Goal: Task Accomplishment & Management: Manage account settings

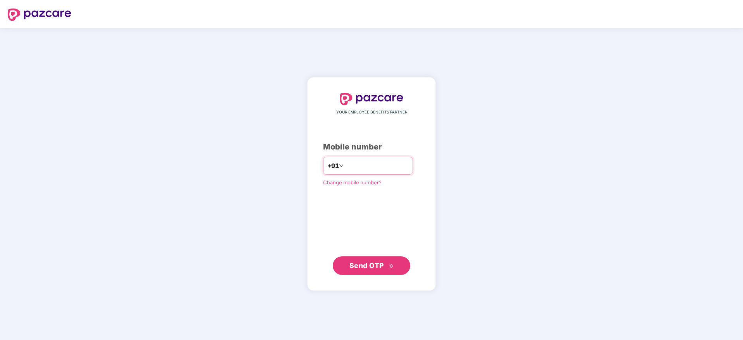
type input "**********"
click at [379, 273] on button "Send OTP" at bounding box center [371, 265] width 77 height 19
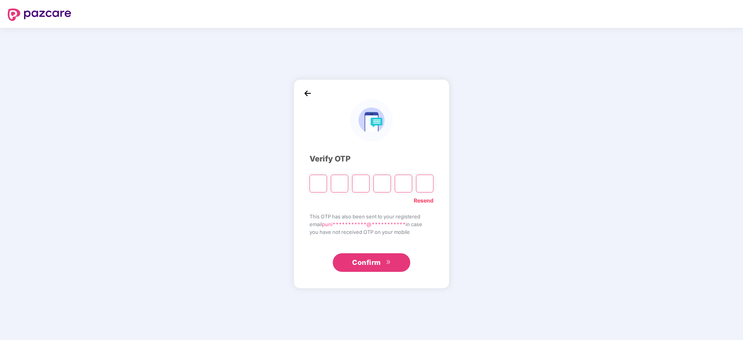
type input "*"
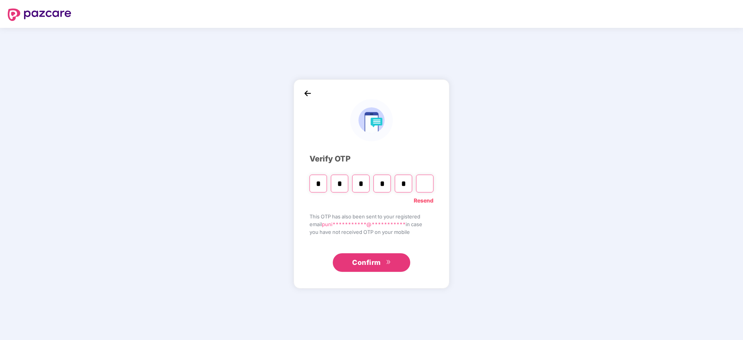
type input "*"
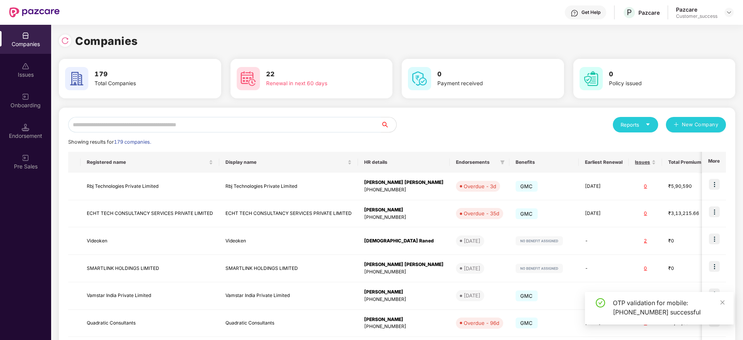
click at [276, 128] on input "text" at bounding box center [224, 124] width 313 height 15
paste input "********"
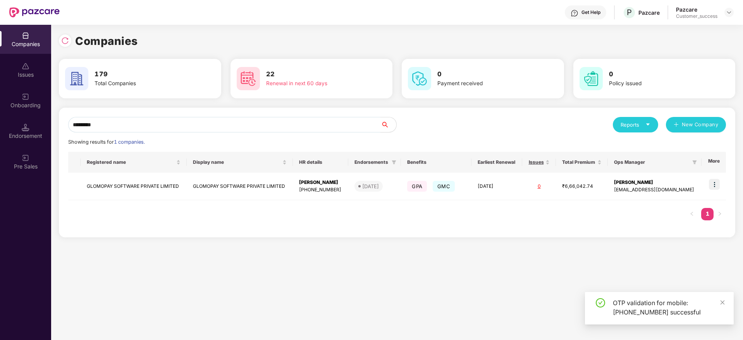
click at [447, 238] on div "******** Reports New Company Showing results for 1 companies. Registered name D…" at bounding box center [397, 176] width 676 height 136
click at [0, 138] on div "Companies Issues Onboarding Endorsement Pre Sales Companies 179 Total Companies…" at bounding box center [371, 182] width 743 height 315
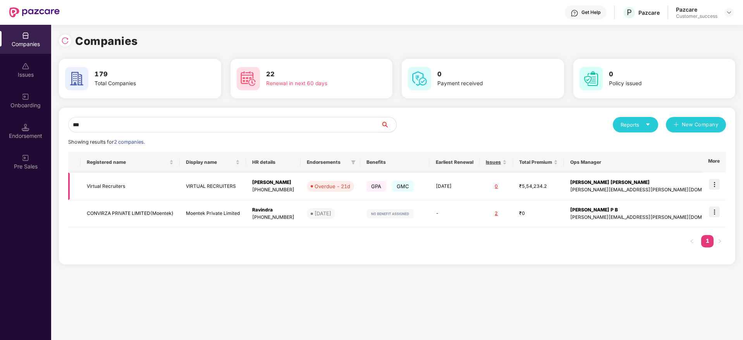
type input "***"
click at [717, 187] on img at bounding box center [714, 184] width 11 height 11
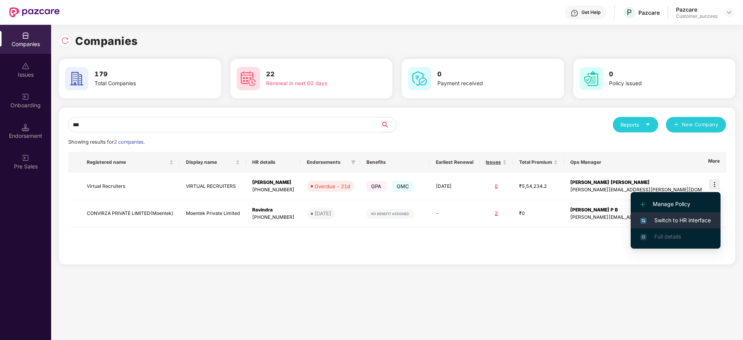
click at [704, 217] on span "Switch to HR interface" at bounding box center [675, 220] width 70 height 9
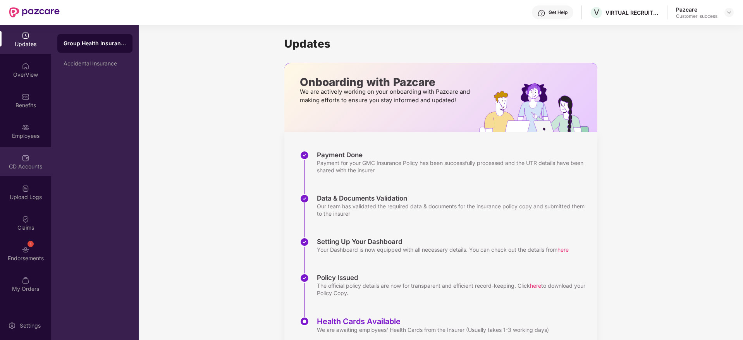
click at [15, 158] on div "CD Accounts" at bounding box center [25, 161] width 51 height 29
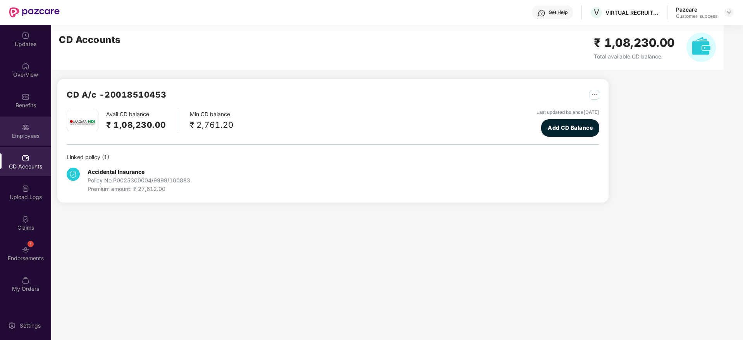
click at [29, 129] on img at bounding box center [26, 128] width 8 height 8
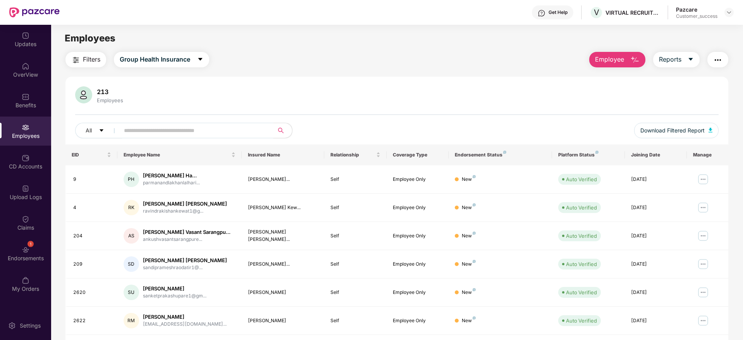
click at [171, 131] on input "text" at bounding box center [193, 131] width 139 height 12
paste input "****"
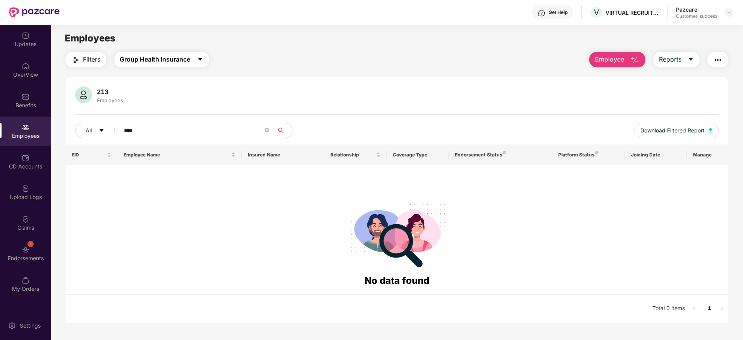
click at [184, 60] on span "Group Health Insurance" at bounding box center [155, 60] width 70 height 10
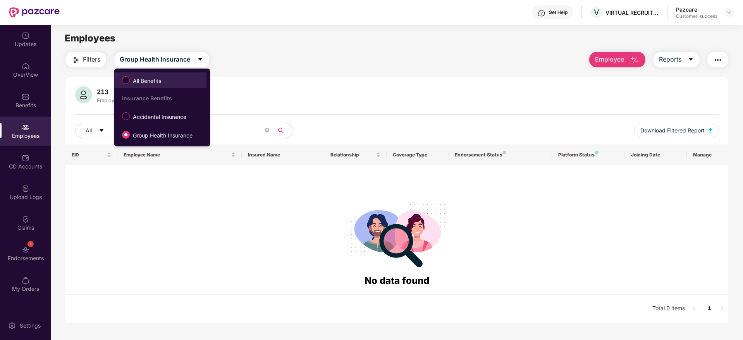
click at [179, 86] on span "All Benefits" at bounding box center [160, 80] width 84 height 13
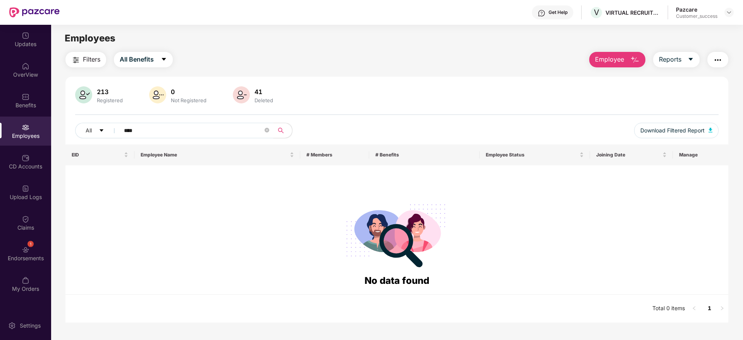
drag, startPoint x: 192, startPoint y: 130, endPoint x: 0, endPoint y: 134, distance: 192.5
click at [0, 135] on div "Updates OverView Benefits Employees CD Accounts Upload Logs Claims 1 Endorsemen…" at bounding box center [371, 182] width 743 height 315
paste input "text"
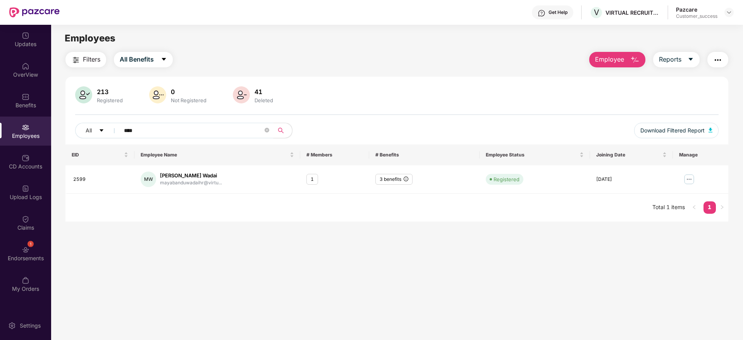
type input "****"
click at [690, 180] on img at bounding box center [689, 179] width 12 height 12
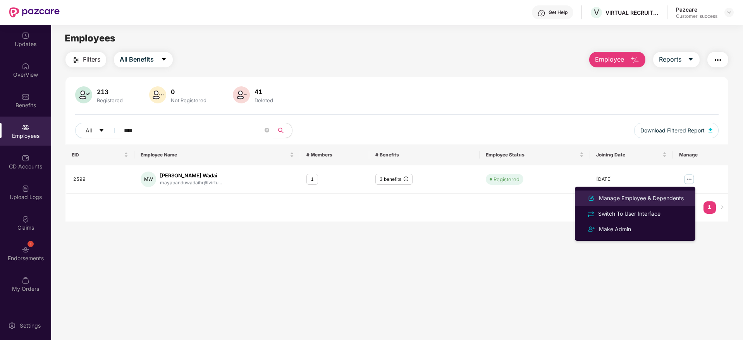
click at [657, 194] on div "Manage Employee & Dependents" at bounding box center [635, 198] width 100 height 9
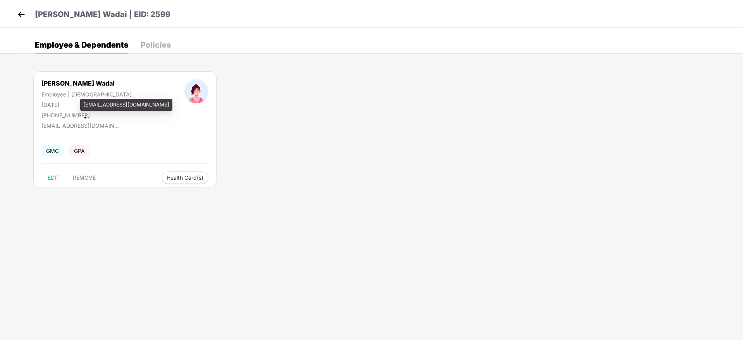
click at [65, 120] on div "mayabanduwadaihr@virtualrecruiters.co" at bounding box center [79, 124] width 77 height 10
click at [67, 113] on div "+917588199031" at bounding box center [86, 115] width 90 height 7
copy div "917588199031"
click at [19, 9] on img at bounding box center [21, 15] width 12 height 12
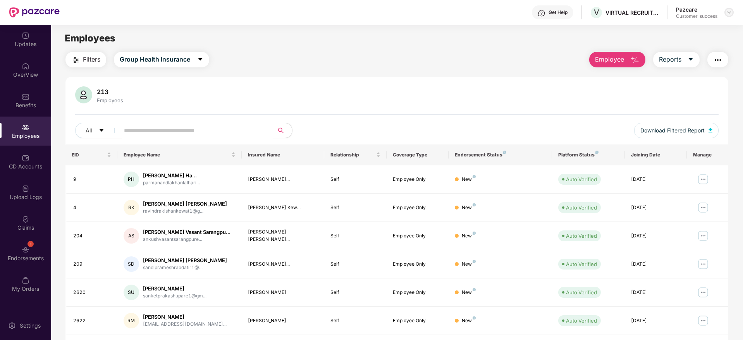
click at [729, 11] on img at bounding box center [729, 12] width 6 height 6
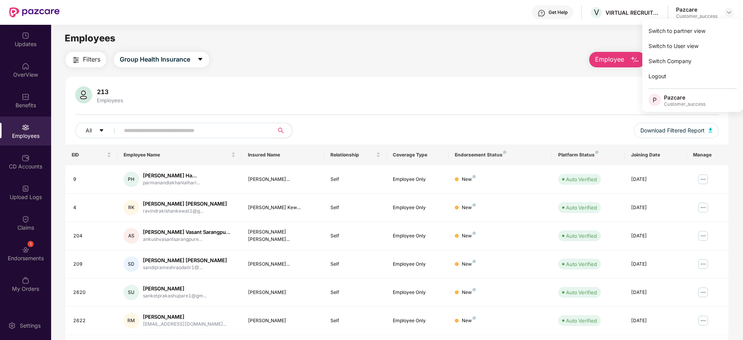
click at [720, 27] on div "Switch to partner view" at bounding box center [692, 30] width 101 height 15
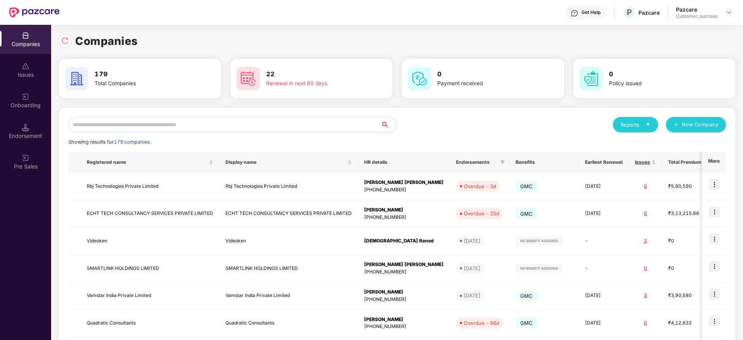
click at [239, 117] on input "text" at bounding box center [224, 124] width 313 height 15
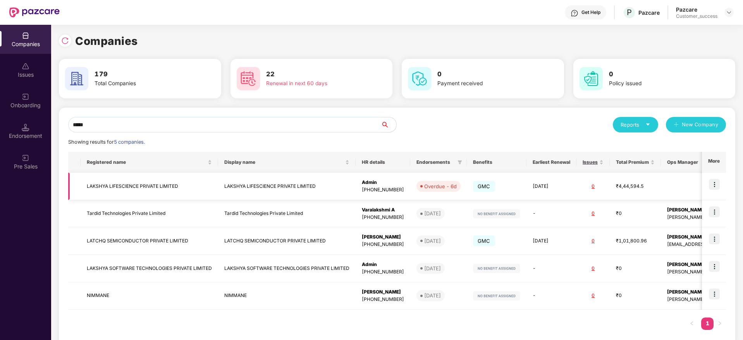
type input "*****"
click at [177, 186] on td "LAKSHYA LIFESCIENCE PRIVATE LIMITED" at bounding box center [149, 186] width 137 height 27
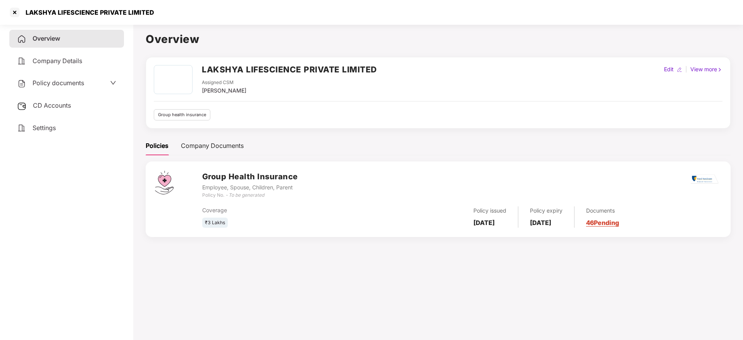
click at [204, 70] on h2 "LAKSHYA LIFESCIENCE PRIVATE LIMITED" at bounding box center [289, 69] width 175 height 13
copy h2 "LAKSHYA"
click at [269, 72] on h2 "LAKSHYA LIFESCIENCE PRIVATE LIMITED" at bounding box center [289, 69] width 175 height 13
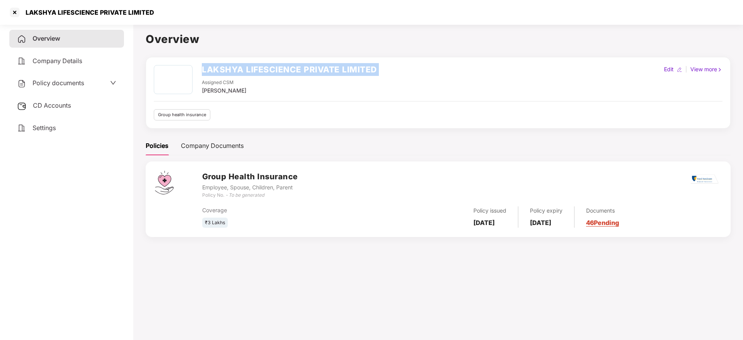
click at [269, 72] on h2 "LAKSHYA LIFESCIENCE PRIVATE LIMITED" at bounding box center [289, 69] width 175 height 13
copy h2 "LAKSHYA LIFESCIENCE PRIVATE LIMITED"
click at [14, 10] on div at bounding box center [15, 12] width 12 height 12
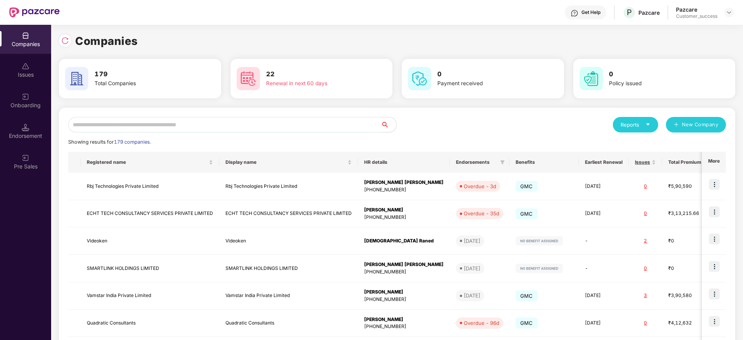
click at [172, 126] on input "text" at bounding box center [224, 124] width 313 height 15
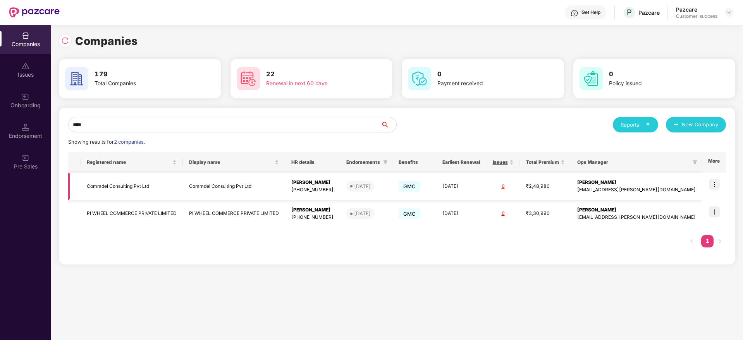
type input "****"
click at [183, 183] on td "Commdel Consulting Pvt Ltd" at bounding box center [132, 186] width 102 height 27
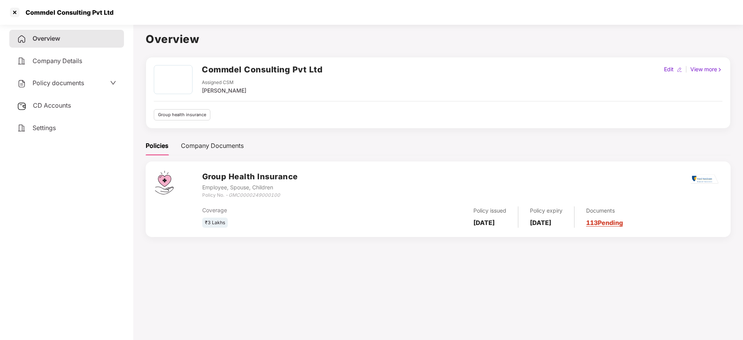
drag, startPoint x: 63, startPoint y: 95, endPoint x: 63, endPoint y: 101, distance: 6.2
click at [63, 96] on div "Overview Company Details Policy documents CD Accounts Settings" at bounding box center [66, 83] width 115 height 107
click at [63, 102] on span "CD Accounts" at bounding box center [52, 105] width 38 height 8
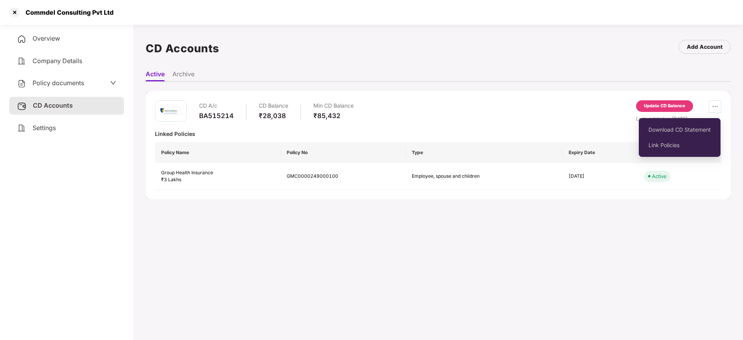
click at [716, 104] on icon "ellipsis" at bounding box center [715, 106] width 6 height 6
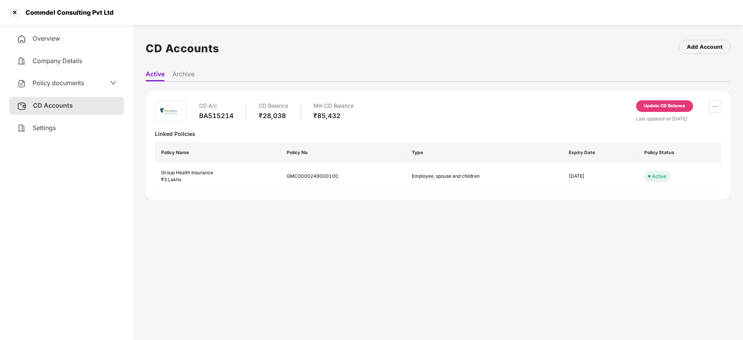
click at [483, 130] on div "CD A/c BA515214 CD Balance ₹28,038 Min CD Balance ₹85,432 Update CD Balance Las…" at bounding box center [438, 133] width 566 height 7
click at [665, 108] on div "Update CD Balance" at bounding box center [664, 106] width 41 height 7
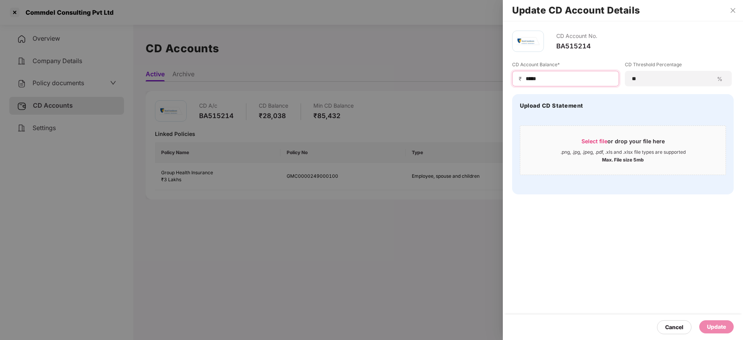
click at [582, 82] on input "*****" at bounding box center [569, 79] width 88 height 8
click at [329, 74] on div "Update CD Account Details CD Account No. BA515214 CD Account Balance* ₹ ***** C…" at bounding box center [371, 170] width 743 height 340
paste input
type input "*****"
click at [715, 320] on div "Update" at bounding box center [716, 326] width 34 height 13
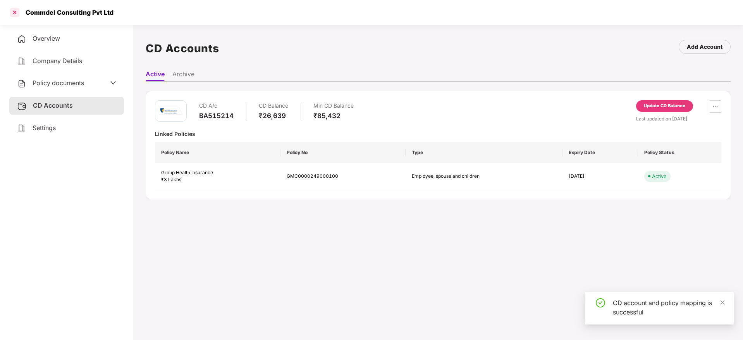
click at [19, 14] on div at bounding box center [15, 12] width 12 height 12
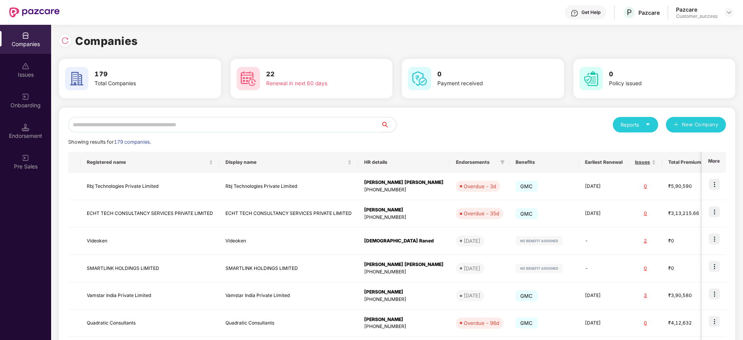
click at [270, 119] on input "text" at bounding box center [224, 124] width 313 height 15
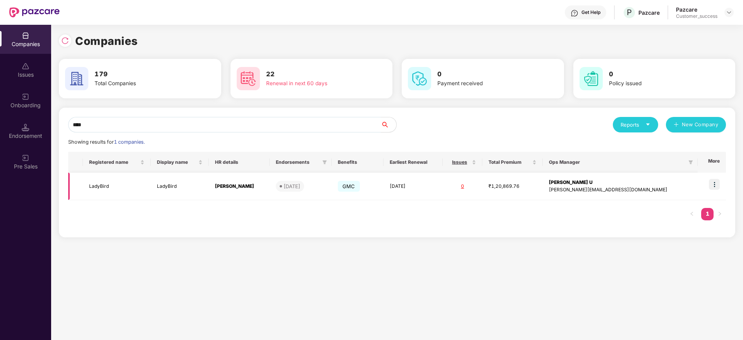
type input "****"
click at [715, 184] on img at bounding box center [714, 184] width 11 height 11
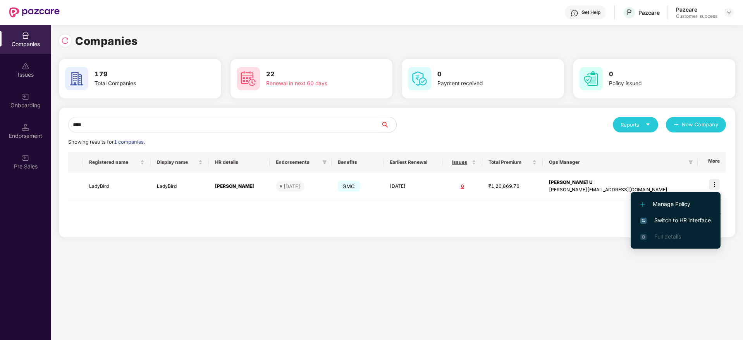
click at [693, 222] on span "Switch to HR interface" at bounding box center [675, 220] width 70 height 9
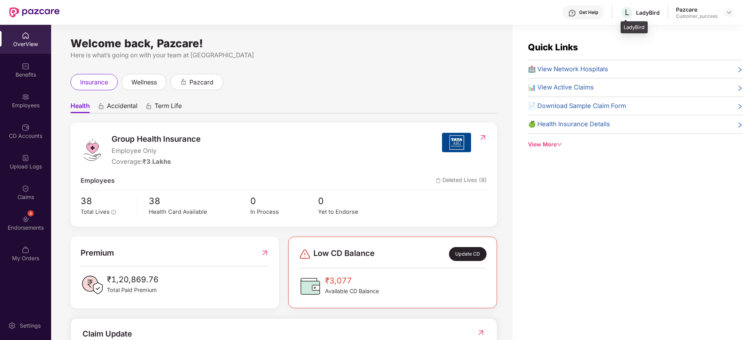
click at [651, 14] on div "LadyBird" at bounding box center [648, 12] width 24 height 7
copy div "LadyBird"
click at [730, 12] on img at bounding box center [729, 12] width 6 height 6
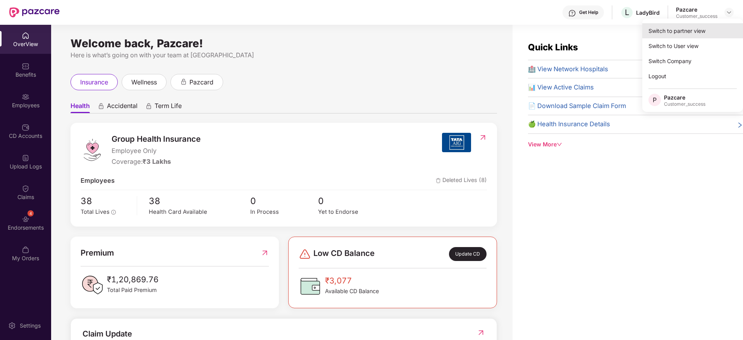
click at [717, 30] on div "Switch to partner view" at bounding box center [692, 30] width 101 height 15
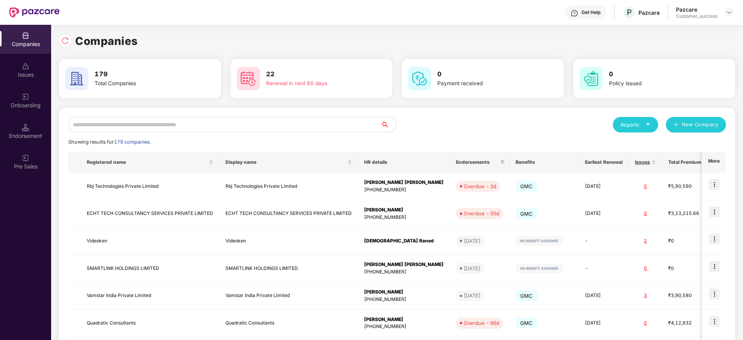
click at [336, 120] on input "text" at bounding box center [224, 124] width 313 height 15
click at [570, 60] on div "0 Policy issued" at bounding box center [655, 79] width 172 height 40
click at [266, 119] on input "text" at bounding box center [224, 124] width 313 height 15
paste input "********"
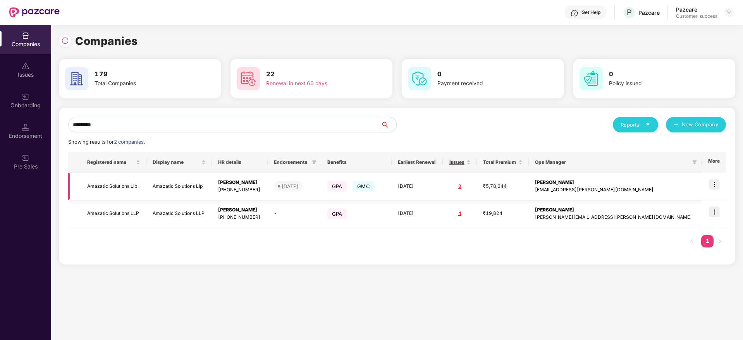
type input "********"
click at [724, 184] on td at bounding box center [713, 186] width 24 height 27
click at [718, 184] on img at bounding box center [714, 184] width 11 height 11
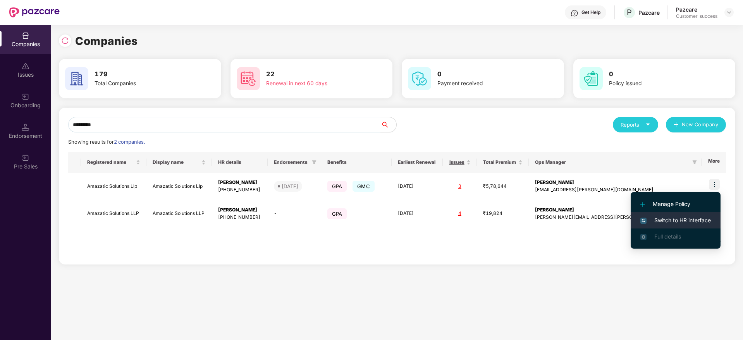
click at [699, 219] on span "Switch to HR interface" at bounding box center [675, 220] width 70 height 9
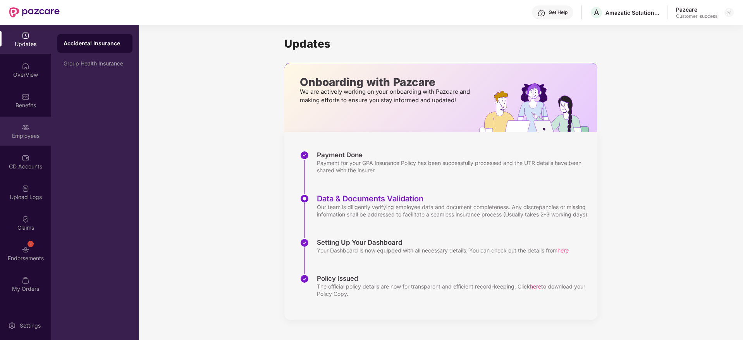
click at [28, 141] on div "Employees" at bounding box center [25, 131] width 51 height 29
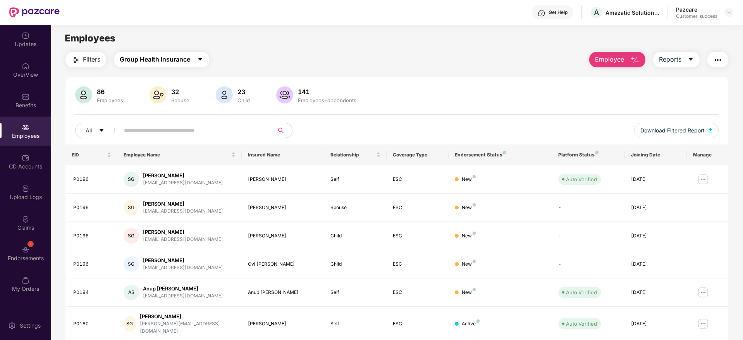
click at [143, 61] on span "Group Health Insurance" at bounding box center [155, 60] width 70 height 10
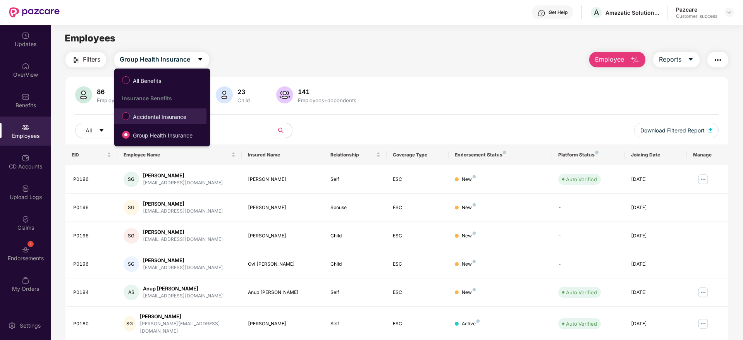
click at [143, 120] on span "Accidental Insurance" at bounding box center [160, 117] width 60 height 9
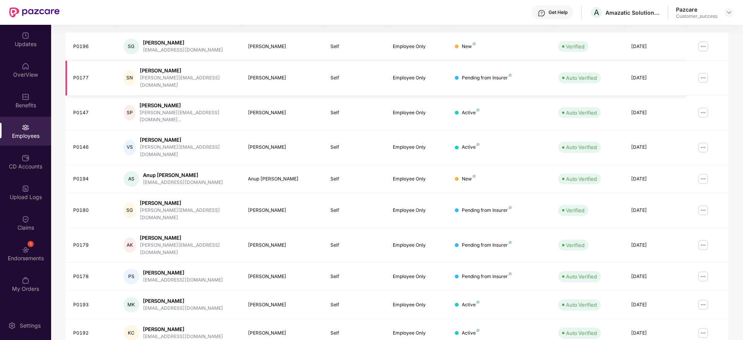
scroll to position [136, 0]
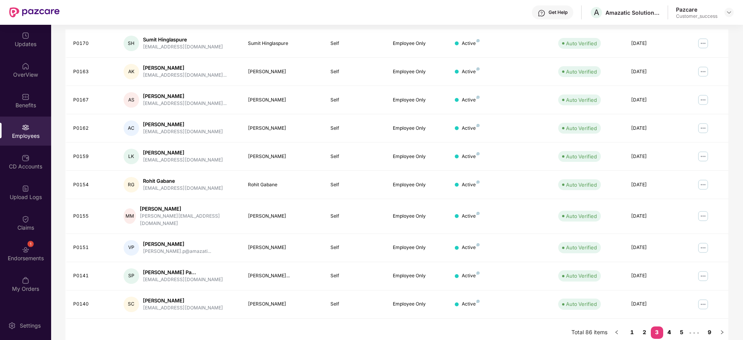
click at [666, 320] on link "4" at bounding box center [669, 332] width 12 height 12
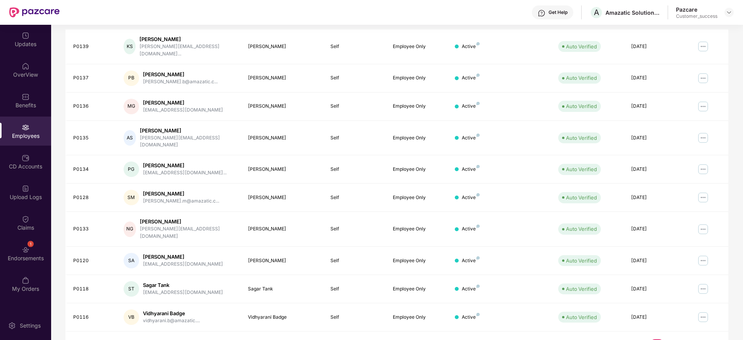
click at [682, 320] on link "6" at bounding box center [681, 345] width 12 height 12
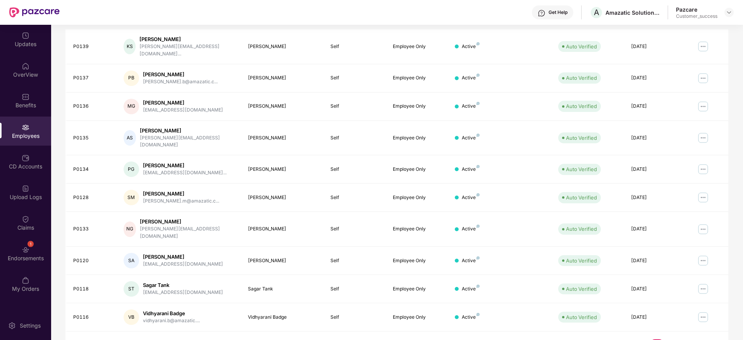
click at [643, 320] on link "3" at bounding box center [644, 345] width 12 height 12
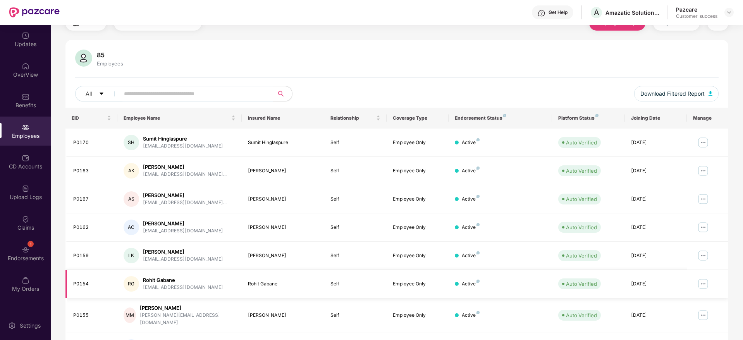
scroll to position [0, 0]
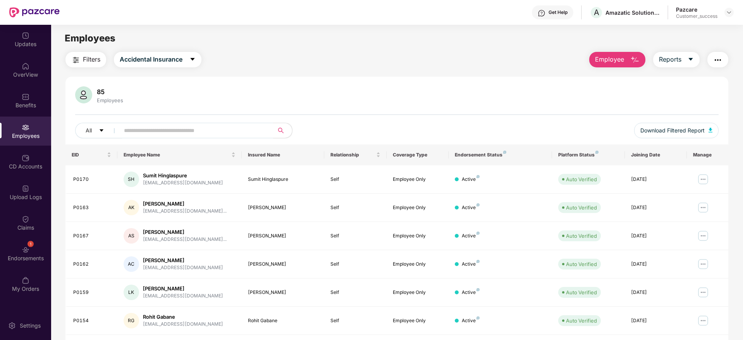
click at [96, 58] on span "Filters" at bounding box center [91, 60] width 17 height 10
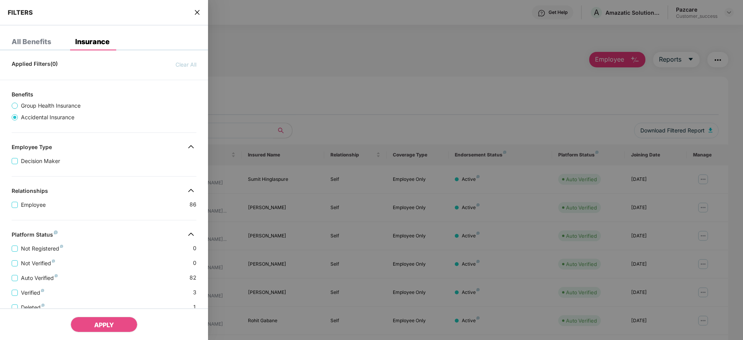
scroll to position [132, 0]
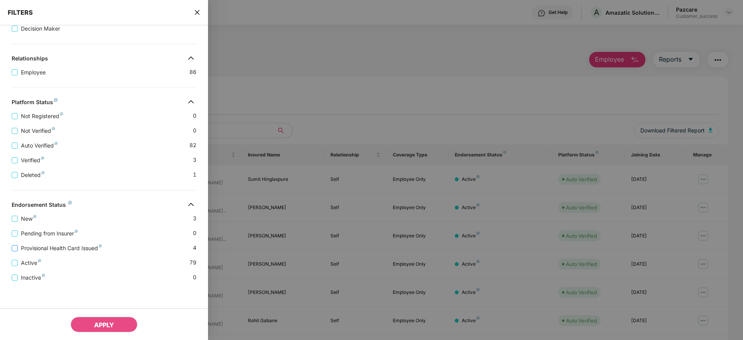
click at [52, 248] on span "Provisional Health Card Issued" at bounding box center [61, 248] width 87 height 9
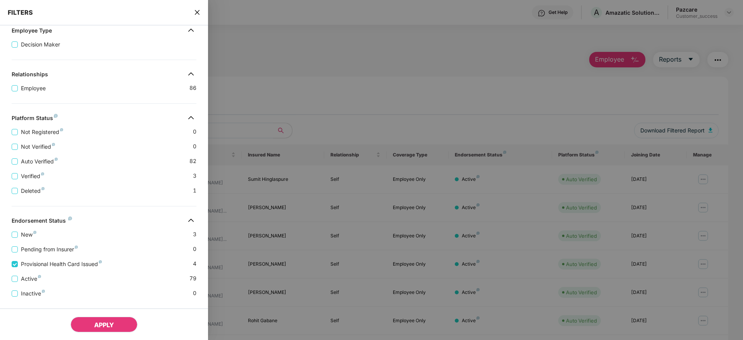
click at [98, 320] on span "APPLY" at bounding box center [104, 325] width 20 height 8
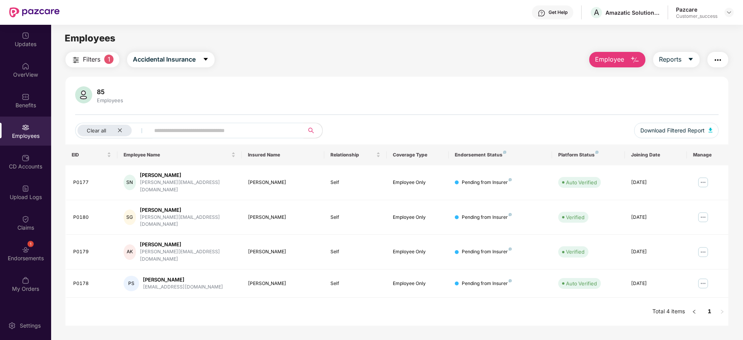
scroll to position [25, 0]
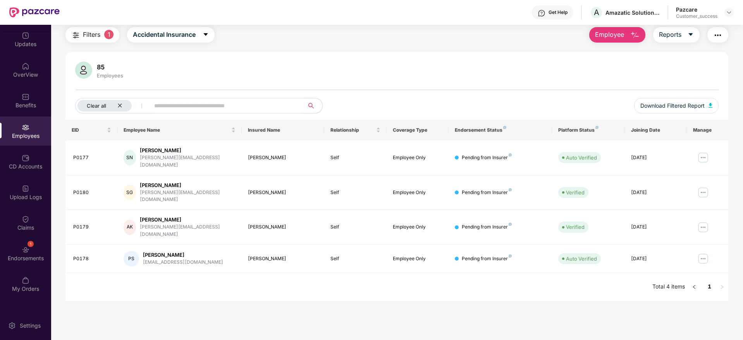
click at [123, 106] on div "Clear all" at bounding box center [104, 106] width 54 height 12
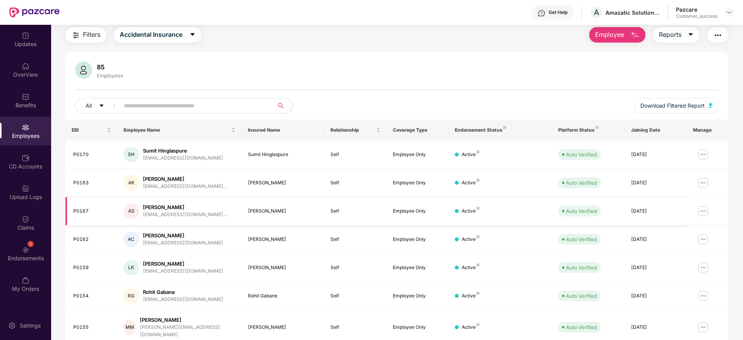
scroll to position [0, 0]
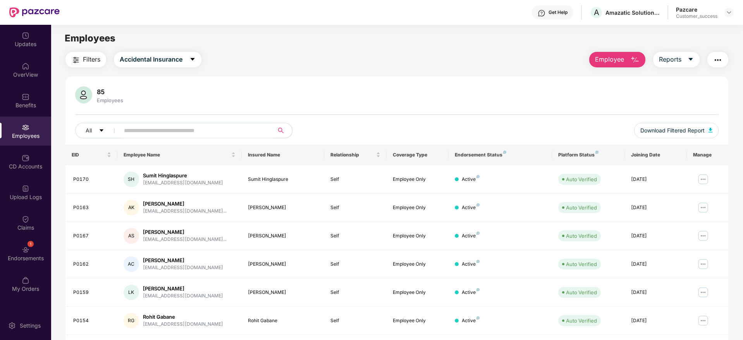
click at [147, 125] on input "text" at bounding box center [193, 131] width 139 height 12
paste input "**********"
type input "**********"
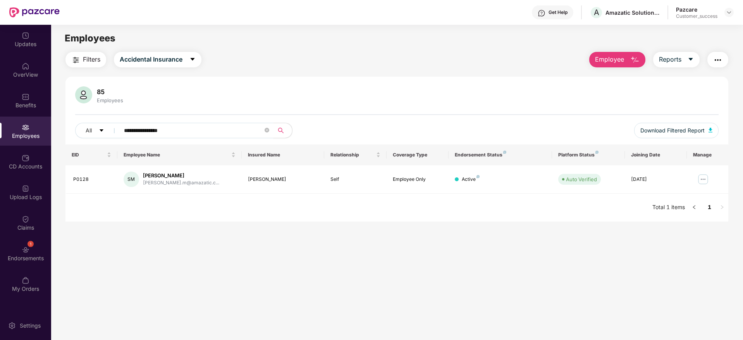
click at [161, 133] on input "**********" at bounding box center [193, 131] width 139 height 12
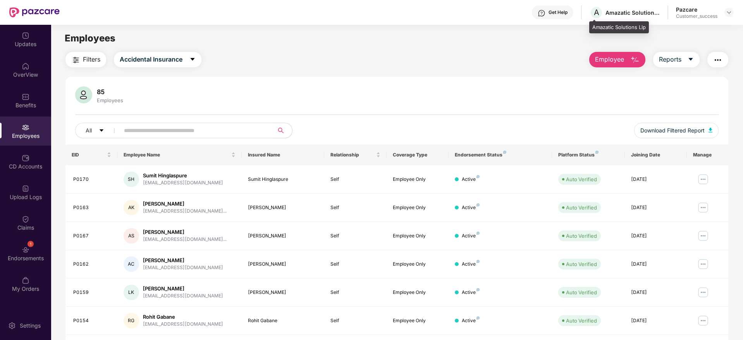
click at [611, 14] on div "Amazatic Solutions Llp" at bounding box center [632, 12] width 54 height 7
copy div "Amazatic"
click at [727, 15] on div at bounding box center [728, 12] width 9 height 9
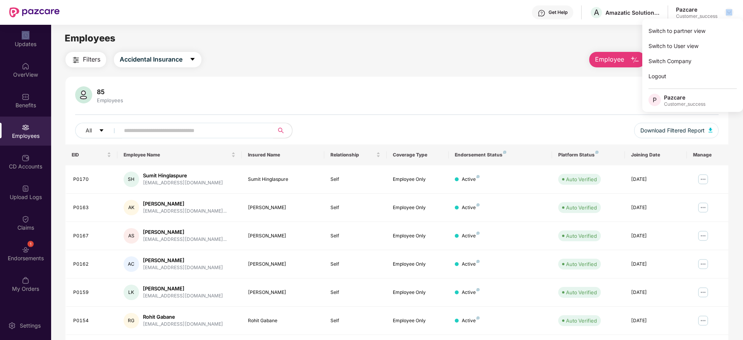
click at [727, 16] on div at bounding box center [728, 12] width 9 height 9
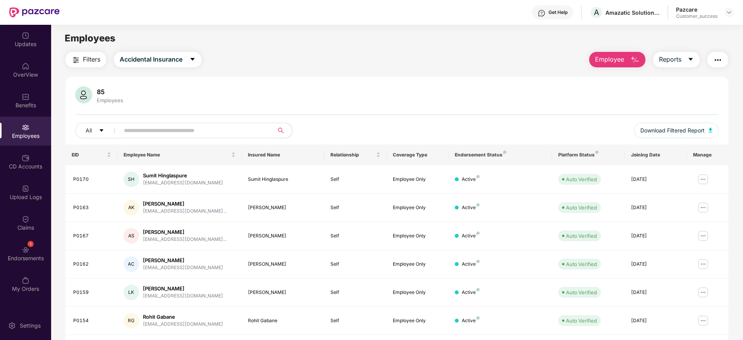
click at [268, 127] on span at bounding box center [267, 131] width 5 height 12
paste input "********"
type input "********"
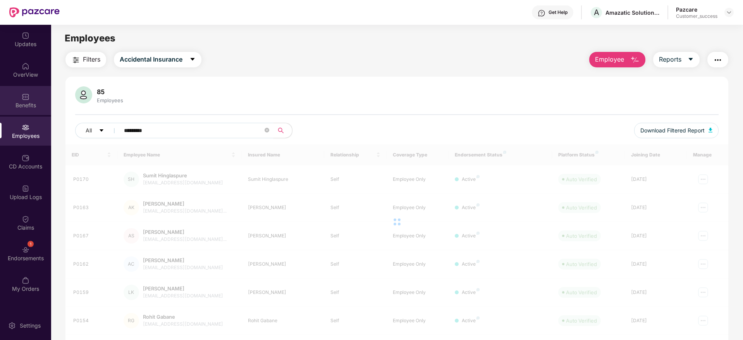
click at [20, 103] on div "Benefits" at bounding box center [25, 105] width 51 height 8
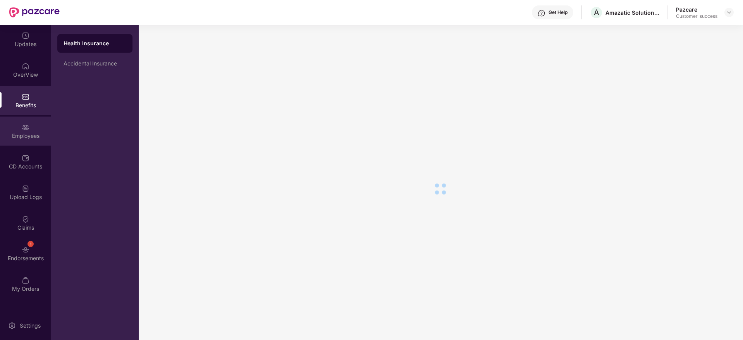
click at [22, 141] on div "Employees" at bounding box center [25, 131] width 51 height 29
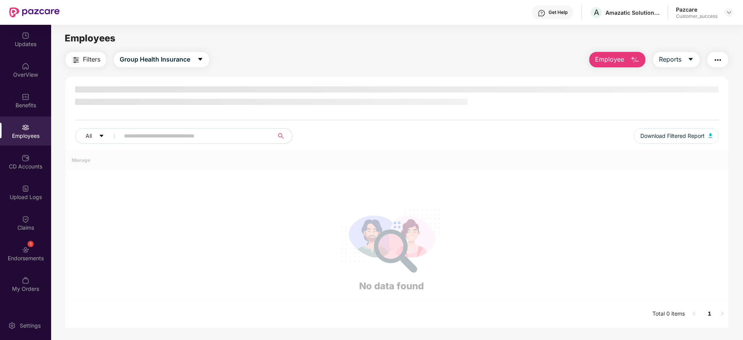
click at [25, 154] on img at bounding box center [26, 158] width 8 height 8
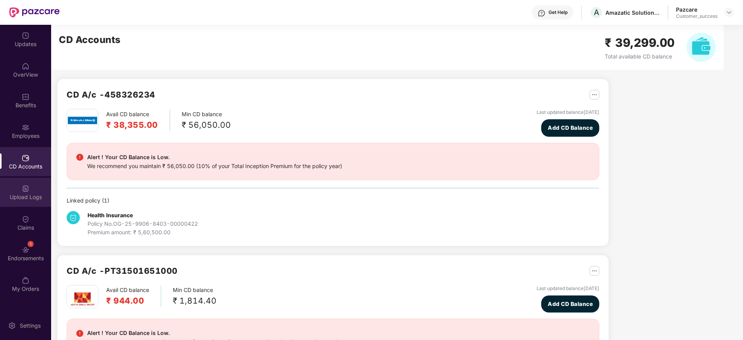
click at [33, 197] on div "Upload Logs" at bounding box center [25, 197] width 51 height 8
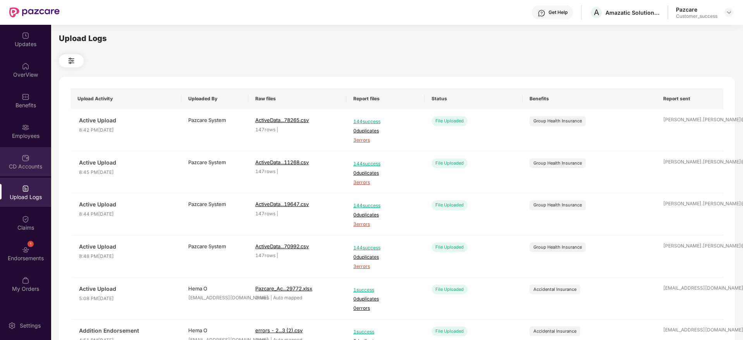
click at [23, 159] on img at bounding box center [26, 158] width 8 height 8
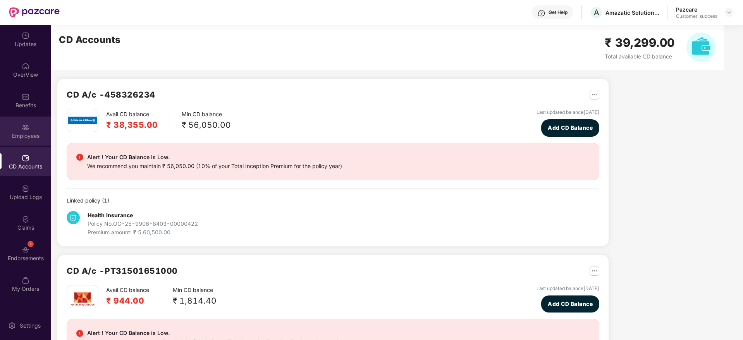
click at [26, 128] on img at bounding box center [26, 128] width 8 height 8
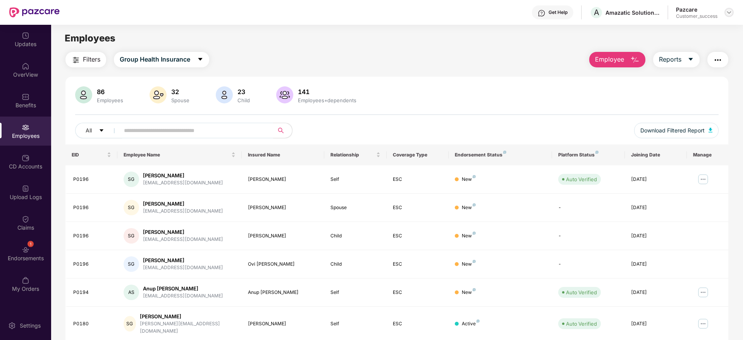
click at [732, 11] on div at bounding box center [728, 12] width 9 height 9
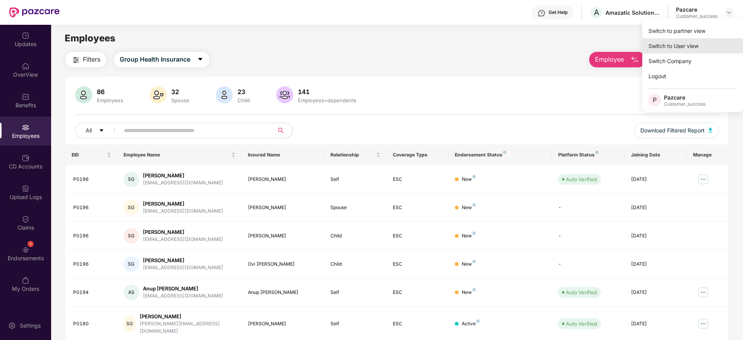
click at [710, 36] on div "Switch to partner view" at bounding box center [692, 30] width 101 height 15
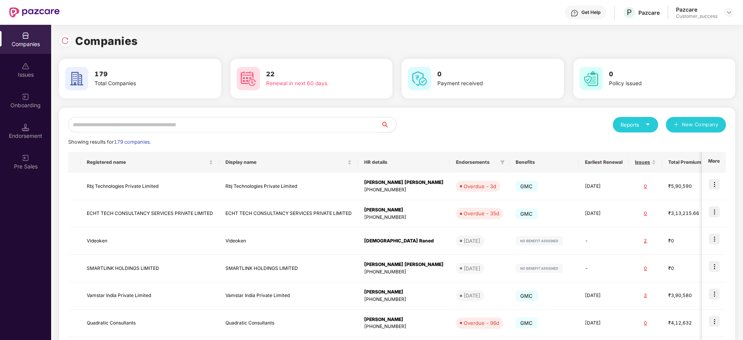
click at [284, 124] on input "text" at bounding box center [224, 124] width 313 height 15
paste input "********"
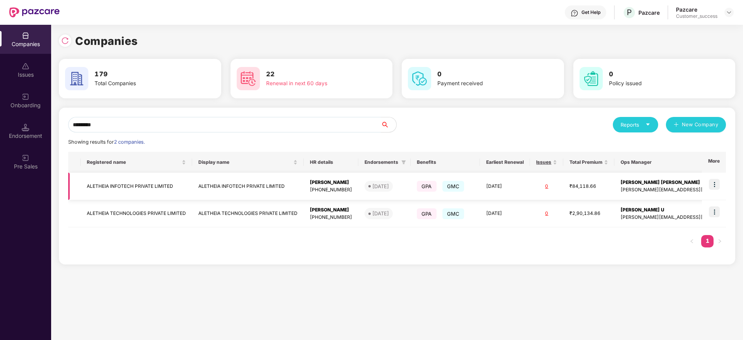
type input "********"
click at [259, 189] on td "ALETHEIA INFOTECH PRIVATE LIMITED" at bounding box center [248, 186] width 112 height 27
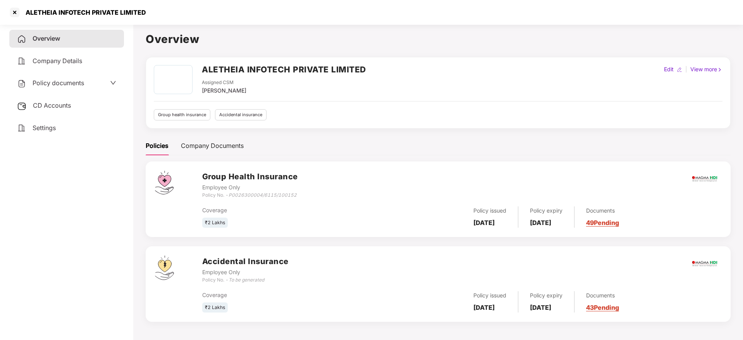
click at [68, 85] on span "Policy documents" at bounding box center [59, 83] width 52 height 8
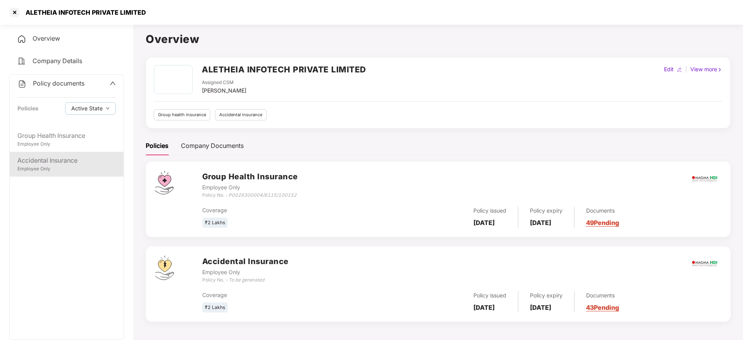
click at [69, 158] on div "Accidental Insurance" at bounding box center [66, 161] width 98 height 10
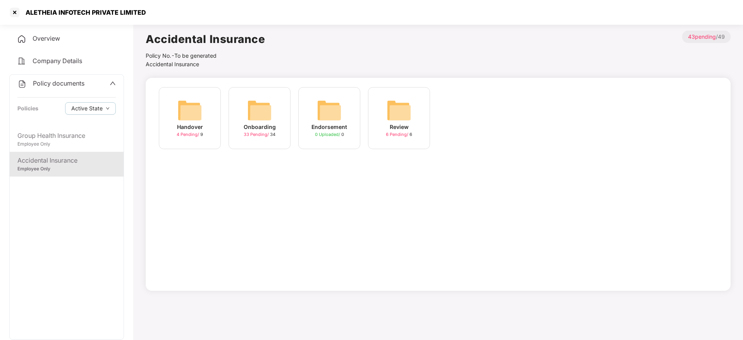
click at [242, 124] on div "Onboarding 33 Pending / 34" at bounding box center [259, 118] width 62 height 62
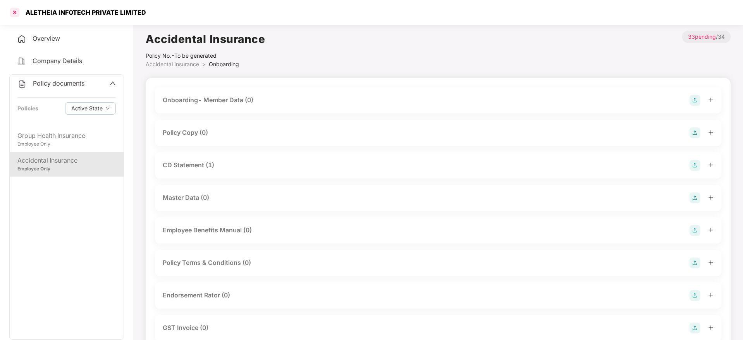
click at [12, 10] on div at bounding box center [15, 12] width 12 height 12
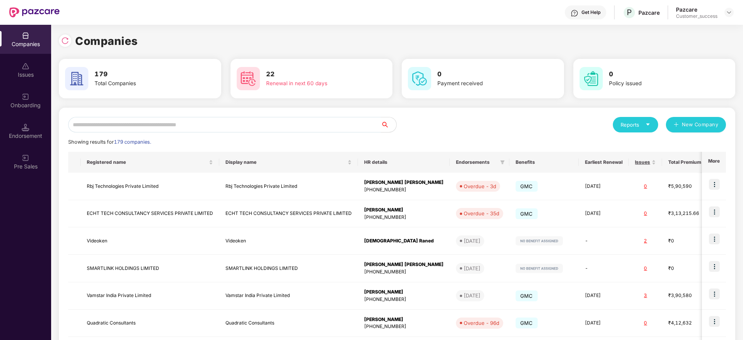
click at [195, 123] on input "text" at bounding box center [224, 124] width 313 height 15
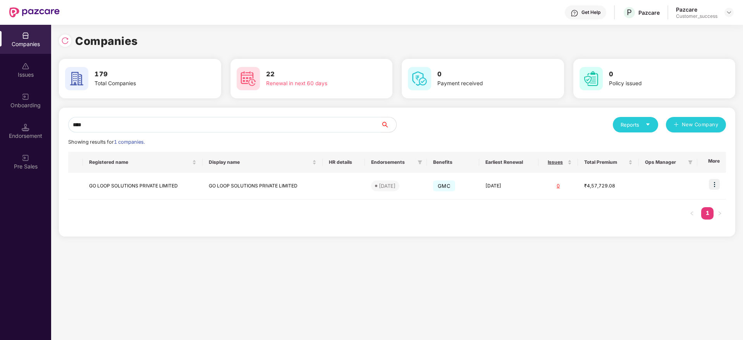
drag, startPoint x: 173, startPoint y: 122, endPoint x: 69, endPoint y: 131, distance: 105.4
click at [0, 137] on div "Companies Issues Onboarding Endorsement Pre Sales Companies 179 Total Companies…" at bounding box center [371, 182] width 743 height 315
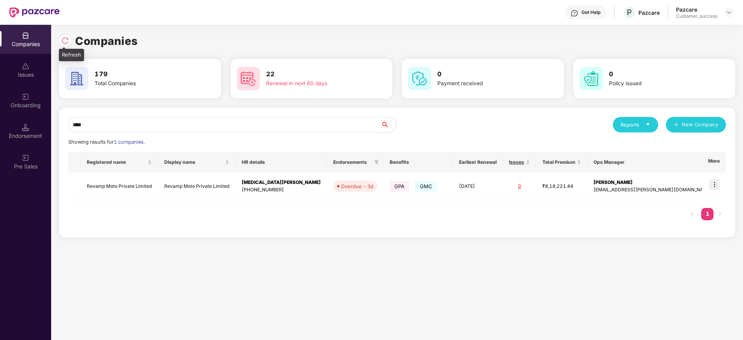
click at [60, 45] on div at bounding box center [67, 40] width 16 height 14
click at [63, 40] on img at bounding box center [65, 41] width 8 height 8
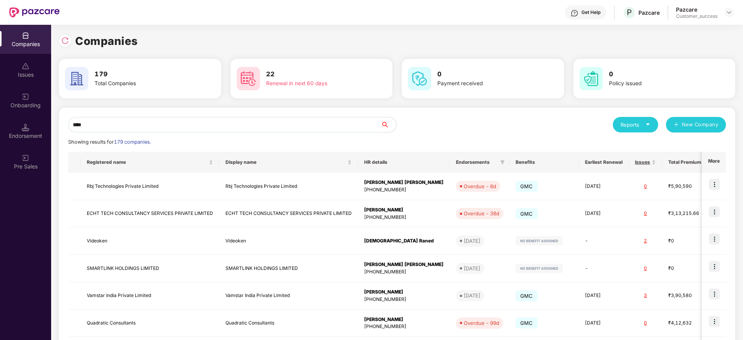
click at [15, 117] on div "Companies Issues Onboarding Endorsement Pre Sales Companies 179 Total Companies…" at bounding box center [371, 182] width 743 height 315
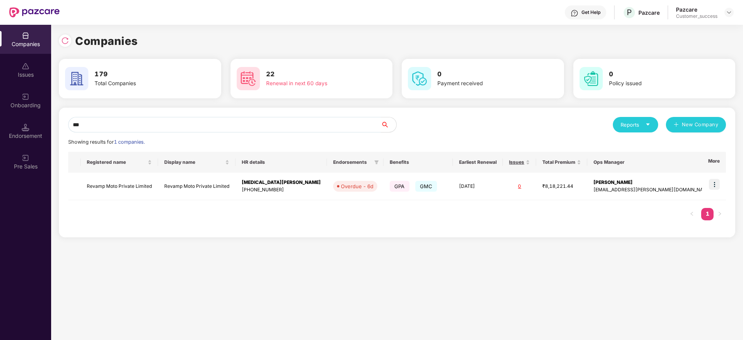
type input "***"
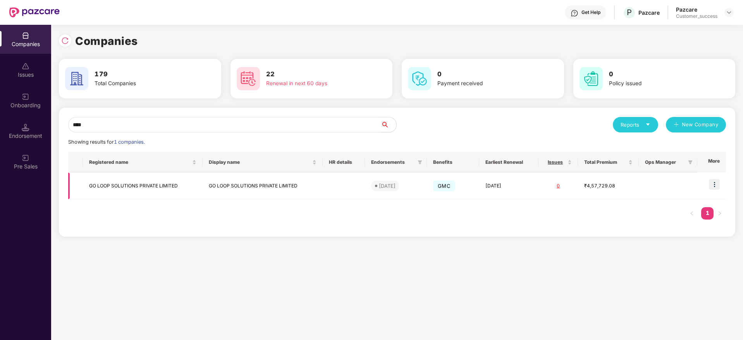
type input "****"
click at [713, 185] on img at bounding box center [714, 184] width 11 height 11
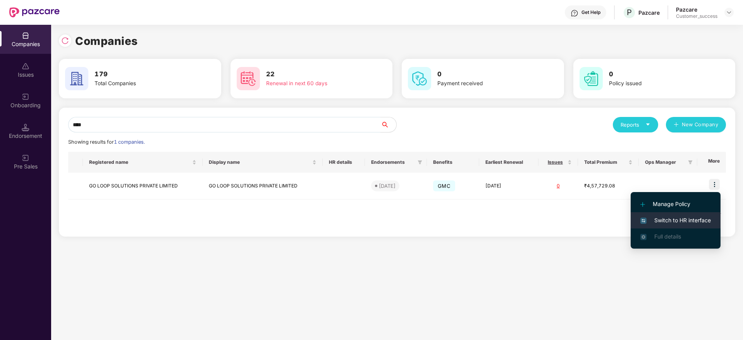
click at [697, 217] on span "Switch to HR interface" at bounding box center [675, 220] width 70 height 9
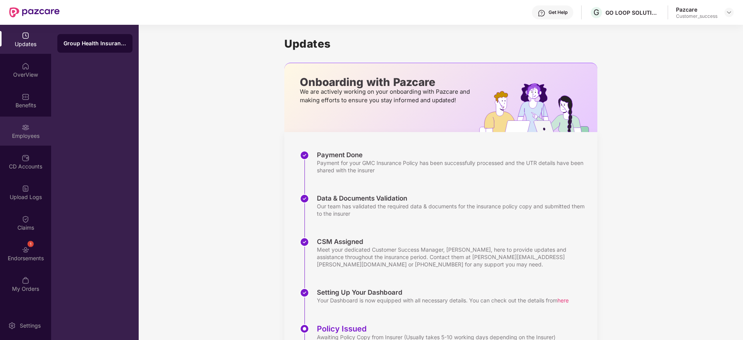
click at [22, 137] on div "Employees" at bounding box center [25, 136] width 51 height 8
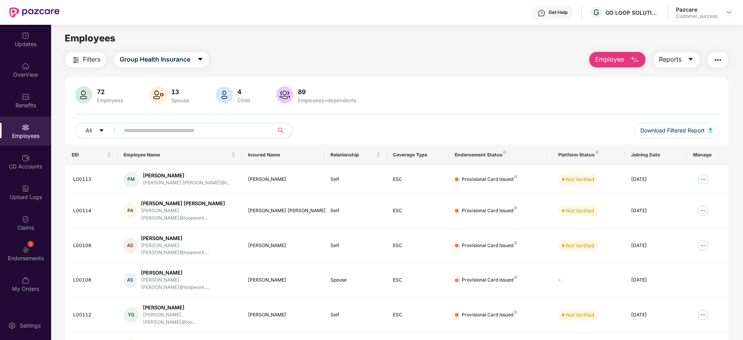
click at [617, 15] on div "GO LOOP SOLUTIONS PRIVATE LIMITED" at bounding box center [632, 12] width 54 height 7
copy div "LOOP"
click at [563, 58] on div "Filters Group Health Insurance Employee Reports" at bounding box center [396, 59] width 663 height 15
click at [727, 9] on div "Pazcare Customer_success" at bounding box center [705, 13] width 58 height 14
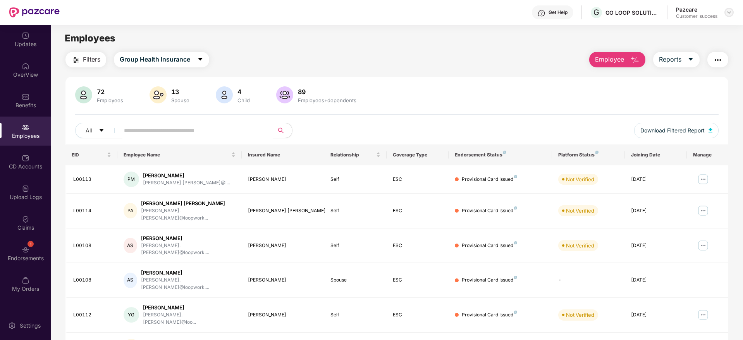
click at [727, 12] on img at bounding box center [729, 12] width 6 height 6
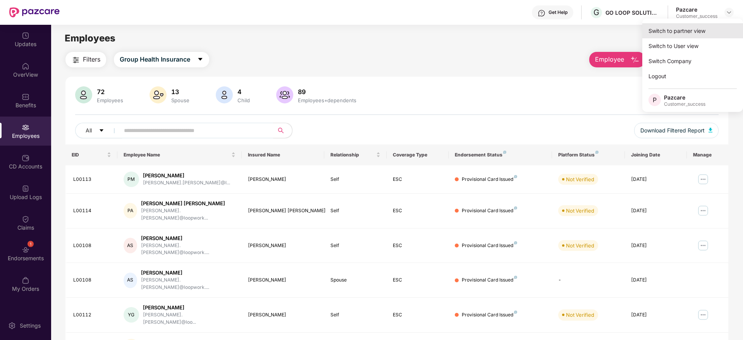
click at [719, 27] on div "Switch to partner view" at bounding box center [692, 30] width 101 height 15
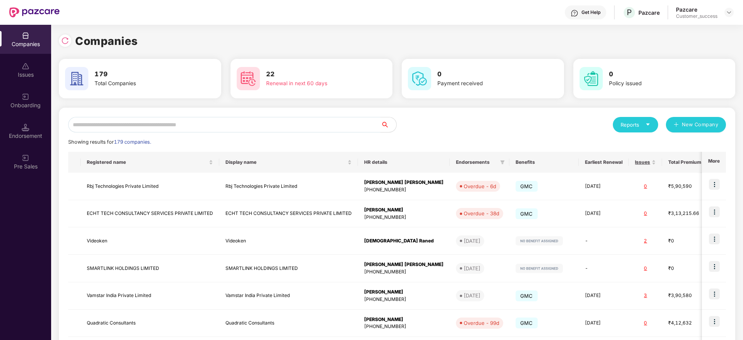
click at [325, 132] on div "Reports New Company Showing results for 179 companies. Registered name Display …" at bounding box center [397, 295] width 658 height 357
click at [325, 127] on input "text" at bounding box center [224, 124] width 313 height 15
paste input "**********"
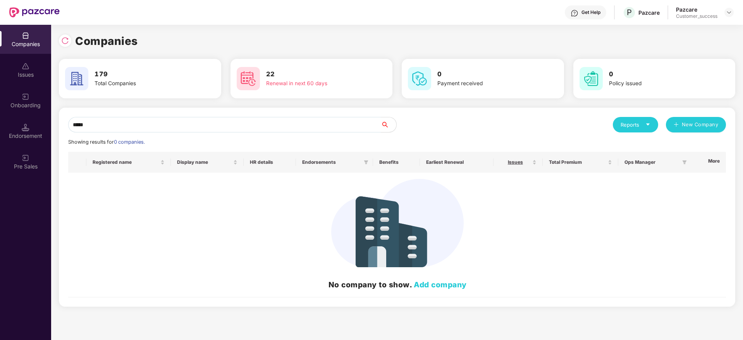
type input "***"
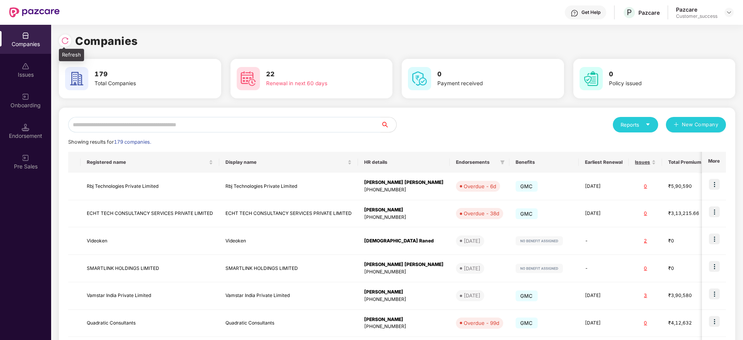
click at [69, 40] on div at bounding box center [65, 40] width 12 height 12
click at [160, 128] on input "text" at bounding box center [224, 124] width 313 height 15
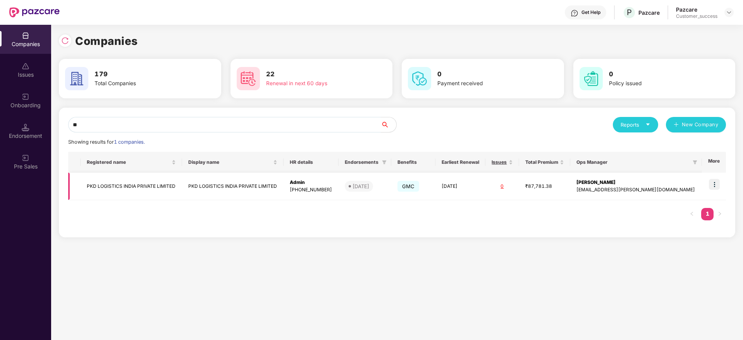
type input "**"
click at [715, 177] on td at bounding box center [714, 186] width 24 height 27
click at [714, 186] on img at bounding box center [714, 184] width 11 height 11
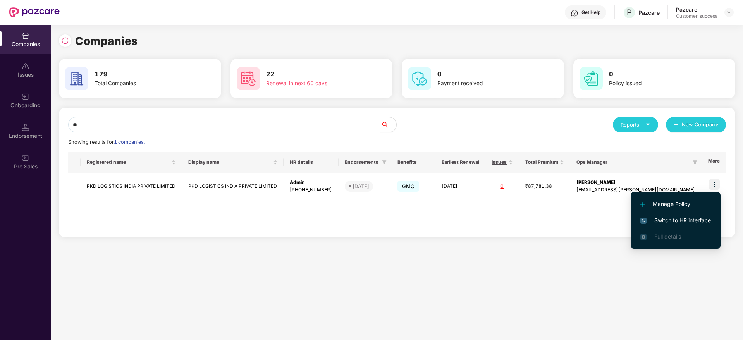
click at [698, 220] on span "Switch to HR interface" at bounding box center [675, 220] width 70 height 9
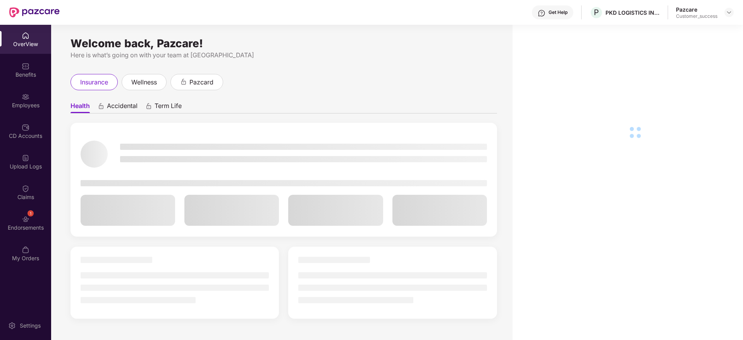
click at [30, 224] on div "Endorsements" at bounding box center [25, 228] width 51 height 8
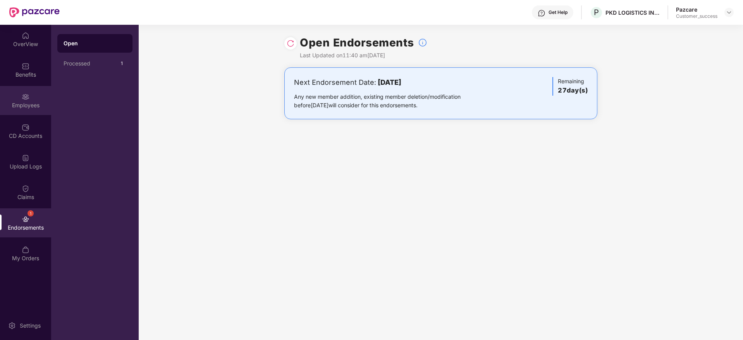
click at [27, 98] on img at bounding box center [26, 97] width 8 height 8
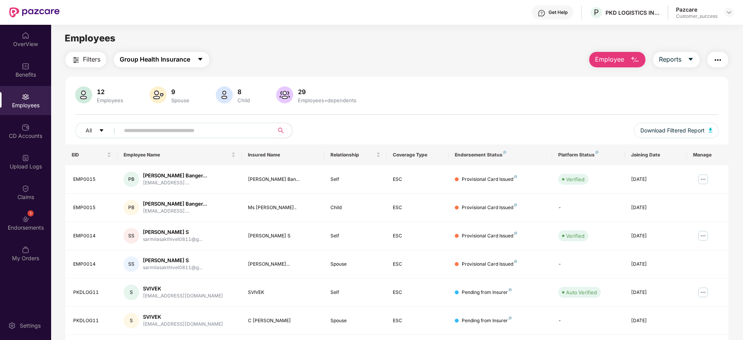
click at [183, 61] on span "Group Health Insurance" at bounding box center [155, 60] width 70 height 10
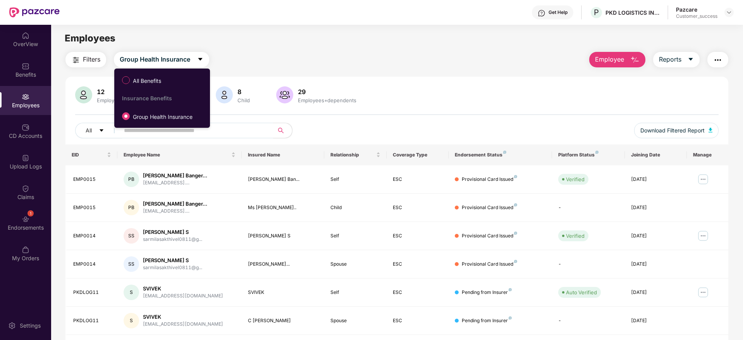
click at [305, 72] on div "Filters Group Health Insurance Employee Reports 12 Employees 9 Spouse 8 Child 2…" at bounding box center [396, 264] width 663 height 424
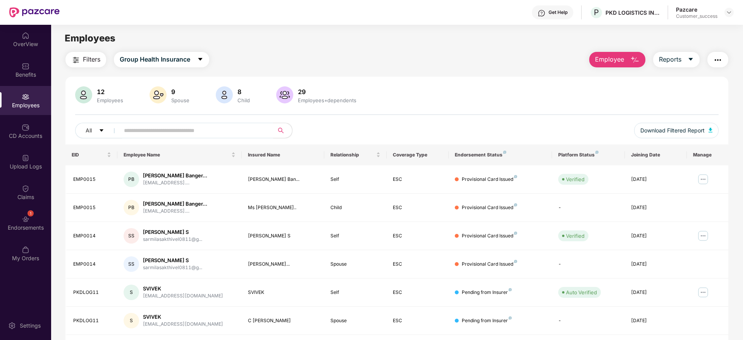
click at [86, 61] on span "Filters" at bounding box center [91, 60] width 17 height 10
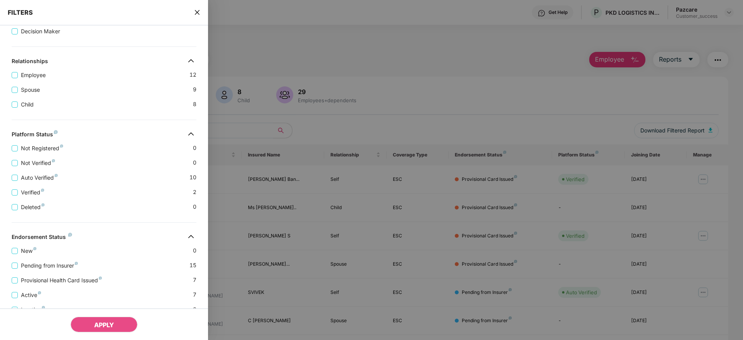
scroll to position [150, 0]
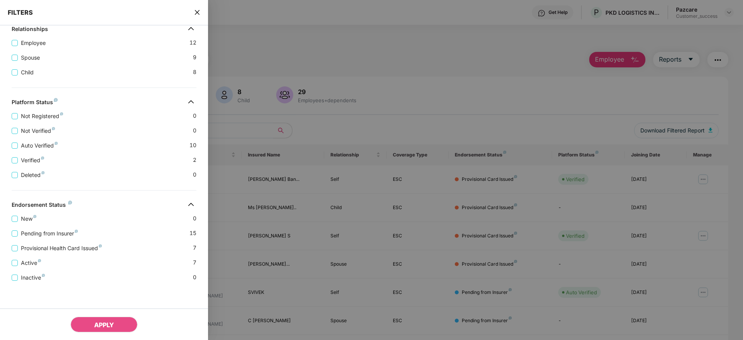
click at [201, 9] on div "FILTERS" at bounding box center [104, 13] width 208 height 26
click at [199, 16] on span "close" at bounding box center [197, 13] width 6 height 8
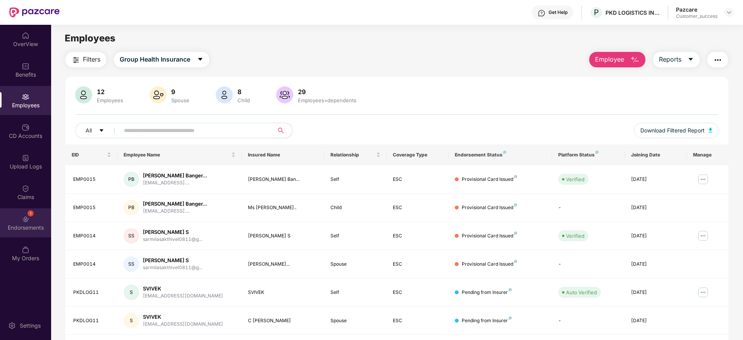
click at [30, 219] on div "1 Endorsements" at bounding box center [25, 222] width 51 height 29
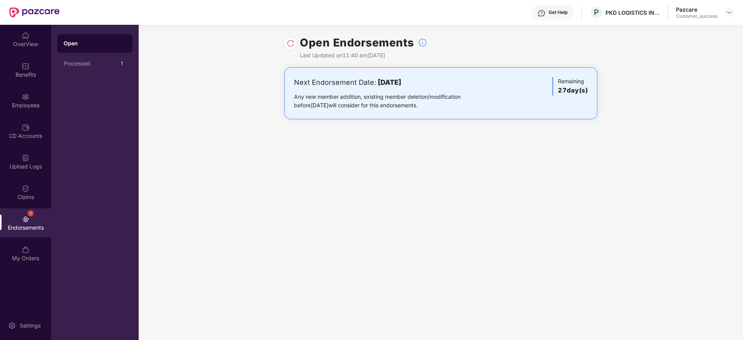
drag, startPoint x: 626, startPoint y: 239, endPoint x: 327, endPoint y: 79, distance: 339.2
click at [327, 79] on div "Open Endorsements Last Updated on 11:40 am, 11 Aug 2025 Next Endorsement Date: …" at bounding box center [441, 182] width 604 height 315
click at [327, 79] on div "Next Endorsement Date: 07 September 2025" at bounding box center [389, 82] width 191 height 11
drag, startPoint x: 327, startPoint y: 79, endPoint x: 491, endPoint y: 169, distance: 187.2
click at [491, 169] on div "Open Endorsements Last Updated on 11:40 am, 11 Aug 2025 Next Endorsement Date: …" at bounding box center [441, 182] width 604 height 315
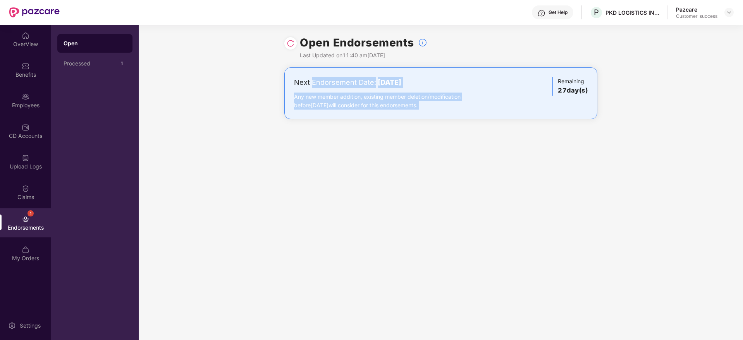
click at [491, 169] on div "Open Endorsements Last Updated on 11:40 am, 11 Aug 2025 Next Endorsement Date: …" at bounding box center [441, 182] width 604 height 315
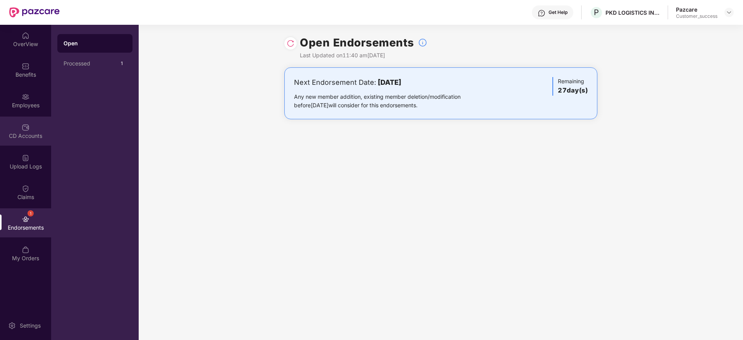
click at [31, 117] on div "CD Accounts" at bounding box center [25, 131] width 51 height 29
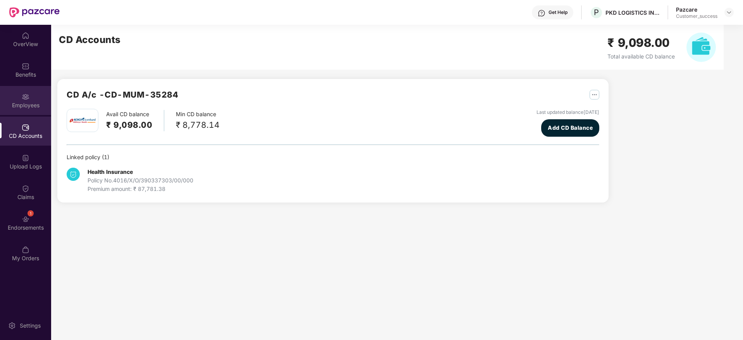
click at [33, 104] on div "Employees" at bounding box center [25, 105] width 51 height 8
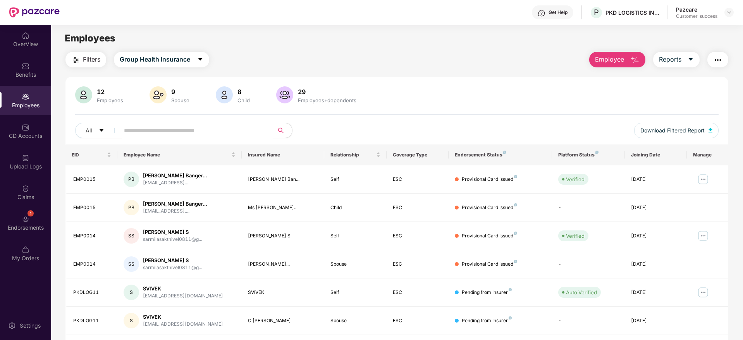
click at [626, 5] on div "Get Help P PKD LOGISTICS INDIA PRIVATE LIMITED Pazcare Customer_success" at bounding box center [397, 12] width 674 height 25
copy div "PKD LOGISTICS INDIA PRIVATE LIMITED"
click at [604, 123] on div "All Download Filtered Report" at bounding box center [396, 134] width 643 height 22
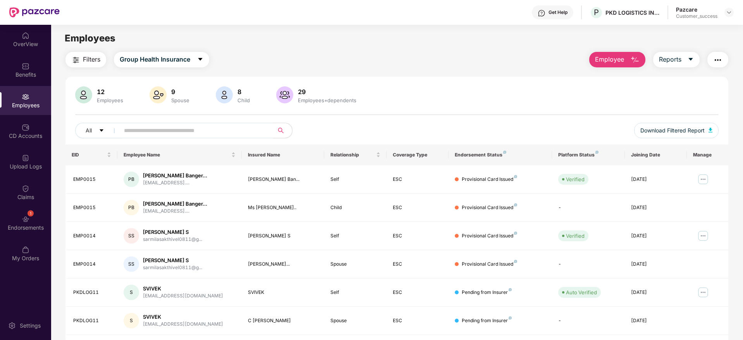
click at [726, 11] on img at bounding box center [729, 12] width 6 height 6
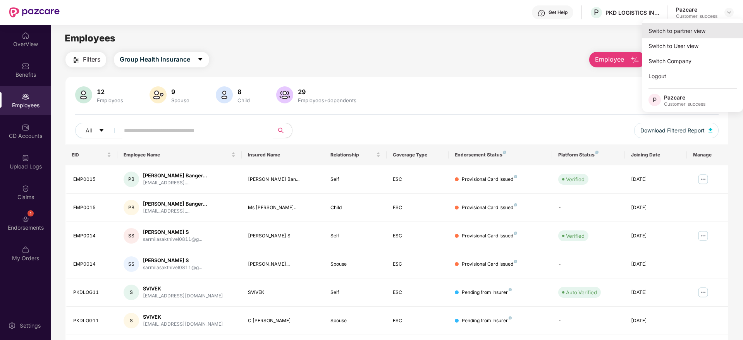
click at [721, 33] on div "Switch to partner view" at bounding box center [692, 30] width 101 height 15
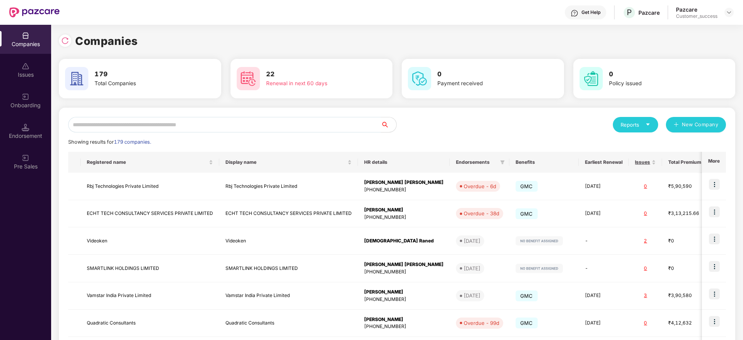
click at [264, 127] on input "text" at bounding box center [224, 124] width 313 height 15
paste input "*********"
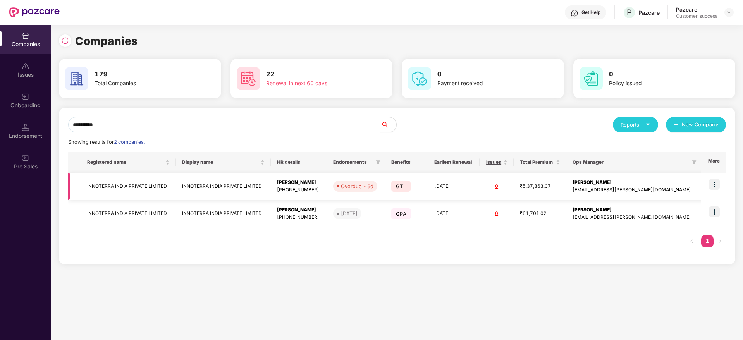
type input "*********"
click at [721, 185] on td at bounding box center [713, 186] width 25 height 27
click at [715, 184] on img at bounding box center [714, 184] width 11 height 11
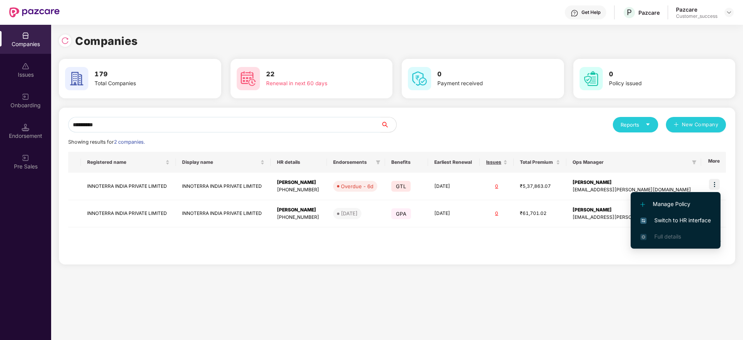
click at [708, 214] on li "Switch to HR interface" at bounding box center [675, 220] width 90 height 16
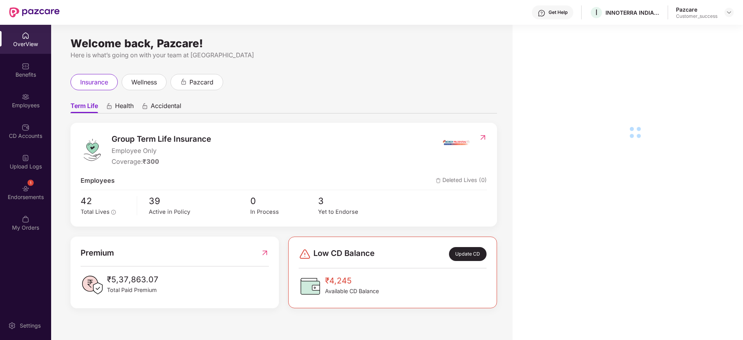
click at [5, 108] on div "Employees" at bounding box center [25, 105] width 51 height 8
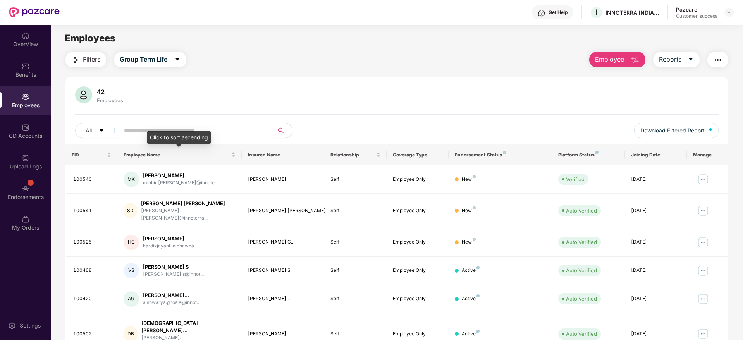
click at [209, 128] on input "text" at bounding box center [193, 131] width 139 height 12
paste input "*******"
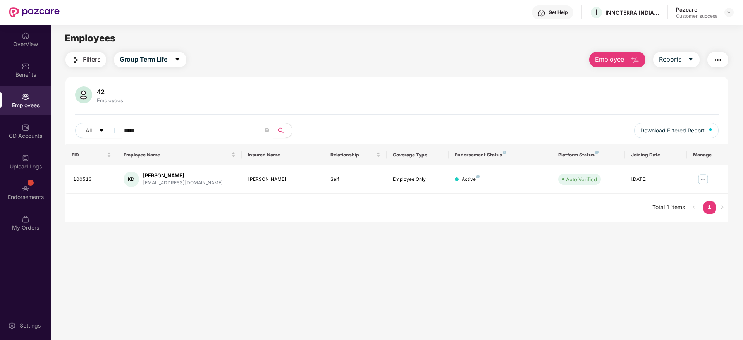
paste input "*******"
type input "**********"
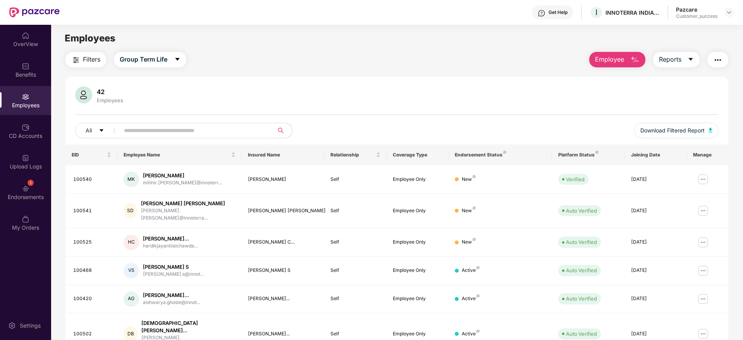
click at [726, 10] on img at bounding box center [729, 12] width 6 height 6
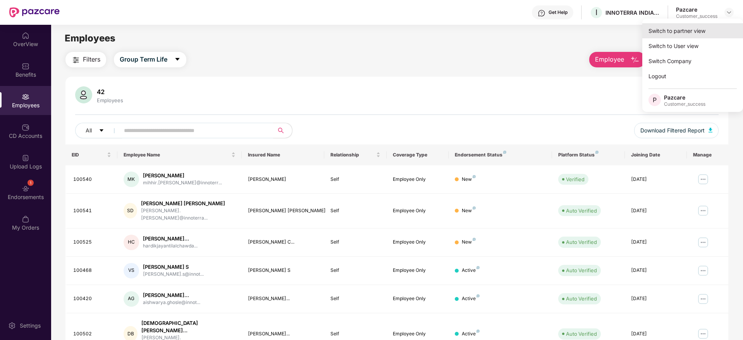
click at [716, 34] on div "Switch to partner view" at bounding box center [692, 30] width 101 height 15
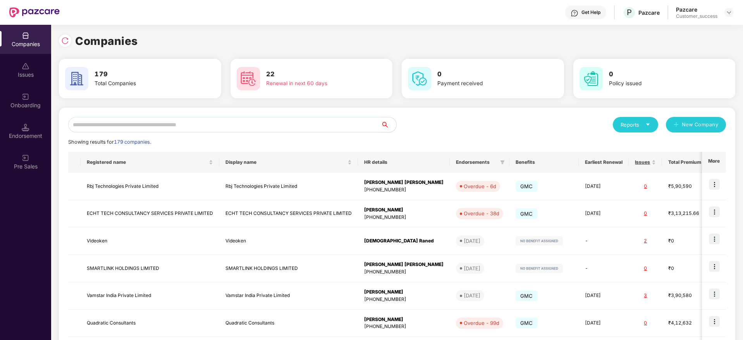
click at [349, 120] on input "text" at bounding box center [224, 124] width 313 height 15
paste input "******"
type input "******"
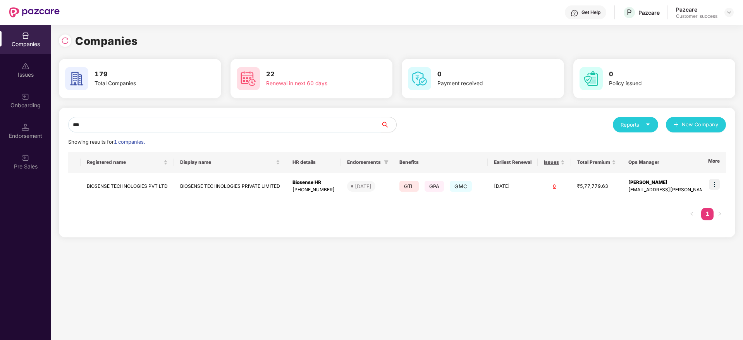
type input "***"
click at [716, 189] on img at bounding box center [714, 184] width 11 height 11
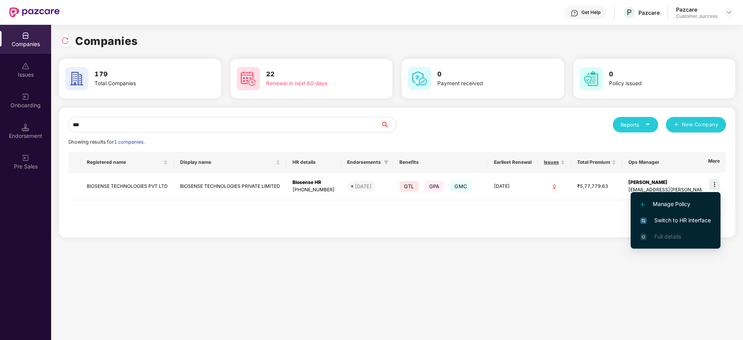
click at [701, 217] on span "Switch to HR interface" at bounding box center [675, 220] width 70 height 9
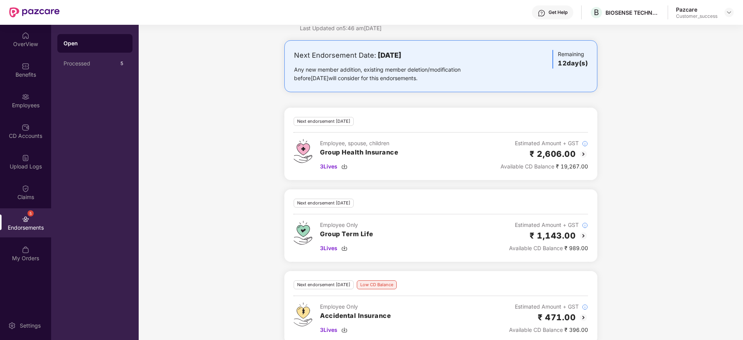
scroll to position [40, 0]
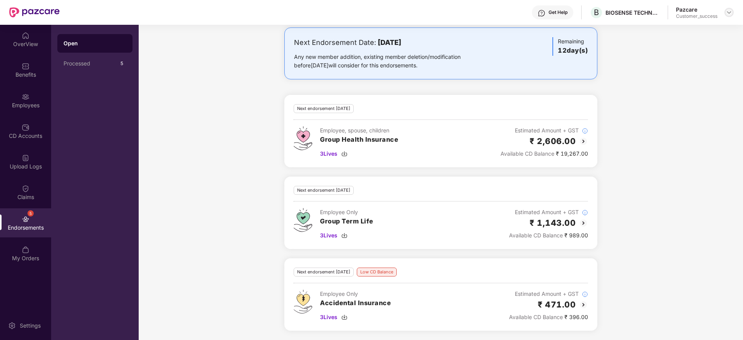
click at [731, 14] on img at bounding box center [729, 12] width 6 height 6
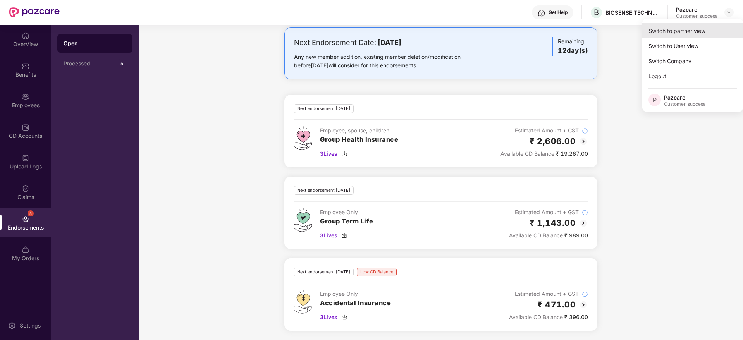
click at [712, 34] on div "Switch to partner view" at bounding box center [692, 30] width 101 height 15
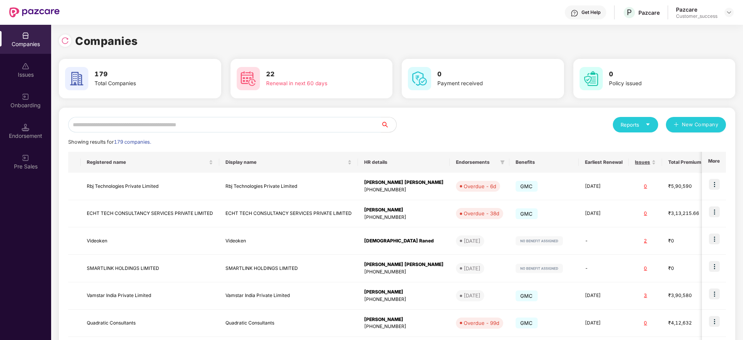
click at [343, 124] on input "text" at bounding box center [224, 124] width 313 height 15
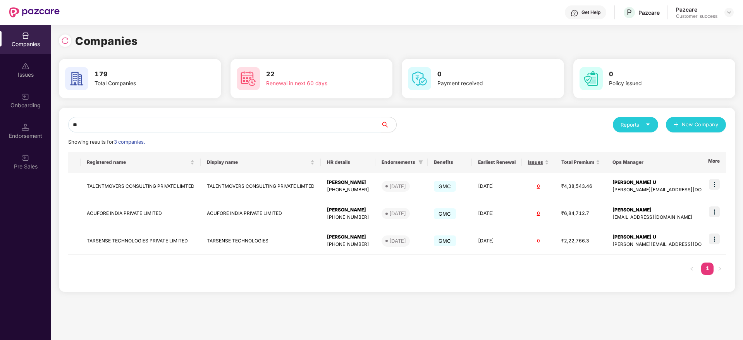
type input "*"
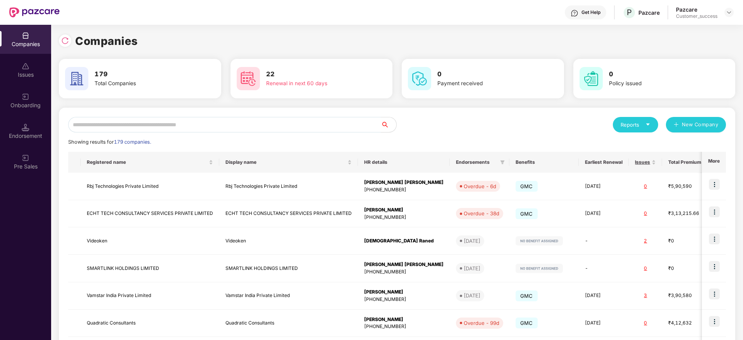
type input "*"
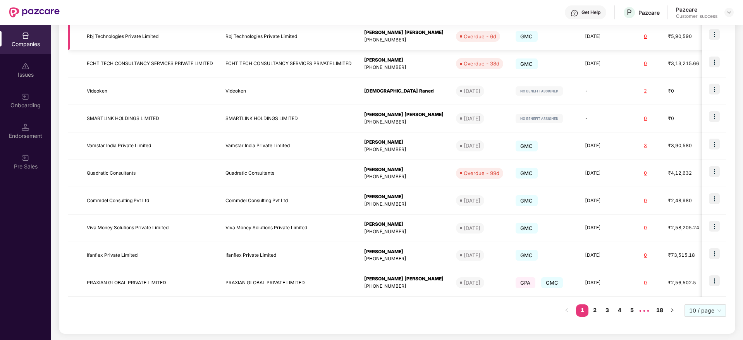
scroll to position [0, 0]
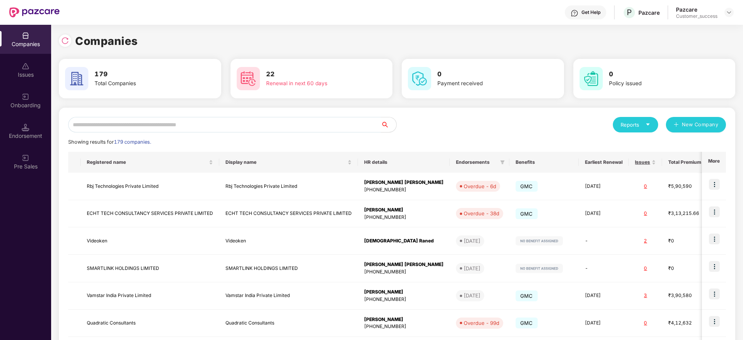
paste input "******"
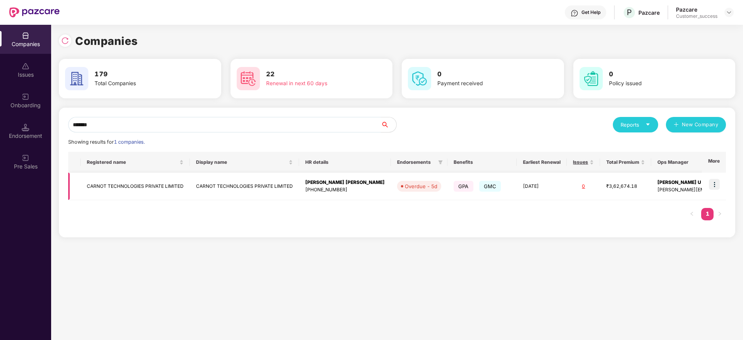
type input "******"
click at [712, 184] on img at bounding box center [714, 184] width 11 height 11
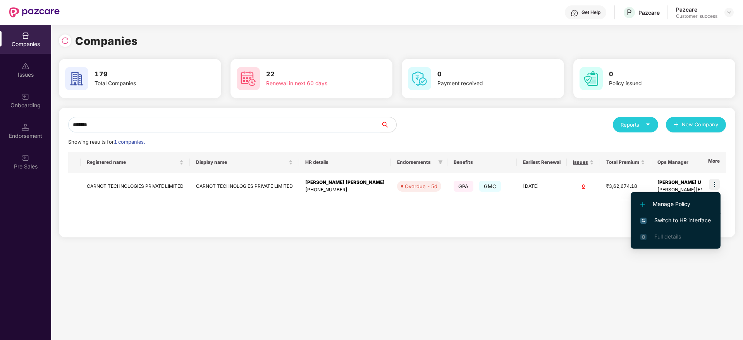
click at [697, 216] on span "Switch to HR interface" at bounding box center [675, 220] width 70 height 9
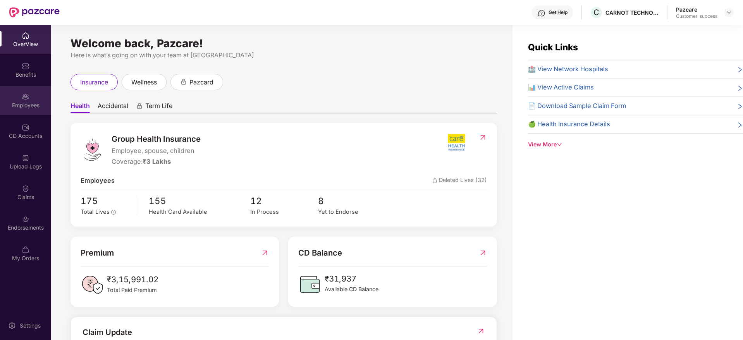
click at [31, 103] on div "Employees" at bounding box center [25, 105] width 51 height 8
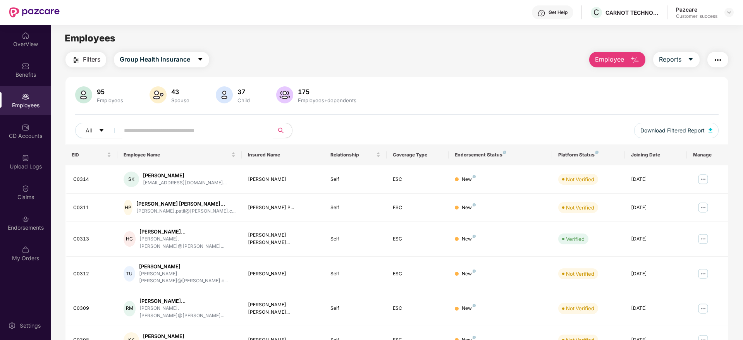
click at [179, 131] on input "text" at bounding box center [193, 131] width 139 height 12
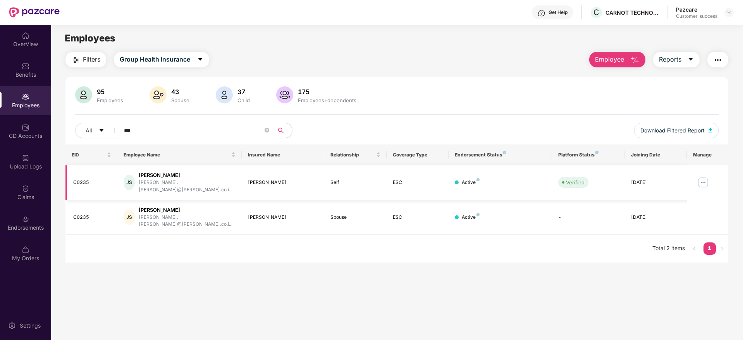
type input "***"
click at [702, 179] on img at bounding box center [703, 182] width 12 height 12
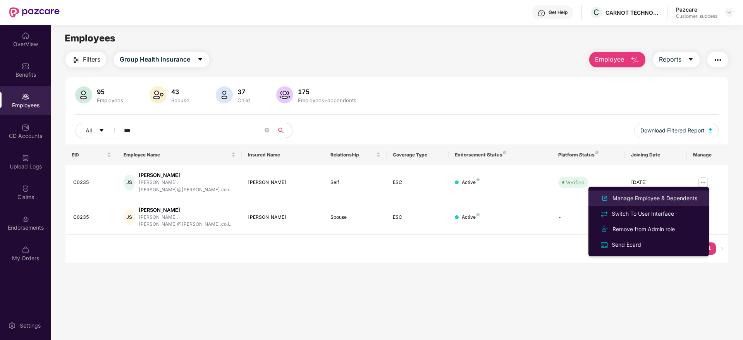
click at [670, 198] on div "Manage Employee & Dependents" at bounding box center [655, 198] width 88 height 9
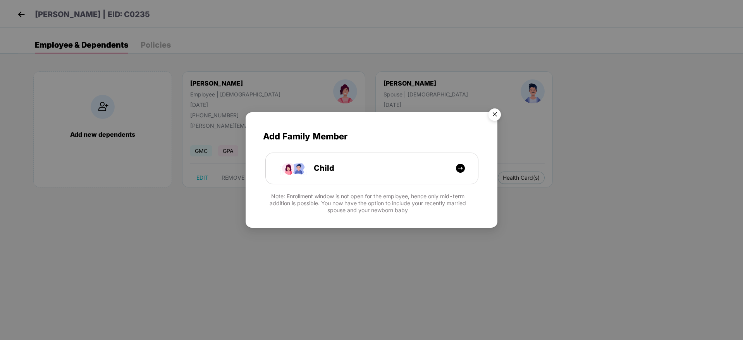
click at [493, 119] on img "Close" at bounding box center [495, 116] width 22 height 22
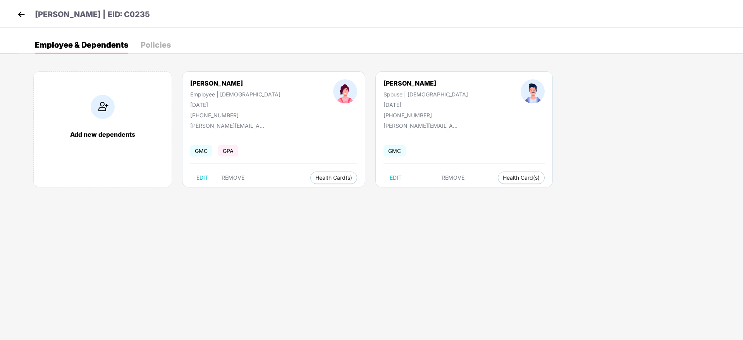
click at [19, 12] on img at bounding box center [21, 15] width 12 height 12
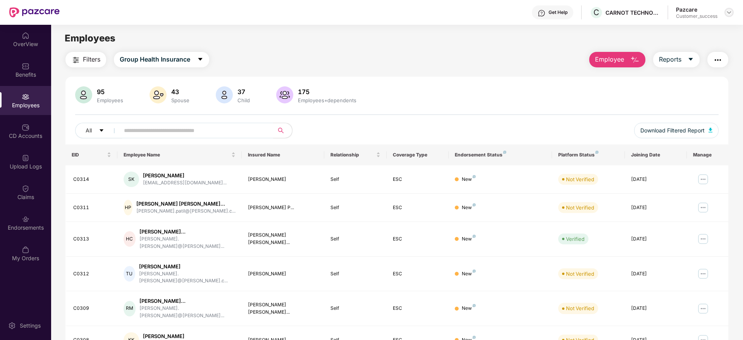
click at [733, 12] on div at bounding box center [728, 12] width 9 height 9
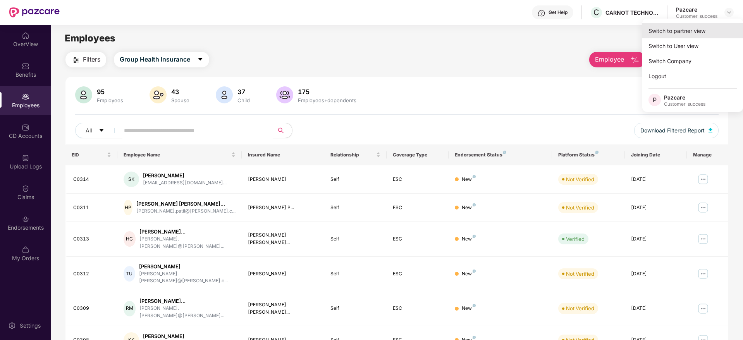
click at [720, 29] on div "Switch to partner view" at bounding box center [692, 30] width 101 height 15
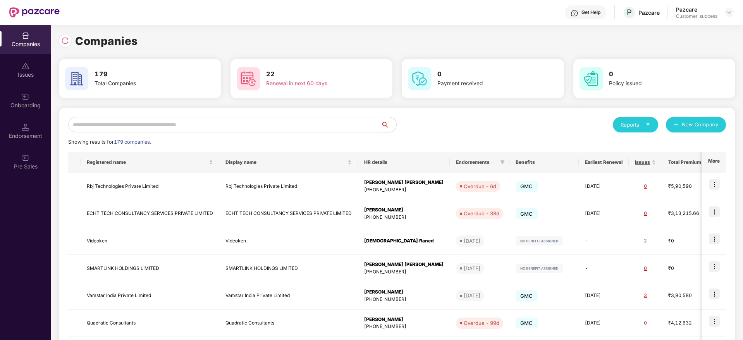
click at [301, 122] on input "text" at bounding box center [224, 124] width 313 height 15
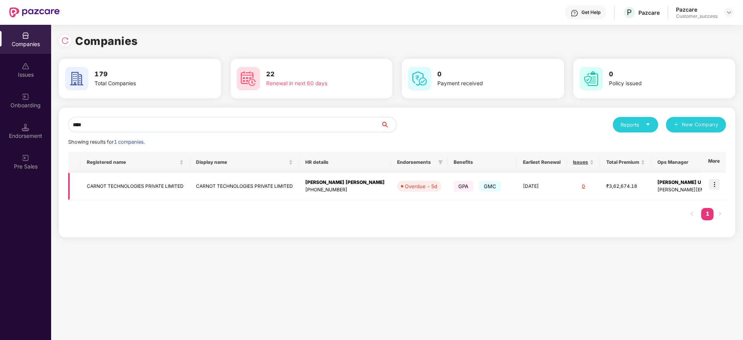
type input "****"
click at [713, 182] on img at bounding box center [714, 184] width 11 height 11
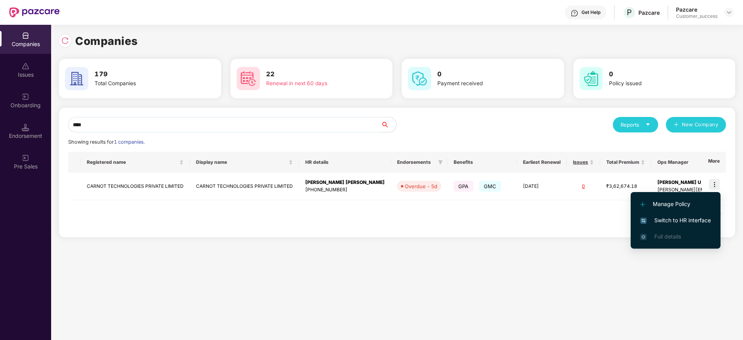
click at [701, 223] on span "Switch to HR interface" at bounding box center [675, 220] width 70 height 9
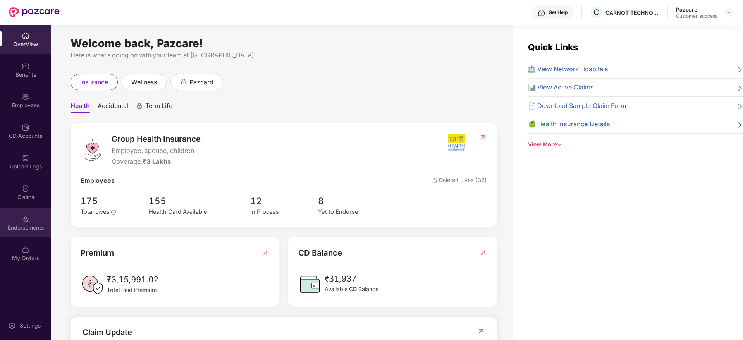
click at [26, 221] on img at bounding box center [26, 219] width 8 height 8
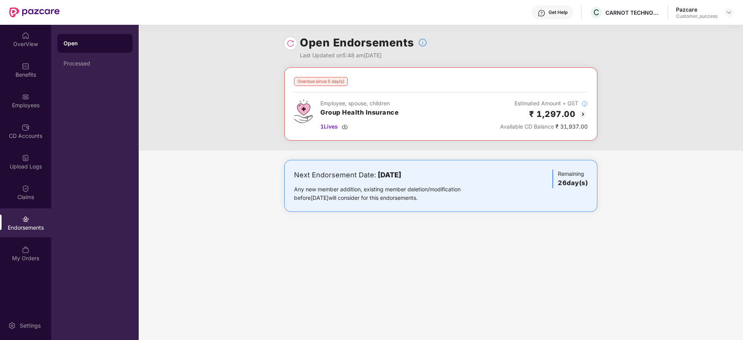
drag, startPoint x: 501, startPoint y: 149, endPoint x: 484, endPoint y: 123, distance: 30.9
click at [484, 123] on div "Overdue since 5 day(s) Employee, spouse, children Group Health Insurance 1 Live…" at bounding box center [441, 147] width 604 height 160
click at [484, 122] on div "Employee, spouse, children Group Health Insurance 1 Lives Estimated Amount + GS…" at bounding box center [441, 115] width 294 height 32
drag, startPoint x: 477, startPoint y: 106, endPoint x: 648, endPoint y: 212, distance: 200.5
click at [648, 212] on div "Overdue since 5 day(s) Employee, spouse, children Group Health Insurance 1 Live…" at bounding box center [441, 147] width 604 height 160
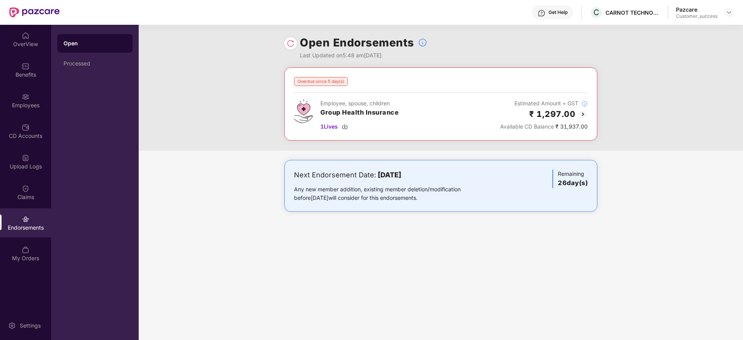
click at [649, 211] on div "Next Endorsement Date: 06 September 2025 Any new member addition, existing memb…" at bounding box center [441, 193] width 604 height 67
click at [23, 104] on div "Employees" at bounding box center [25, 105] width 51 height 8
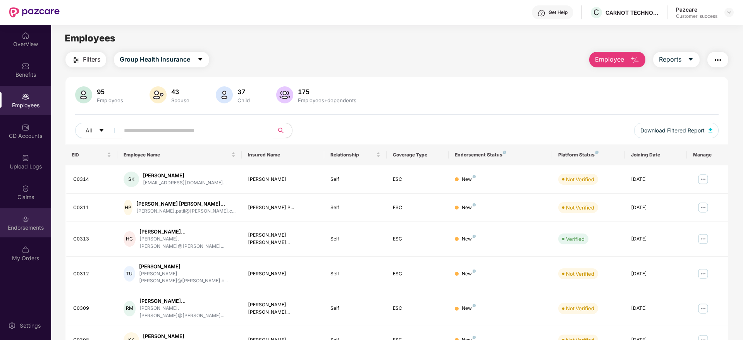
click at [23, 229] on div "Endorsements" at bounding box center [25, 228] width 51 height 8
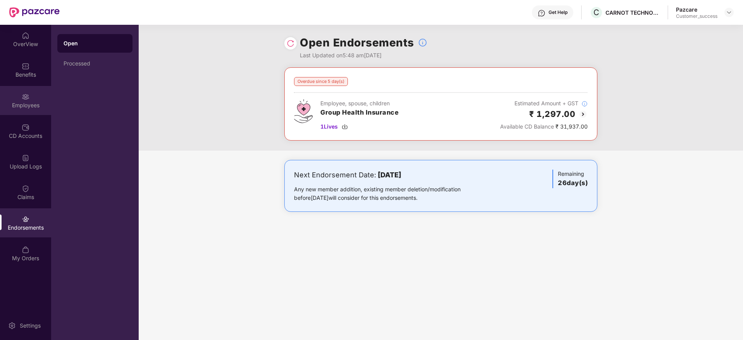
click at [21, 110] on div "Employees" at bounding box center [25, 100] width 51 height 29
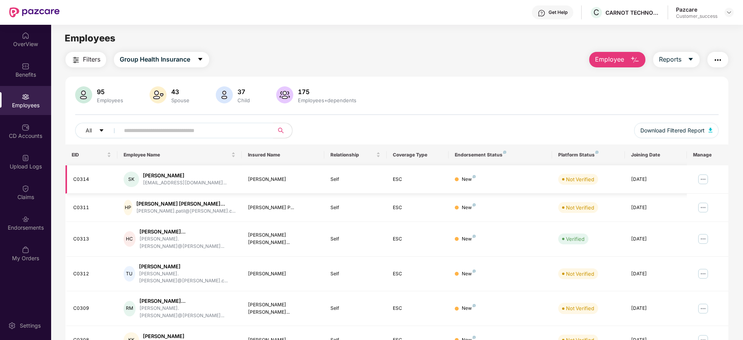
click at [707, 179] on img at bounding box center [703, 179] width 12 height 12
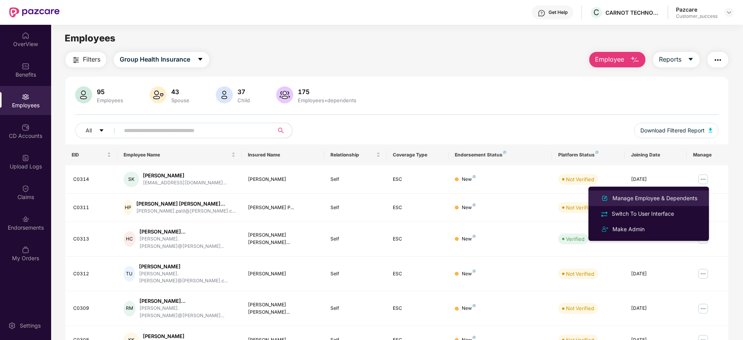
click at [653, 196] on div "Manage Employee & Dependents" at bounding box center [655, 198] width 88 height 9
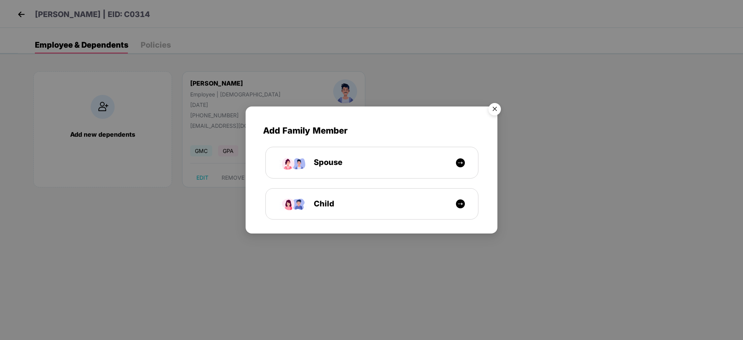
click at [502, 101] on img "Close" at bounding box center [495, 111] width 22 height 22
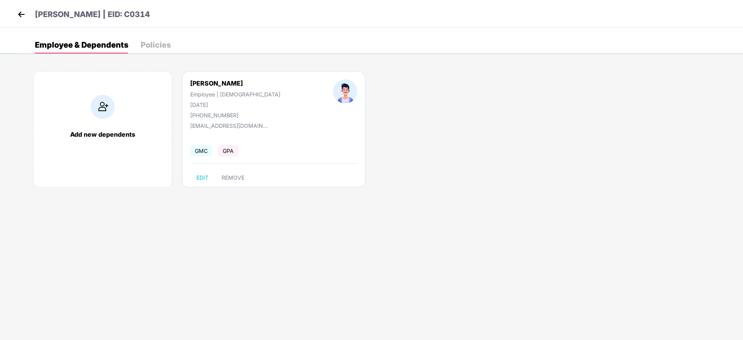
click at [498, 103] on body "Satish Kumar | EID: C0314 Employee & Dependents Policies Add new dependents Sat…" at bounding box center [371, 170] width 743 height 340
click at [17, 9] on img at bounding box center [21, 15] width 12 height 12
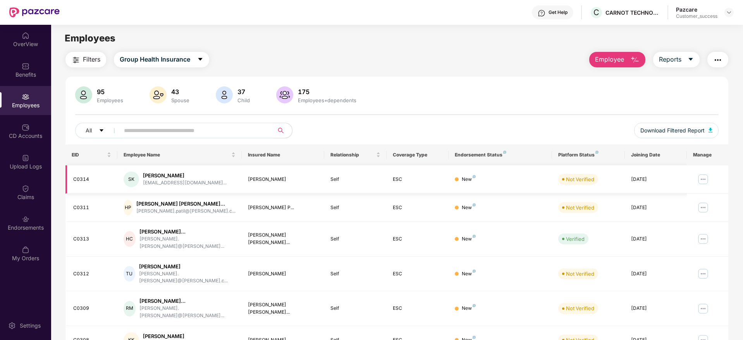
click at [699, 180] on img at bounding box center [703, 179] width 12 height 12
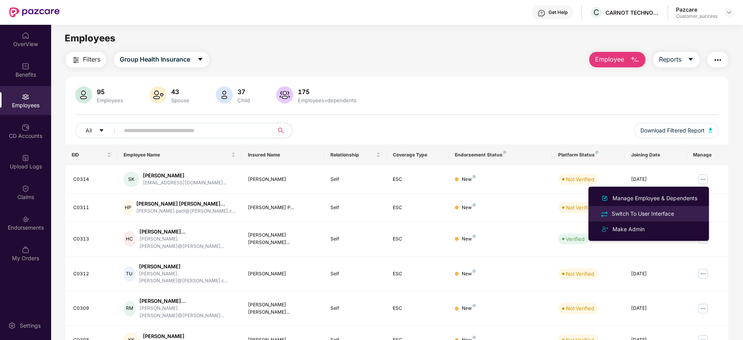
click at [661, 218] on div "Switch To User Interface" at bounding box center [642, 214] width 65 height 9
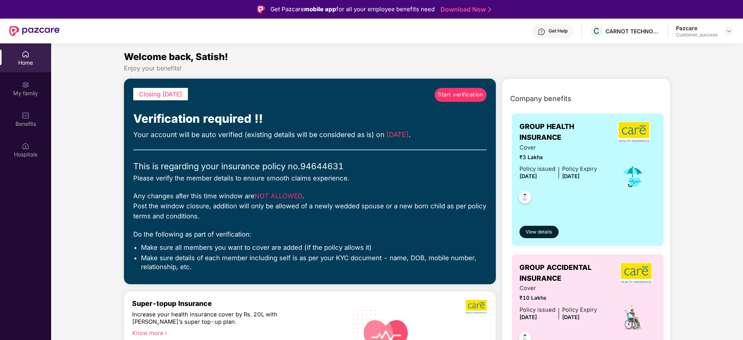
click at [458, 98] on span "Start verification" at bounding box center [460, 95] width 45 height 9
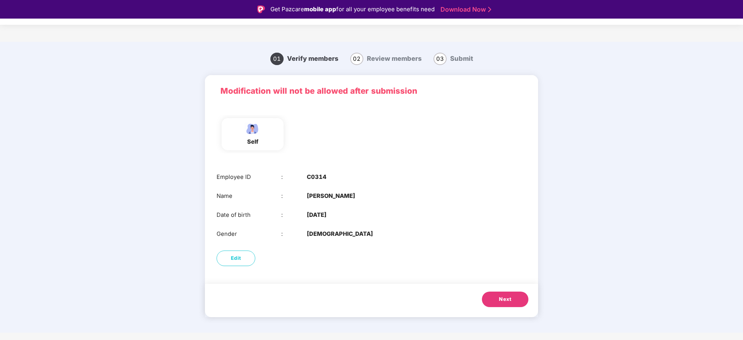
click at [513, 303] on button "Next" at bounding box center [505, 299] width 46 height 15
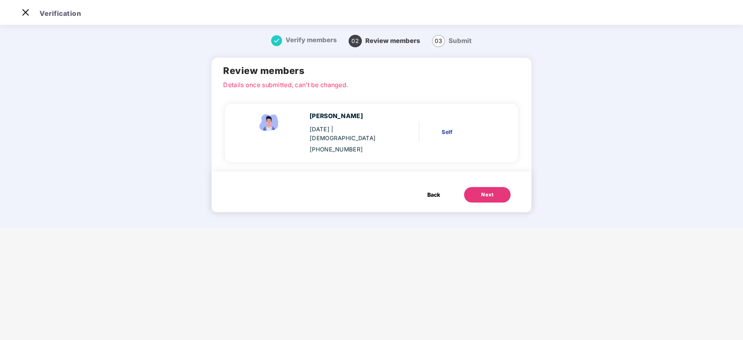
click at [488, 191] on div "Next" at bounding box center [487, 195] width 12 height 8
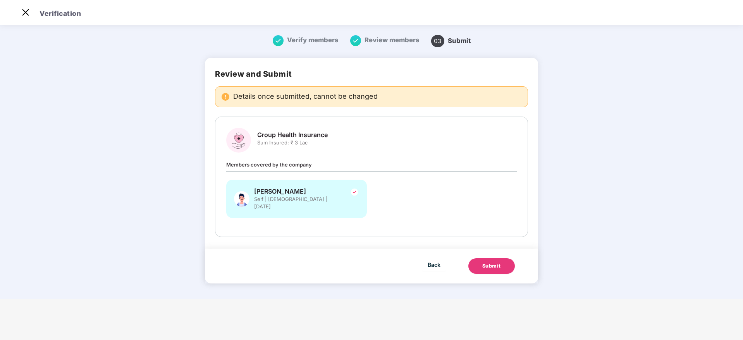
scroll to position [0, 0]
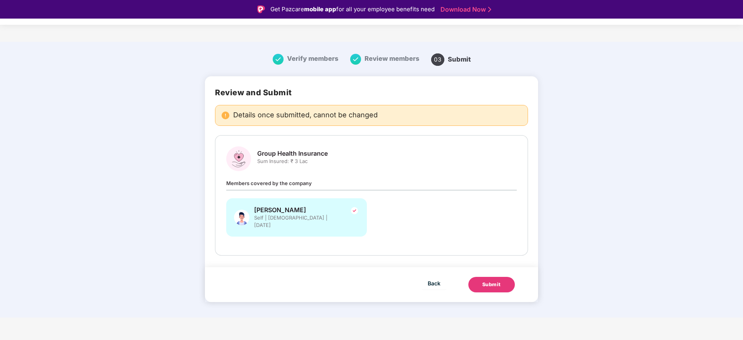
click at [495, 281] on div "Submit" at bounding box center [491, 285] width 19 height 8
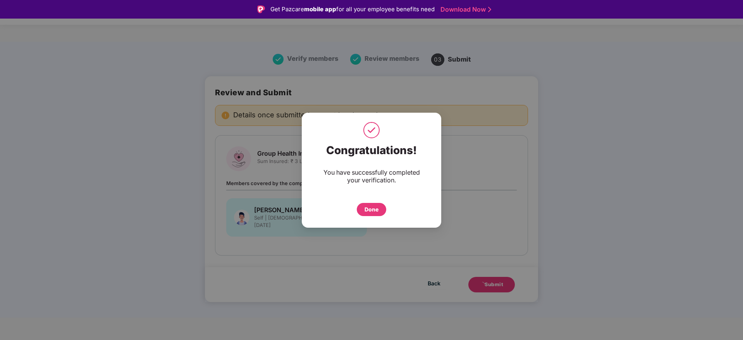
click at [370, 214] on div "Done" at bounding box center [371, 209] width 29 height 13
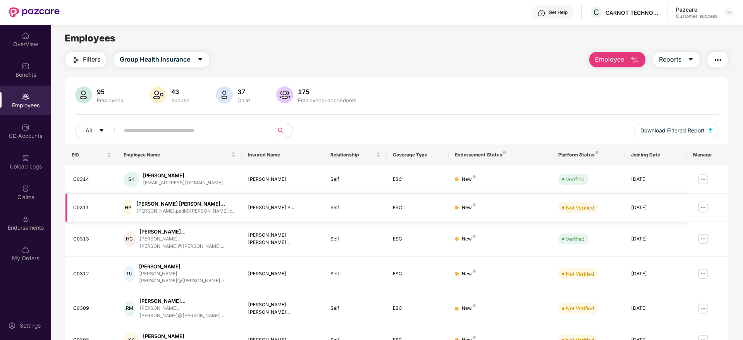
click at [706, 208] on img at bounding box center [703, 207] width 12 height 12
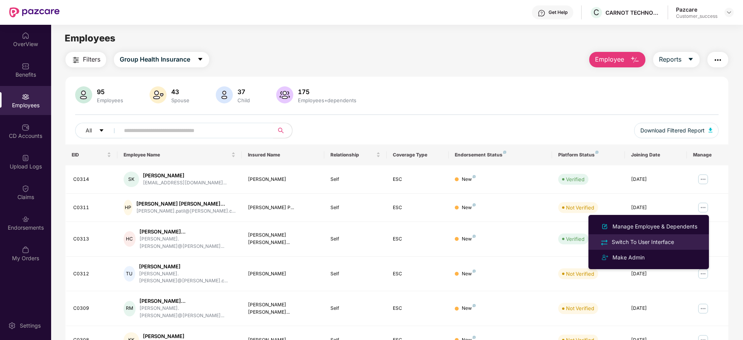
click at [650, 244] on div "Switch To User Interface" at bounding box center [642, 242] width 65 height 9
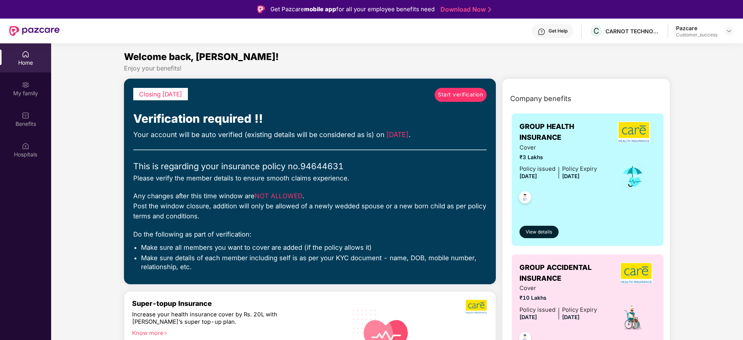
click at [464, 91] on span "Start verification" at bounding box center [460, 95] width 45 height 9
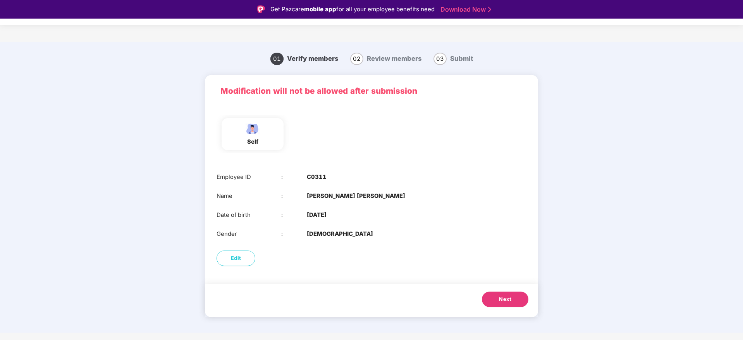
click at [515, 299] on button "Next" at bounding box center [505, 299] width 46 height 15
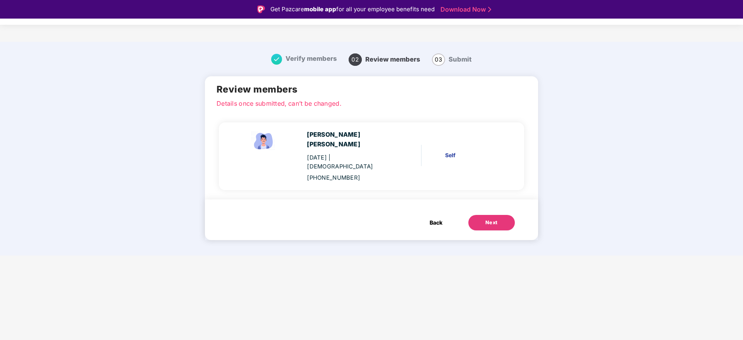
scroll to position [19, 0]
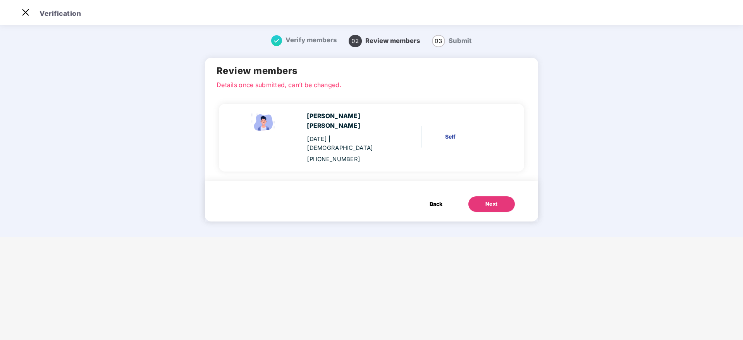
click at [488, 201] on button "Next" at bounding box center [491, 203] width 46 height 15
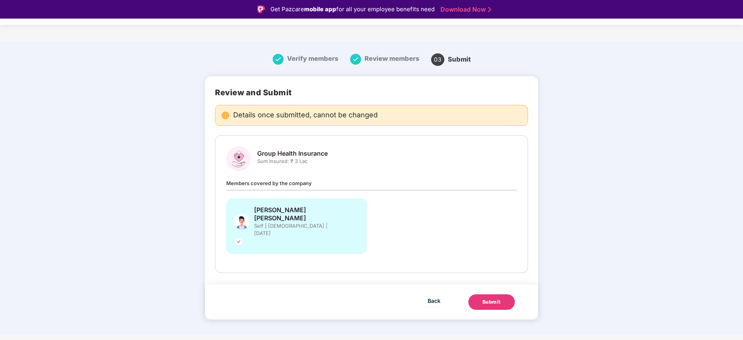
drag, startPoint x: 496, startPoint y: 289, endPoint x: 502, endPoint y: 283, distance: 7.9
click at [498, 288] on div "Back Submit" at bounding box center [371, 302] width 333 height 35
click at [502, 294] on button "Submit" at bounding box center [491, 301] width 46 height 15
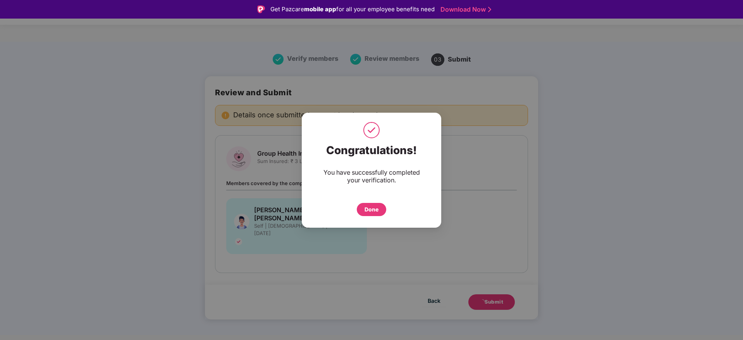
click at [366, 204] on div "Done" at bounding box center [371, 209] width 29 height 13
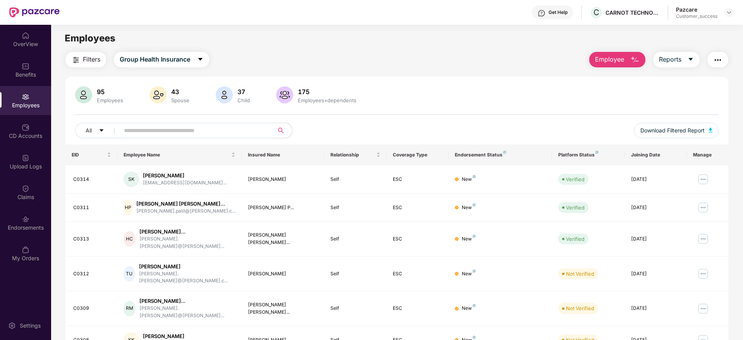
scroll to position [116, 0]
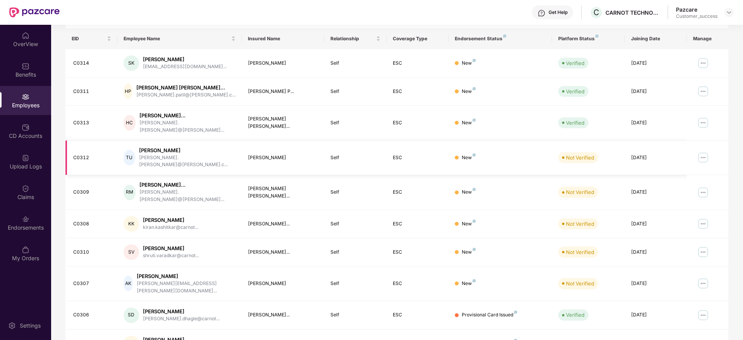
click at [703, 151] on img at bounding box center [703, 157] width 12 height 12
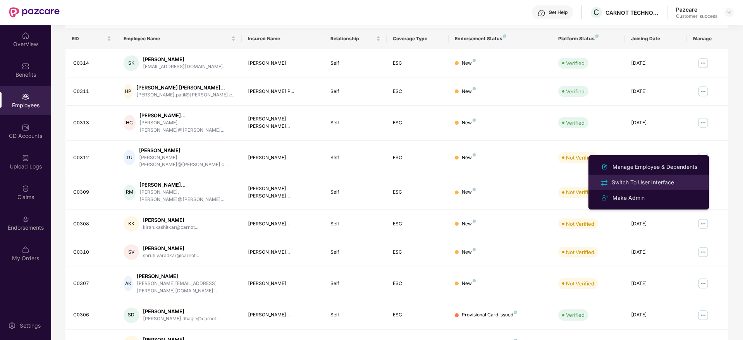
click at [659, 180] on div "Switch To User Interface" at bounding box center [642, 182] width 65 height 9
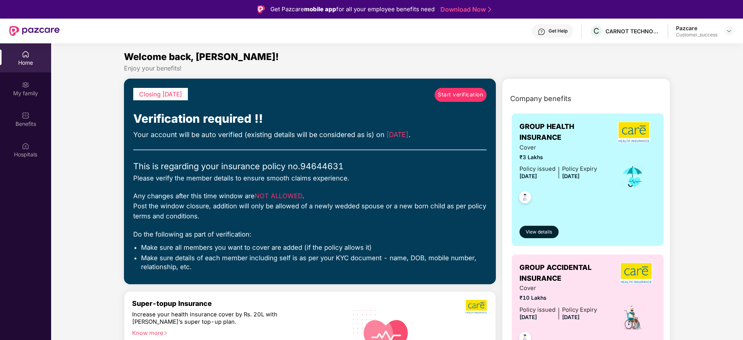
click at [476, 95] on span "Start verification" at bounding box center [460, 95] width 45 height 9
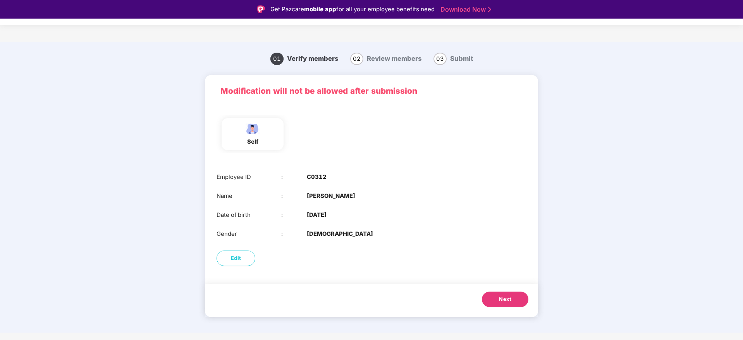
click at [516, 304] on button "Next" at bounding box center [505, 299] width 46 height 15
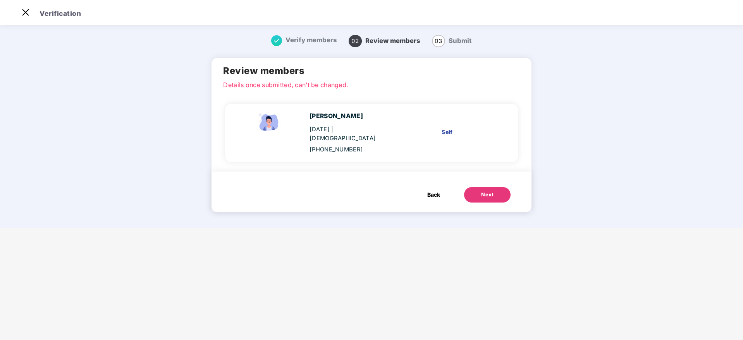
click at [474, 187] on button "Next" at bounding box center [487, 194] width 46 height 15
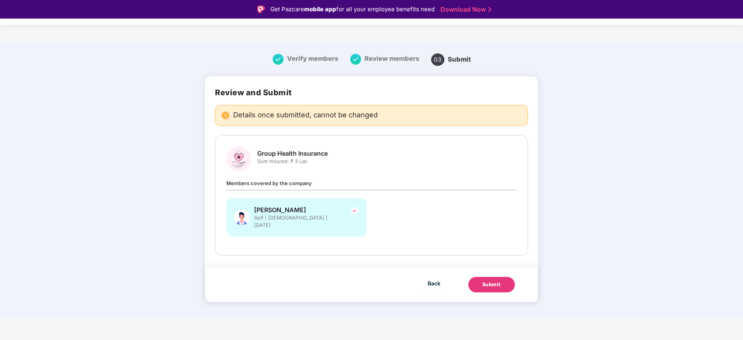
click at [489, 281] on div "Submit" at bounding box center [491, 285] width 19 height 8
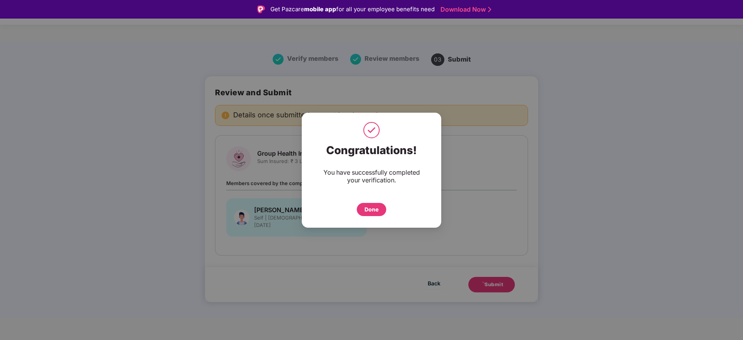
click at [369, 213] on div "Done" at bounding box center [371, 209] width 29 height 13
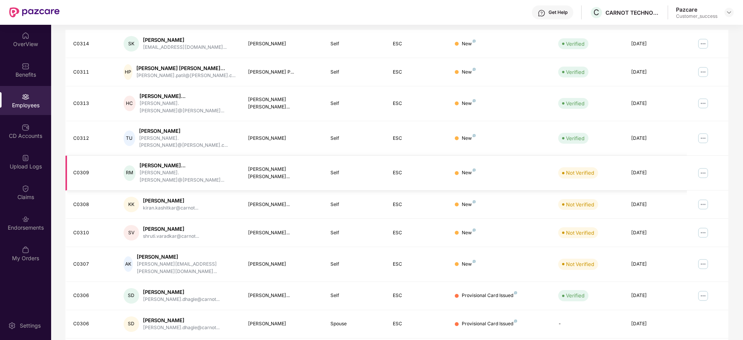
scroll to position [136, 0]
click at [706, 167] on img at bounding box center [703, 173] width 12 height 12
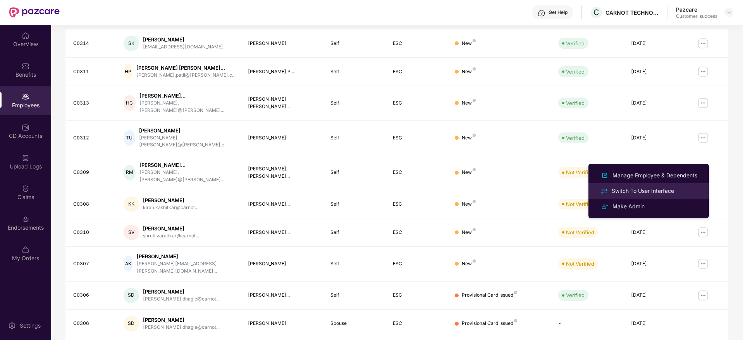
click at [629, 189] on div "Switch To User Interface" at bounding box center [642, 191] width 65 height 9
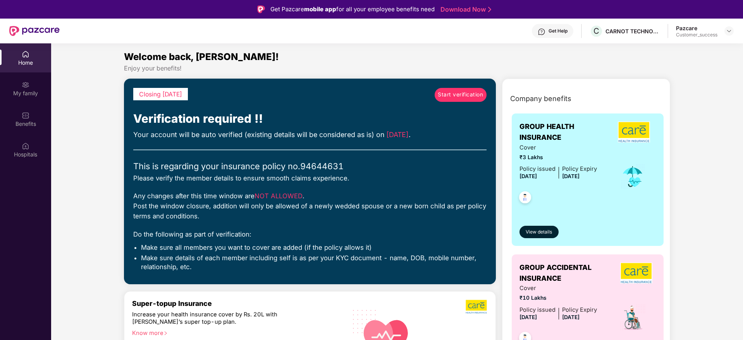
click at [443, 96] on span "Start verification" at bounding box center [460, 95] width 45 height 9
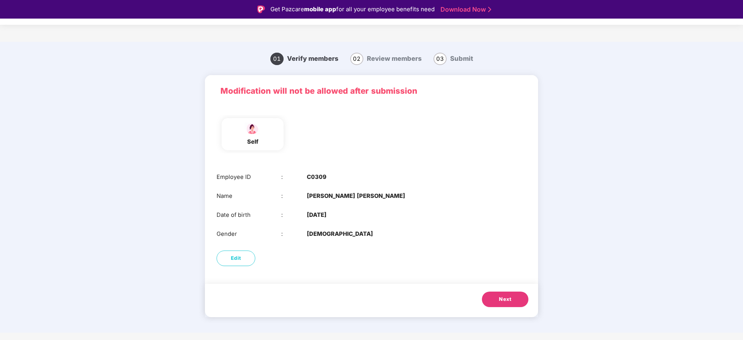
click at [506, 304] on button "Next" at bounding box center [505, 299] width 46 height 15
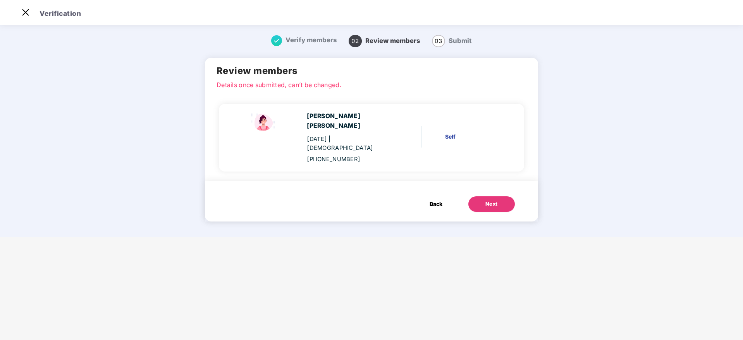
drag, startPoint x: 469, startPoint y: 202, endPoint x: 475, endPoint y: 196, distance: 7.9
click at [470, 201] on button "Next" at bounding box center [491, 203] width 46 height 15
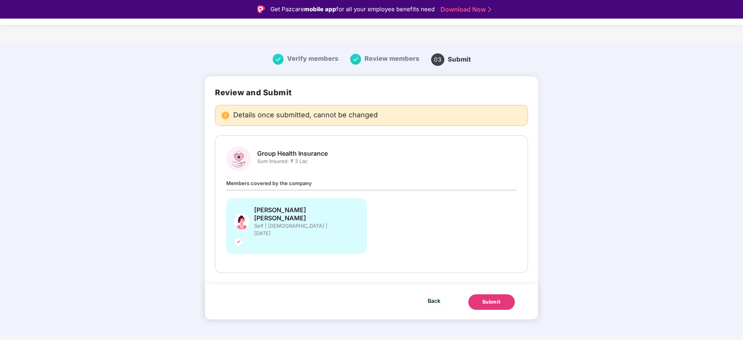
click at [495, 294] on button "Submit" at bounding box center [491, 301] width 46 height 15
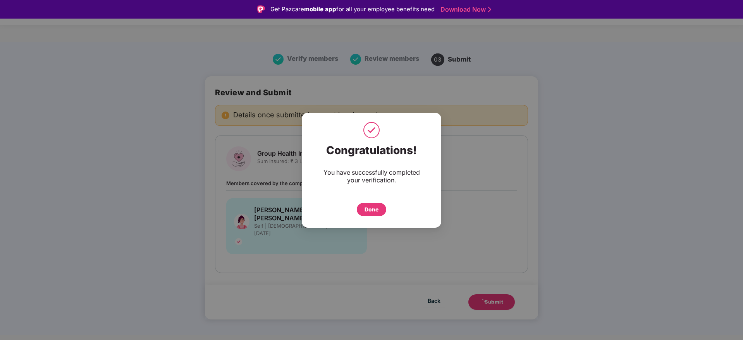
click at [358, 211] on div "Done" at bounding box center [371, 209] width 29 height 13
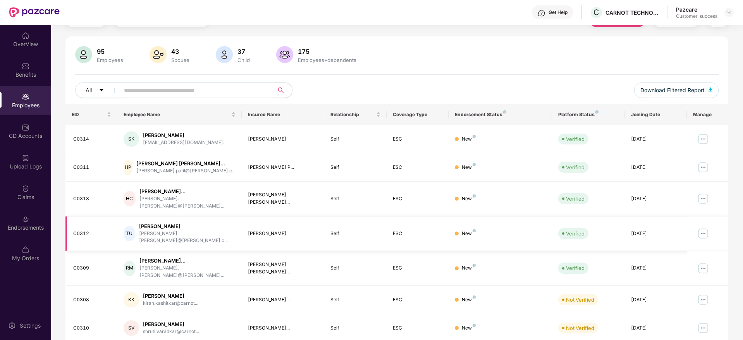
scroll to position [58, 0]
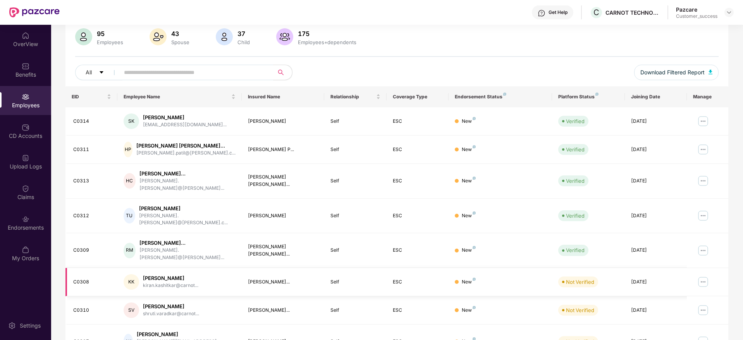
click at [705, 276] on img at bounding box center [703, 282] width 12 height 12
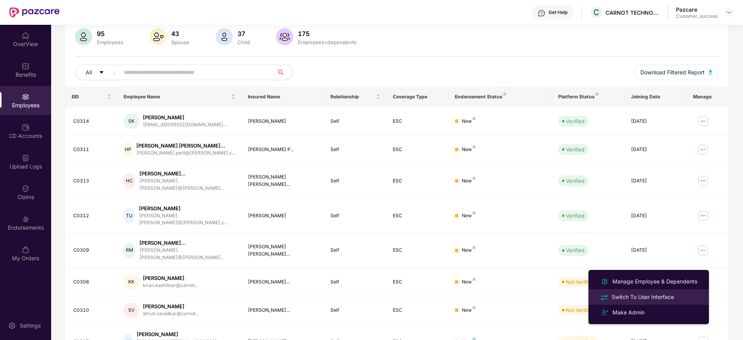
click at [634, 297] on div "Switch To User Interface" at bounding box center [642, 297] width 65 height 9
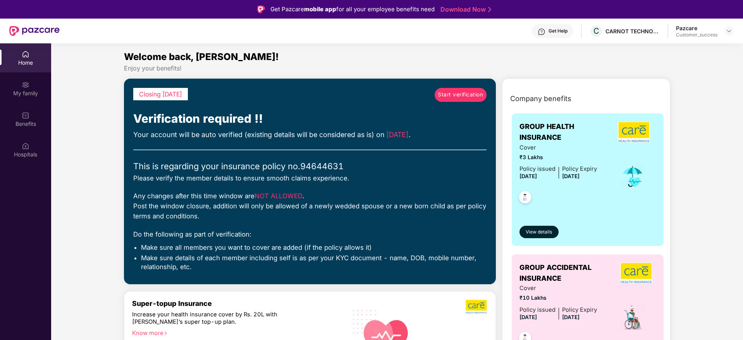
click at [443, 93] on span "Start verification" at bounding box center [460, 95] width 45 height 9
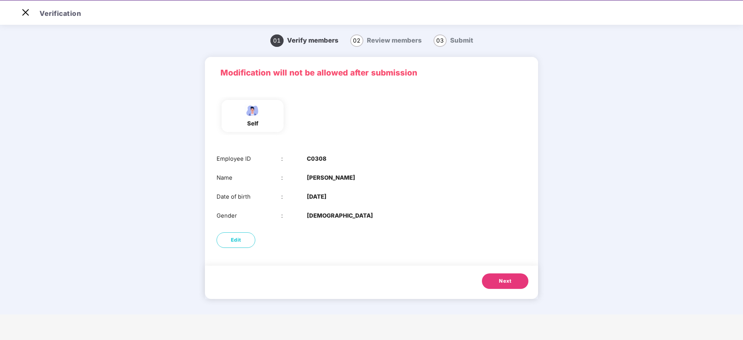
scroll to position [19, 0]
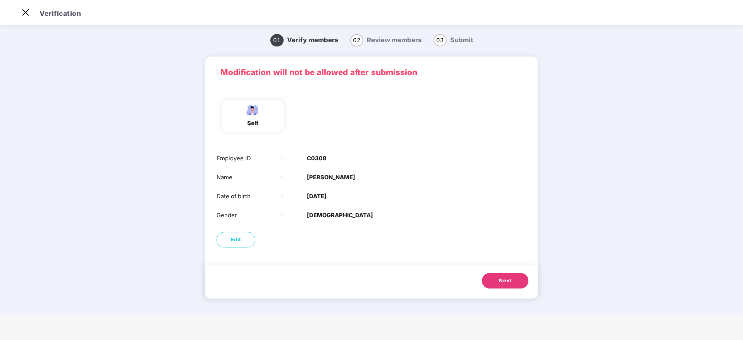
drag, startPoint x: 503, startPoint y: 279, endPoint x: 495, endPoint y: 274, distance: 9.2
click at [503, 280] on span "Next" at bounding box center [505, 281] width 12 height 8
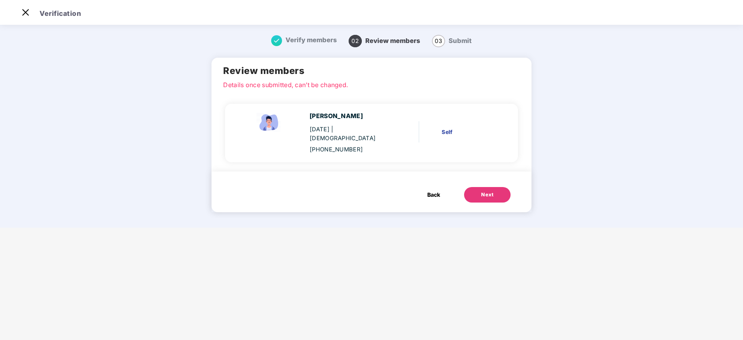
click at [483, 179] on div "Back Next" at bounding box center [465, 190] width 113 height 23
click at [483, 187] on button "Next" at bounding box center [487, 194] width 46 height 15
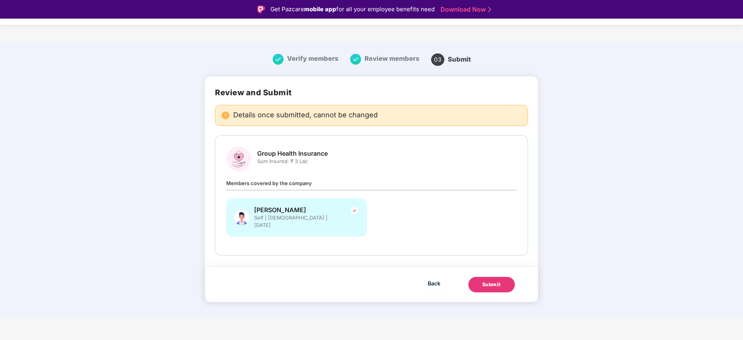
click at [505, 277] on button "Submit" at bounding box center [491, 284] width 46 height 15
click at [505, 278] on button "Submit" at bounding box center [491, 284] width 46 height 15
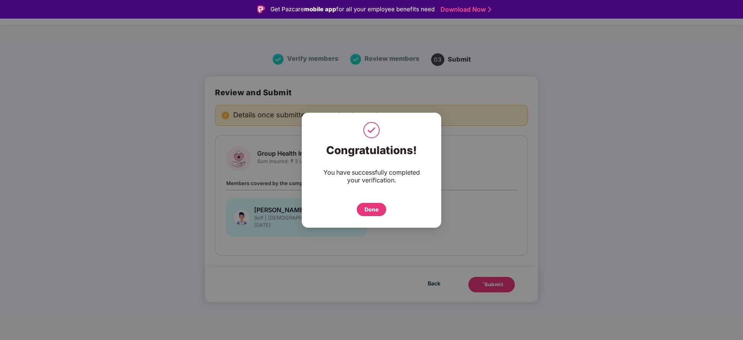
click at [374, 210] on div "Done" at bounding box center [371, 209] width 14 height 9
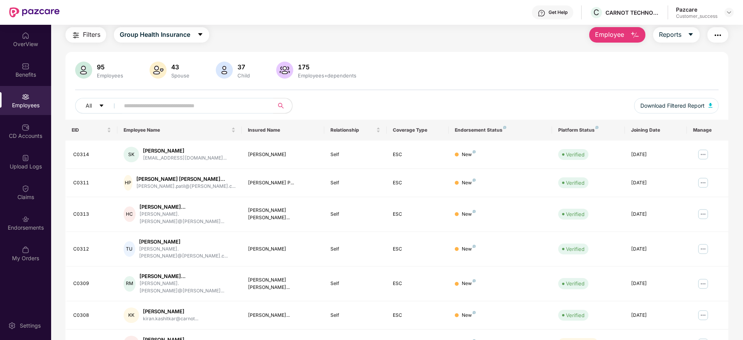
scroll to position [83, 0]
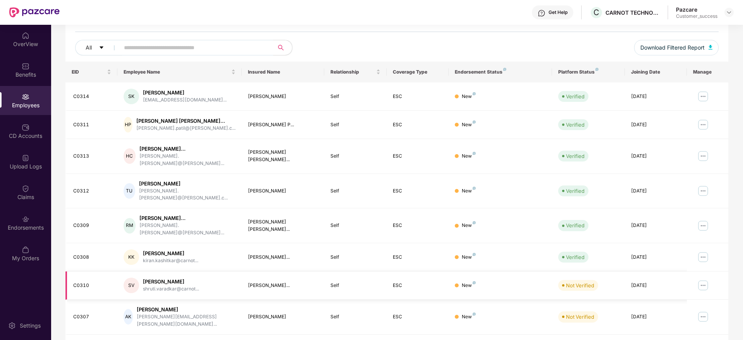
click at [705, 279] on img at bounding box center [703, 285] width 12 height 12
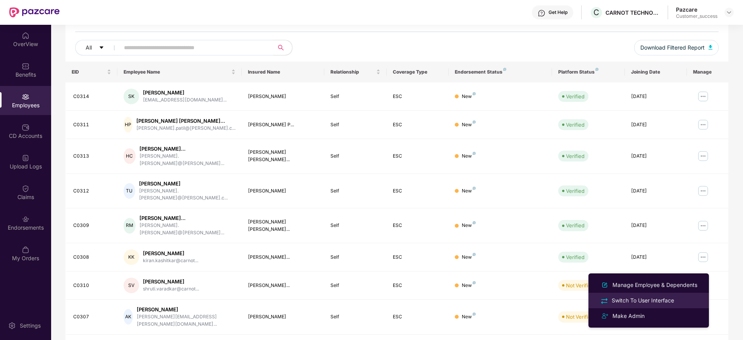
click at [662, 296] on div "Switch To User Interface" at bounding box center [648, 300] width 100 height 9
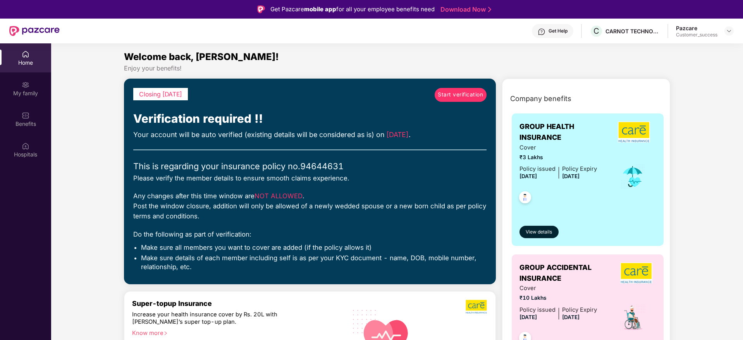
click at [448, 95] on span "Start verification" at bounding box center [460, 95] width 45 height 9
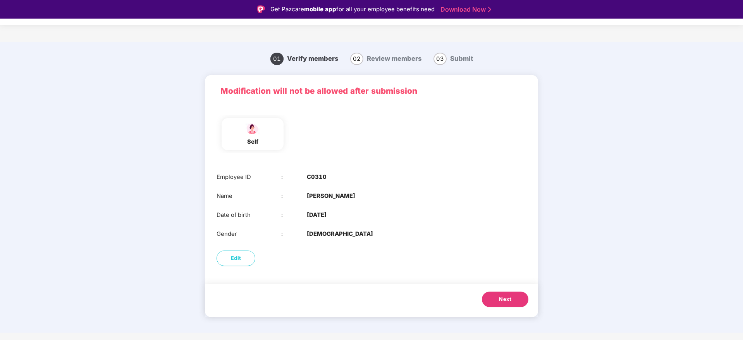
click at [508, 302] on span "Next" at bounding box center [505, 299] width 12 height 8
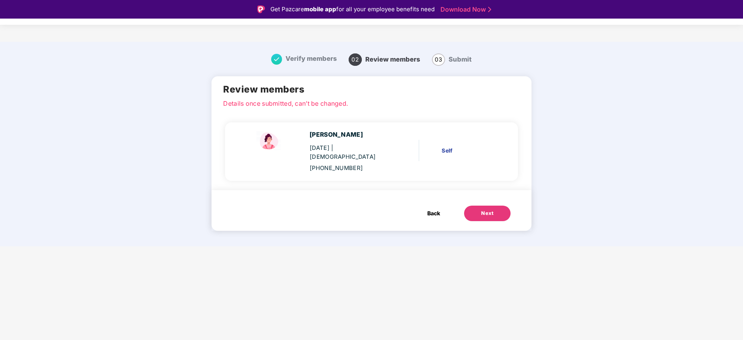
scroll to position [19, 0]
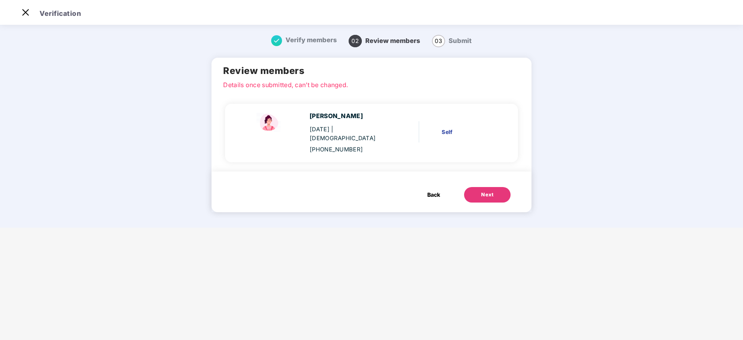
click at [489, 191] on div "Next" at bounding box center [487, 195] width 12 height 8
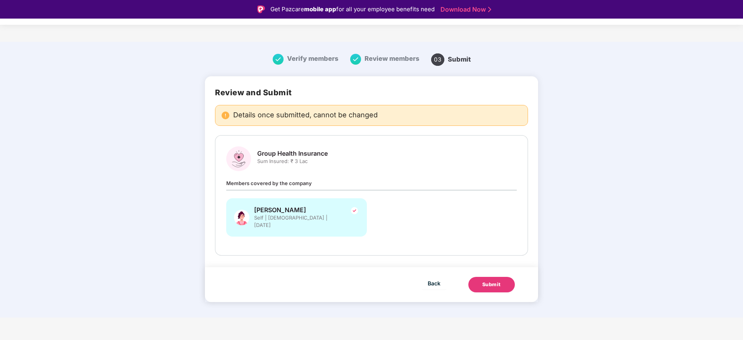
click at [499, 281] on div "Submit" at bounding box center [491, 285] width 19 height 8
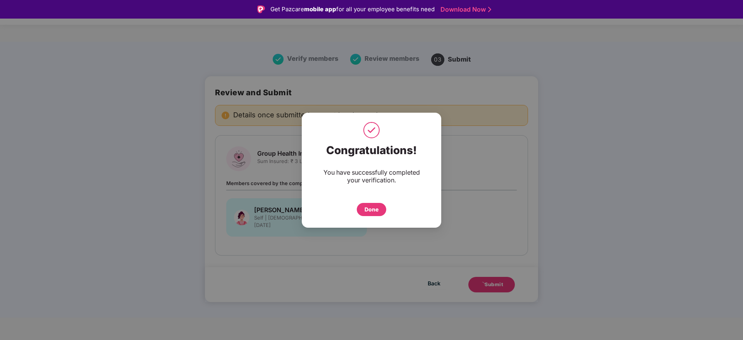
click at [377, 207] on div "Done" at bounding box center [371, 209] width 14 height 9
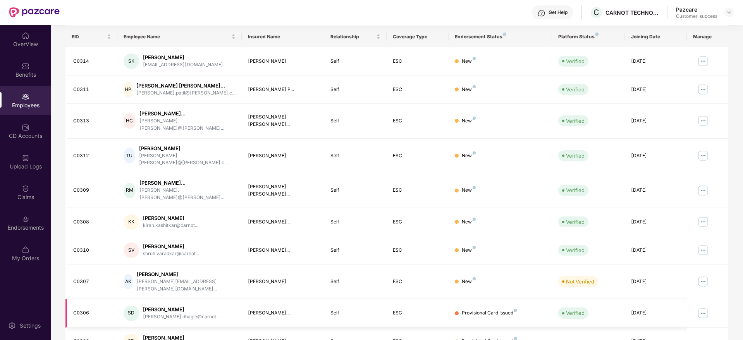
scroll to position [136, 0]
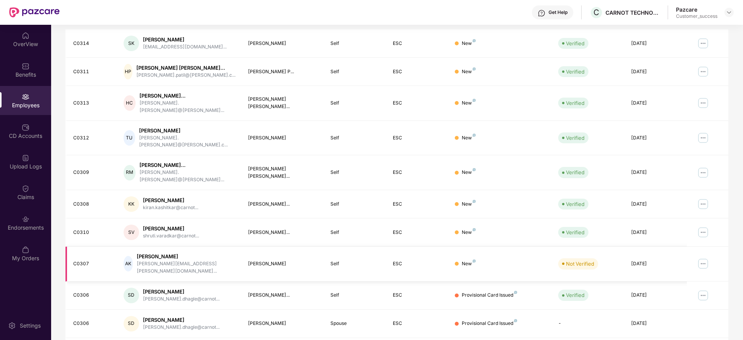
click at [704, 258] on img at bounding box center [703, 264] width 12 height 12
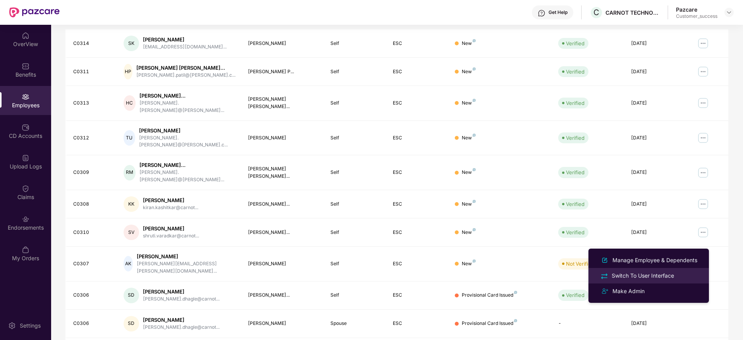
click at [653, 273] on div "Switch To User Interface" at bounding box center [642, 275] width 65 height 9
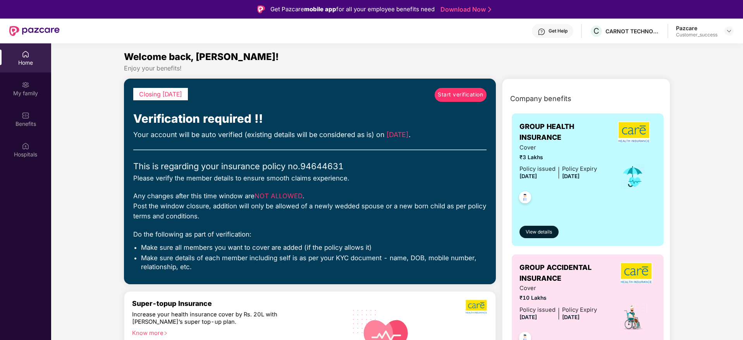
click at [452, 97] on span "Start verification" at bounding box center [460, 95] width 45 height 9
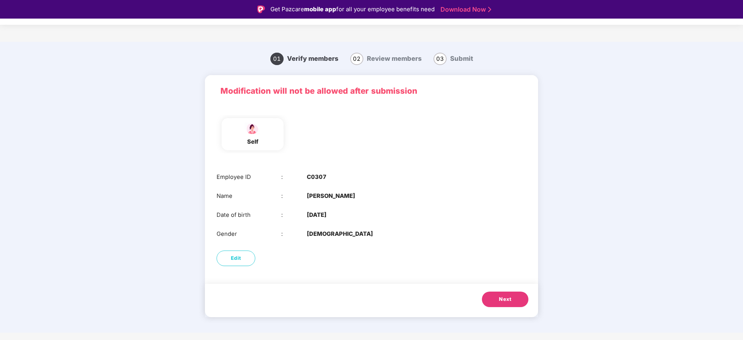
click at [508, 304] on button "Next" at bounding box center [505, 299] width 46 height 15
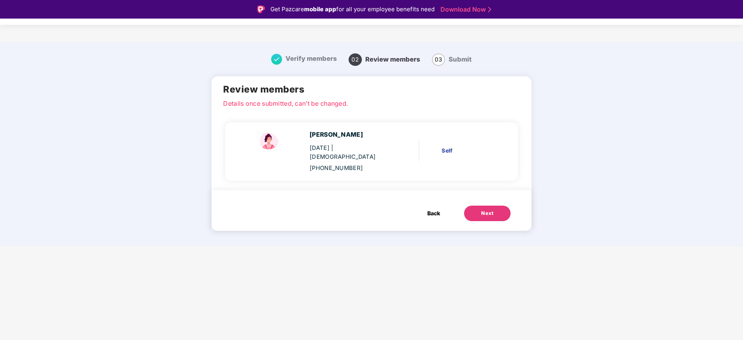
scroll to position [19, 0]
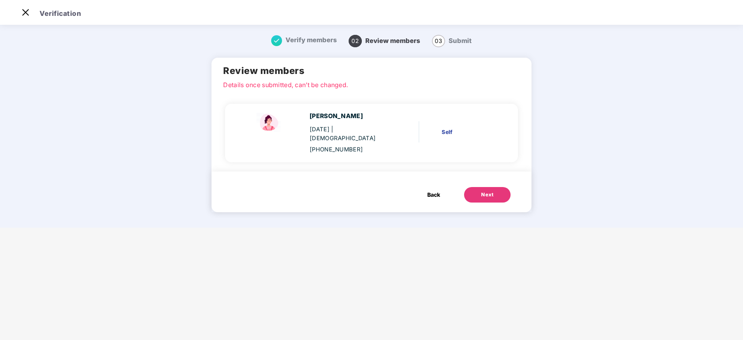
click at [472, 187] on button "Next" at bounding box center [487, 194] width 46 height 15
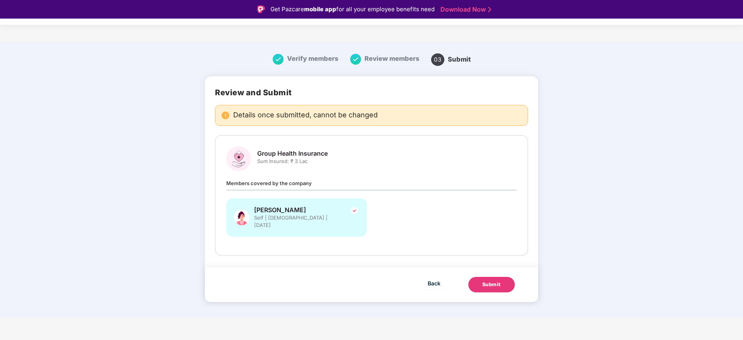
click at [500, 281] on div "Submit" at bounding box center [491, 285] width 19 height 8
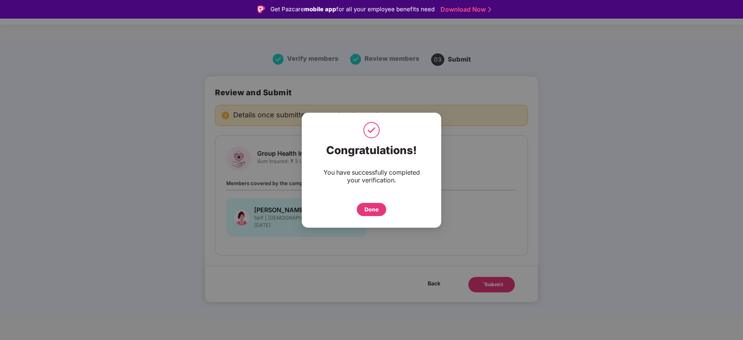
click at [383, 212] on div "Done" at bounding box center [371, 209] width 29 height 13
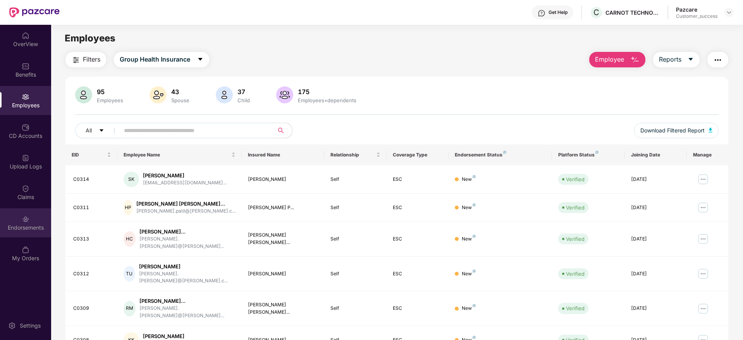
click at [41, 224] on div "Endorsements" at bounding box center [25, 228] width 51 height 8
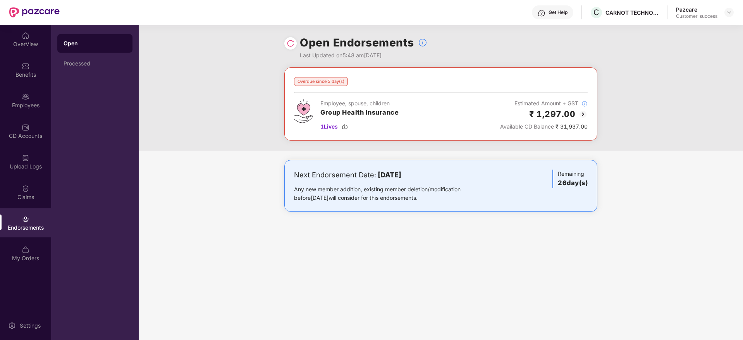
click at [287, 38] on div at bounding box center [290, 43] width 12 height 12
click at [289, 41] on img at bounding box center [291, 44] width 8 height 8
click at [288, 43] on img at bounding box center [291, 44] width 8 height 8
click at [0, 101] on div "Employees" at bounding box center [25, 105] width 51 height 8
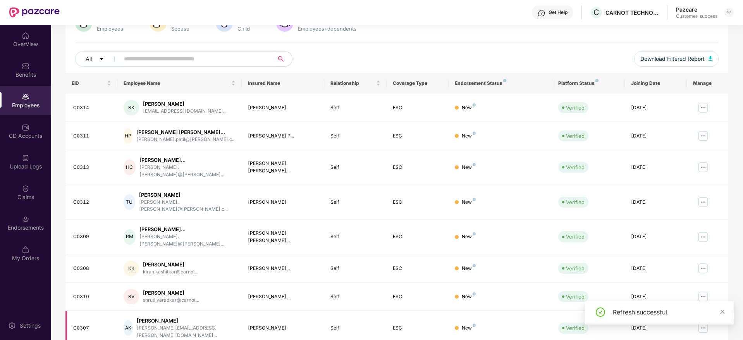
scroll to position [136, 0]
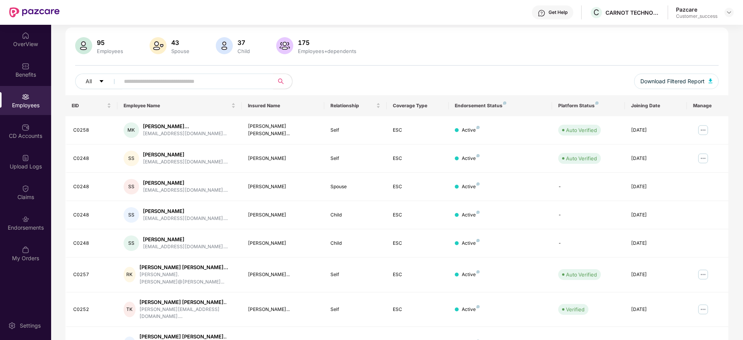
scroll to position [0, 0]
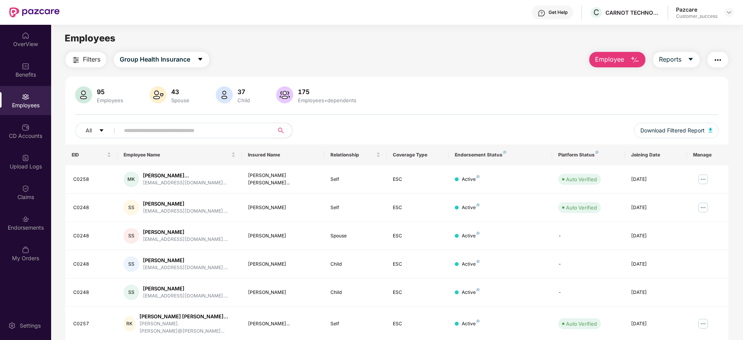
click at [95, 65] on button "Filters" at bounding box center [85, 59] width 41 height 15
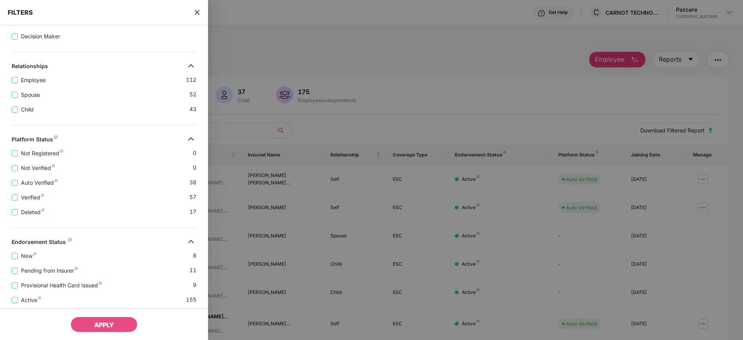
scroll to position [162, 0]
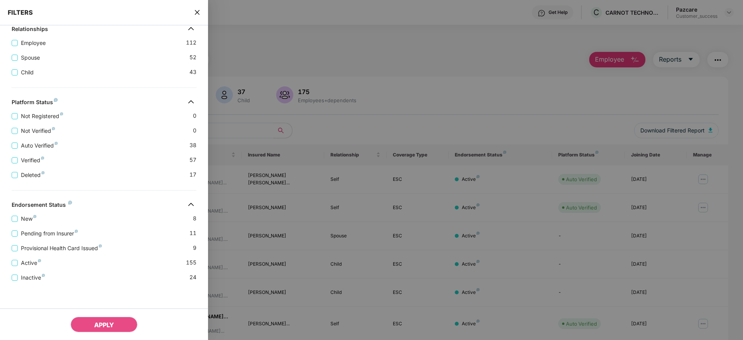
click at [193, 8] on div "FILTERS" at bounding box center [104, 13] width 208 height 26
click at [198, 14] on icon "close" at bounding box center [197, 12] width 6 height 6
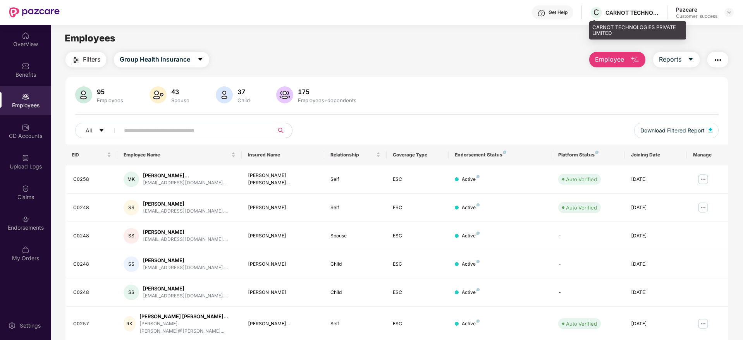
click at [620, 11] on div "CARNOT TECHNOLOGIES PRIVATE LIMITED" at bounding box center [632, 12] width 54 height 7
copy div "CARNOT TECHNOLOGIES PRIVATE LIMITED"
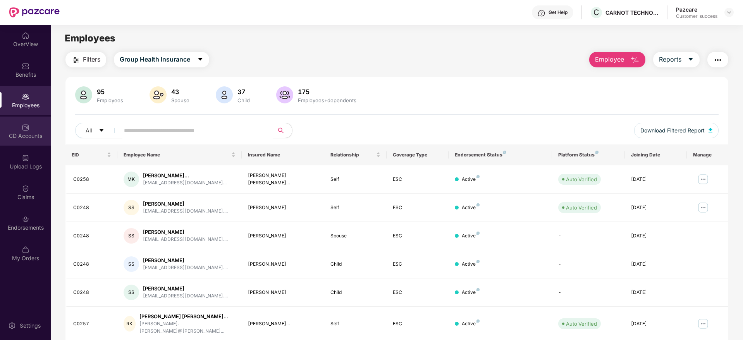
click at [18, 134] on div "CD Accounts" at bounding box center [25, 136] width 51 height 8
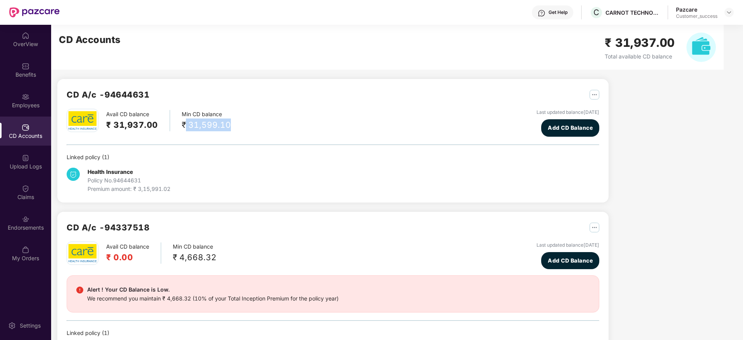
drag, startPoint x: 183, startPoint y: 124, endPoint x: 291, endPoint y: 134, distance: 108.9
click at [291, 134] on div "Avail CD balance ₹ 31,937.00 Min CD balance ₹ 31,599.10 Last updated balance 24…" at bounding box center [333, 123] width 532 height 28
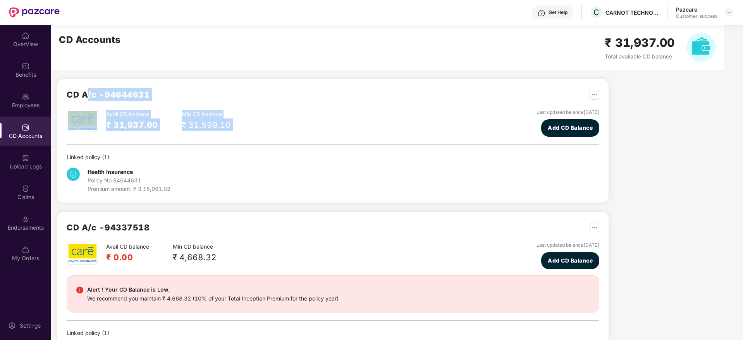
drag, startPoint x: 291, startPoint y: 134, endPoint x: 87, endPoint y: 94, distance: 208.3
click at [87, 94] on div "CD A/c - 94644631 Avail CD balance ₹ 31,937.00 Min CD balance ₹ 31,599.10 Last …" at bounding box center [333, 140] width 532 height 105
click at [87, 94] on h2 "CD A/c - 94644631" at bounding box center [108, 94] width 83 height 13
drag, startPoint x: 87, startPoint y: 94, endPoint x: 295, endPoint y: 176, distance: 223.4
click at [295, 176] on div "CD A/c - 94644631 Avail CD balance ₹ 31,937.00 Min CD balance ₹ 31,599.10 Last …" at bounding box center [333, 140] width 532 height 105
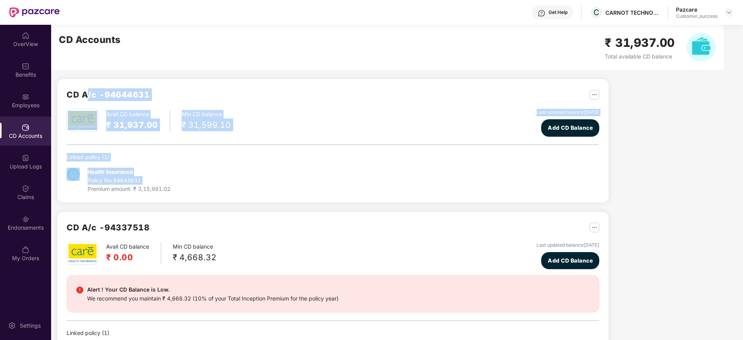
click at [295, 176] on div "Health Insurance Policy No. 94644631 Premium amount: ₹ 3,15,991.02" at bounding box center [333, 177] width 532 height 32
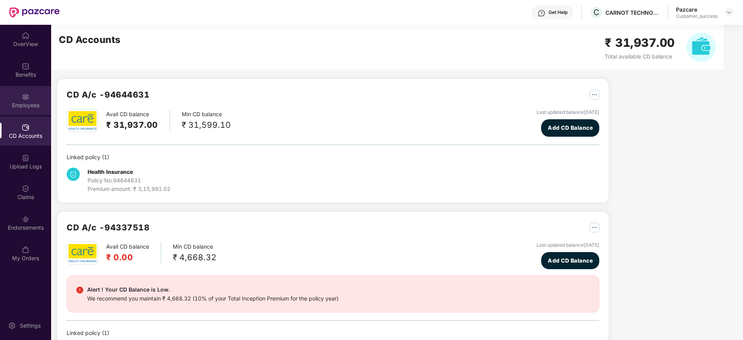
click at [35, 110] on div "Employees" at bounding box center [25, 100] width 51 height 29
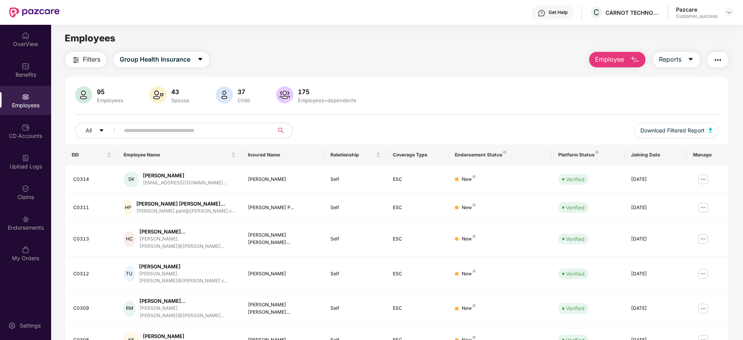
click at [618, 12] on div "CARNOT TECHNOLOGIES PRIVATE LIMITED" at bounding box center [632, 12] width 54 height 7
copy div "CARNOT"
click at [728, 14] on img at bounding box center [729, 12] width 6 height 6
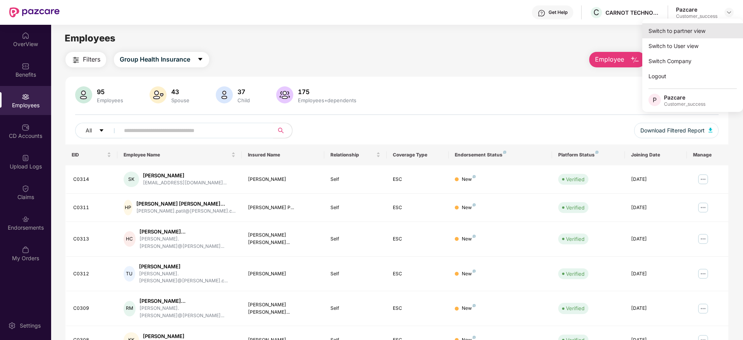
click at [726, 31] on div "Switch to partner view" at bounding box center [692, 30] width 101 height 15
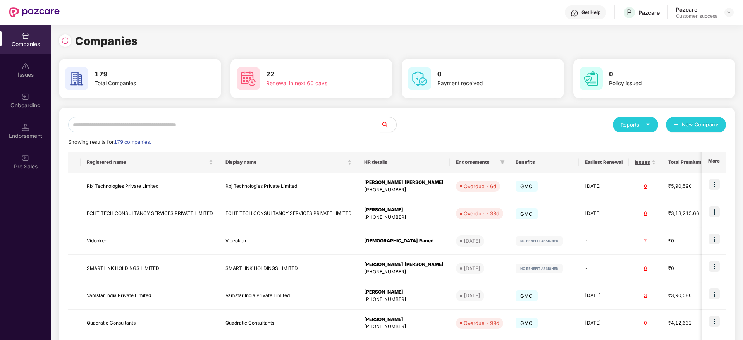
click at [285, 120] on input "text" at bounding box center [224, 124] width 313 height 15
paste input "******"
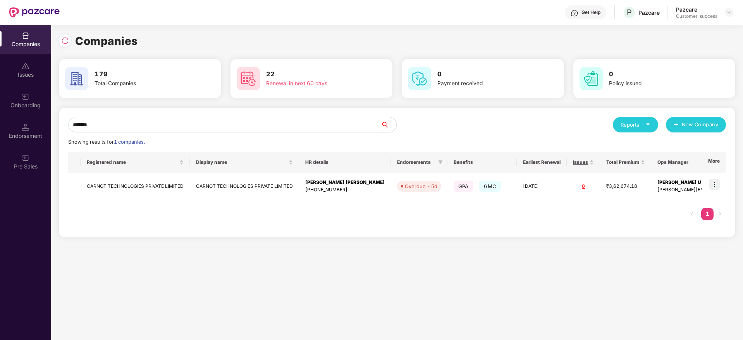
type input "******"
click at [235, 190] on td "CARNOT TECHNOLOGIES PRIVATE LIMITED" at bounding box center [244, 186] width 109 height 27
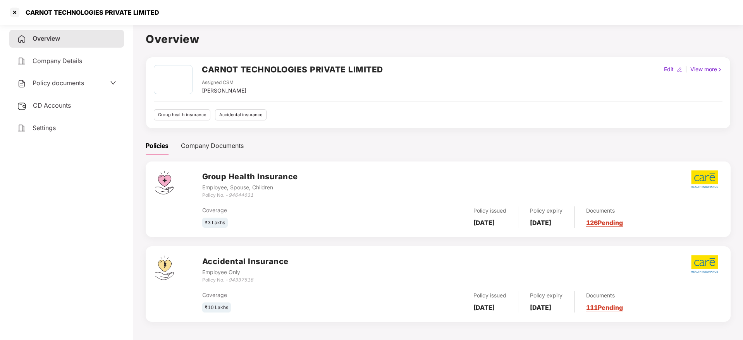
click at [66, 84] on span "Policy documents" at bounding box center [59, 83] width 52 height 8
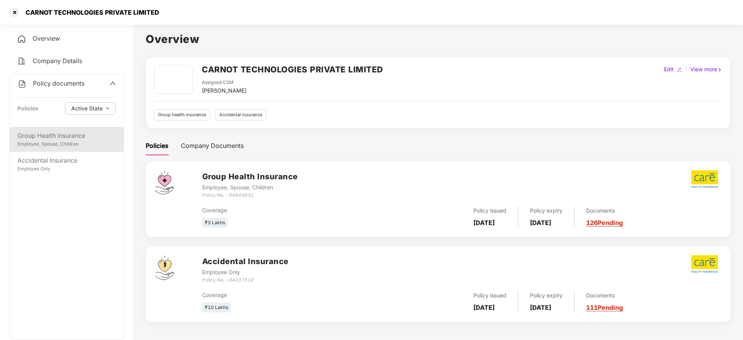
click at [82, 131] on div "Group Health Insurance" at bounding box center [66, 136] width 98 height 10
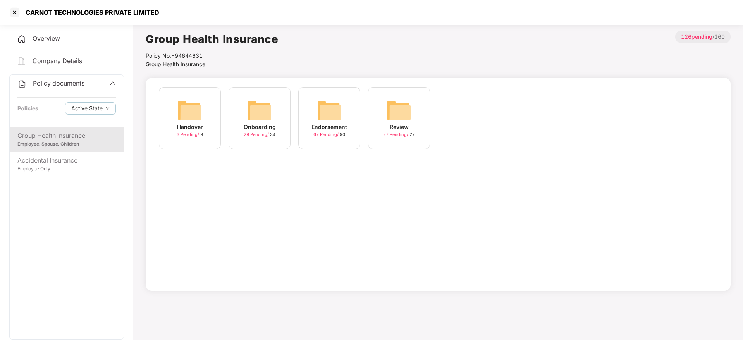
click at [344, 123] on div "Endorsement" at bounding box center [329, 127] width 36 height 9
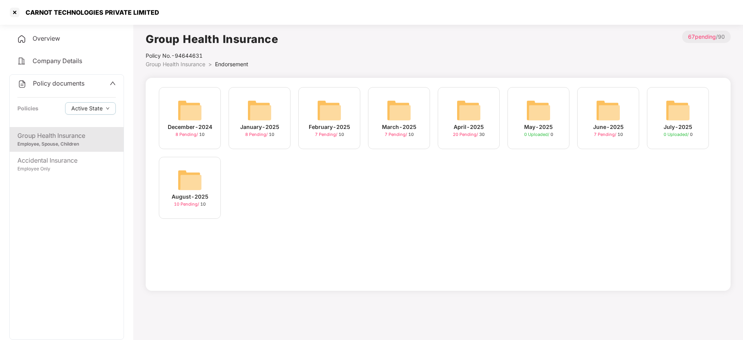
click at [186, 176] on img at bounding box center [189, 180] width 25 height 25
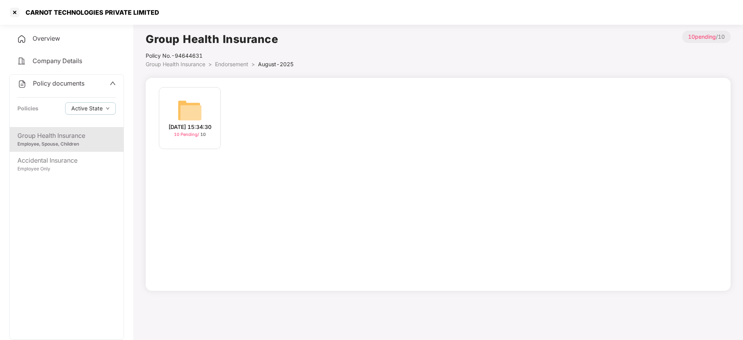
click at [192, 137] on span "10 Pending /" at bounding box center [187, 134] width 26 height 5
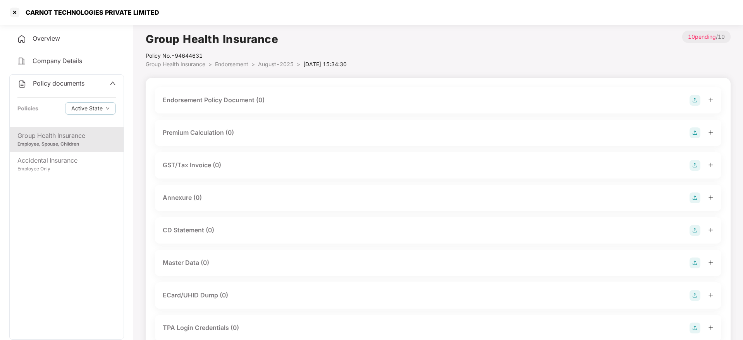
click at [280, 64] on span "August-2025" at bounding box center [276, 64] width 36 height 7
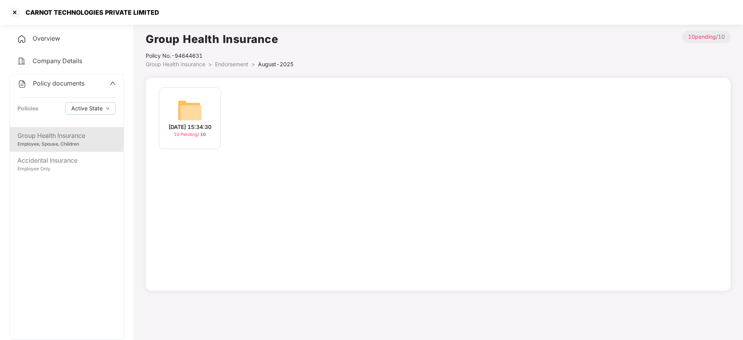
click at [248, 65] on span "Endorsement" at bounding box center [231, 64] width 33 height 7
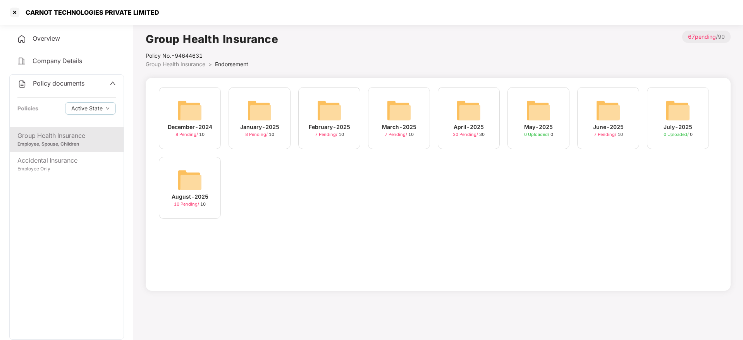
click at [620, 126] on div "June-2025" at bounding box center [608, 127] width 31 height 9
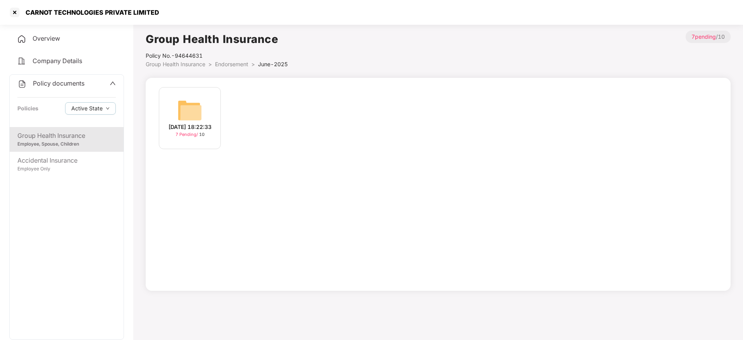
click at [177, 113] on img at bounding box center [189, 110] width 25 height 25
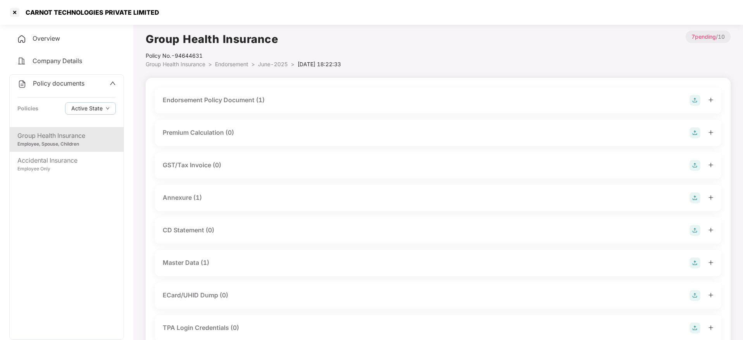
scroll to position [58, 0]
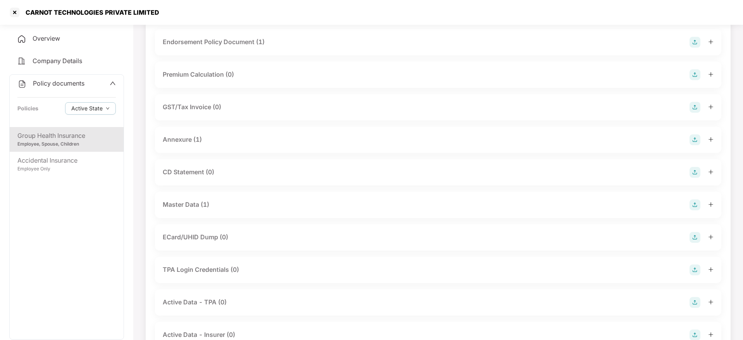
click at [200, 206] on div "Master Data (1)" at bounding box center [186, 205] width 46 height 10
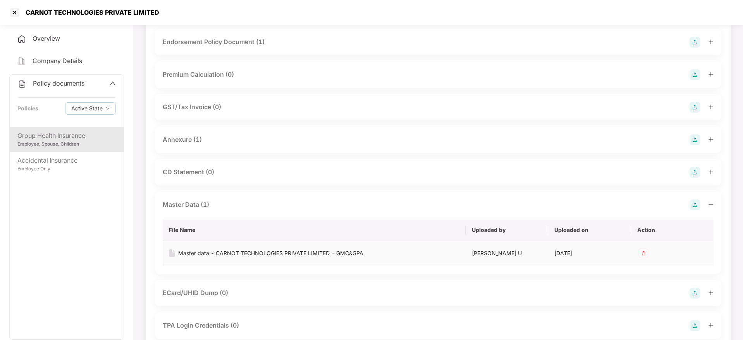
click at [209, 252] on div "Master data - CARNOT TECHNOLOGIES PRIVATE LIMITED - GMC&GPA" at bounding box center [270, 253] width 185 height 9
click at [76, 4] on div "CARNOT TECHNOLOGIES PRIVATE LIMITED" at bounding box center [371, 12] width 743 height 25
click at [76, 5] on div "CARNOT TECHNOLOGIES PRIVATE LIMITED" at bounding box center [371, 12] width 743 height 25
copy div "CARNOT TECHNOLOGIES PRIVATE LIMITED"
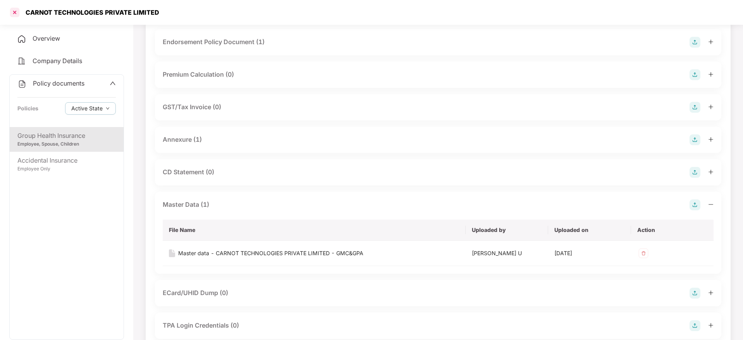
click at [12, 11] on div at bounding box center [15, 12] width 12 height 12
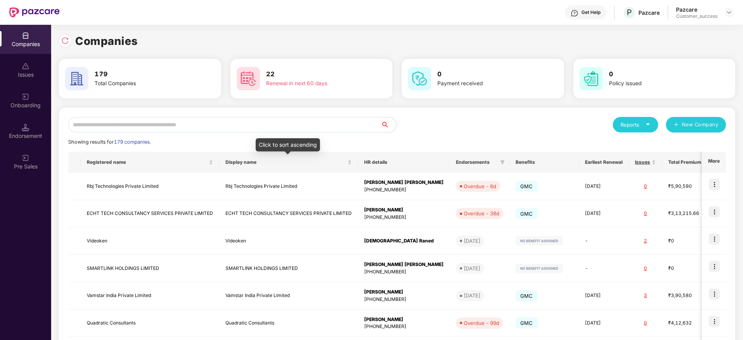
drag, startPoint x: 299, startPoint y: 132, endPoint x: 301, endPoint y: 129, distance: 4.0
click at [299, 132] on div "Reports New Company Showing results for 179 companies. Registered name Display …" at bounding box center [397, 295] width 658 height 357
click at [302, 127] on input "text" at bounding box center [224, 124] width 313 height 15
paste input "**********"
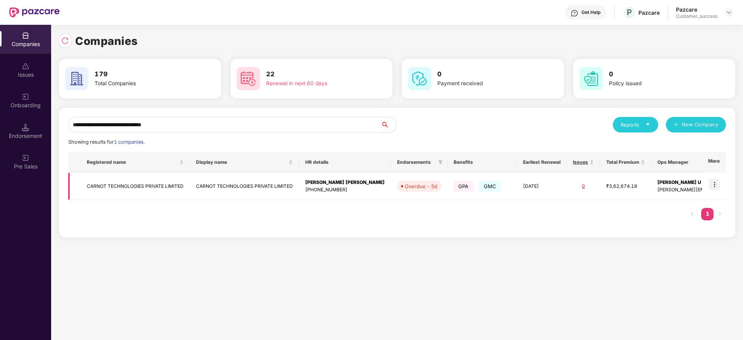
type input "**********"
click at [715, 186] on img at bounding box center [714, 184] width 11 height 11
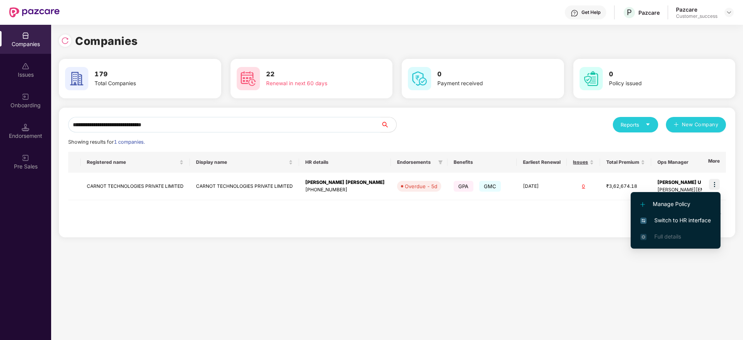
click at [681, 219] on span "Switch to HR interface" at bounding box center [675, 220] width 70 height 9
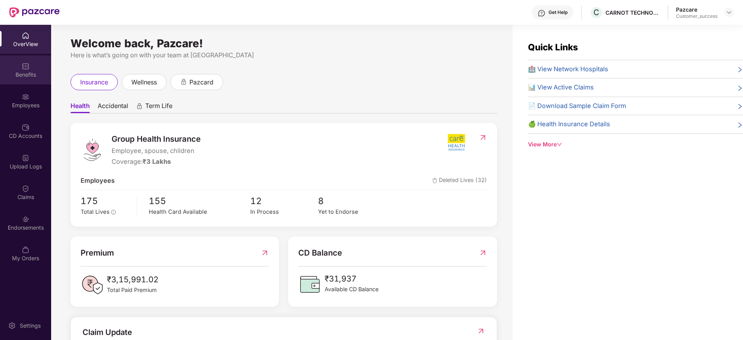
click at [27, 80] on div "Benefits" at bounding box center [25, 69] width 51 height 29
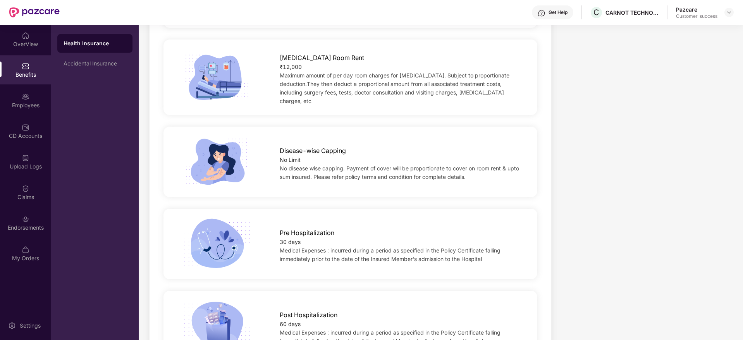
drag, startPoint x: 677, startPoint y: 328, endPoint x: 681, endPoint y: 355, distance: 26.7
click at [681, 340] on html "Get Help C CARNOT TECHNOLOGIES PRIVATE LIMITED Pazcare Customer_success OverVie…" at bounding box center [371, 170] width 743 height 340
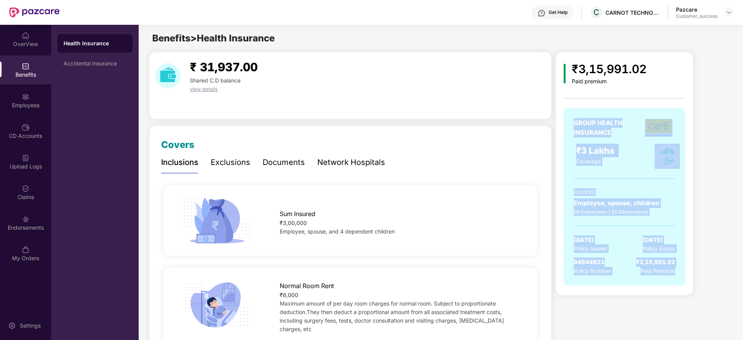
drag, startPoint x: 686, startPoint y: 301, endPoint x: 565, endPoint y: 87, distance: 245.9
click at [565, 87] on div "₹3,15,991.02 Paid premium GROUP HEALTH INSURANCE ₹3 Lakhs Coverage COVERS Emplo…" at bounding box center [624, 176] width 122 height 233
drag, startPoint x: 574, startPoint y: 51, endPoint x: 728, endPoint y: 285, distance: 280.0
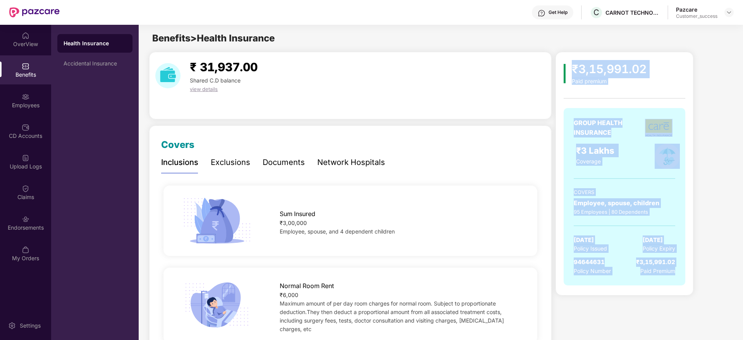
click at [728, 285] on div "₹3,15,991.02 Paid premium GROUP HEALTH INSURANCE ₹3 Lakhs Coverage COVERS Emplo…" at bounding box center [643, 174] width 176 height 244
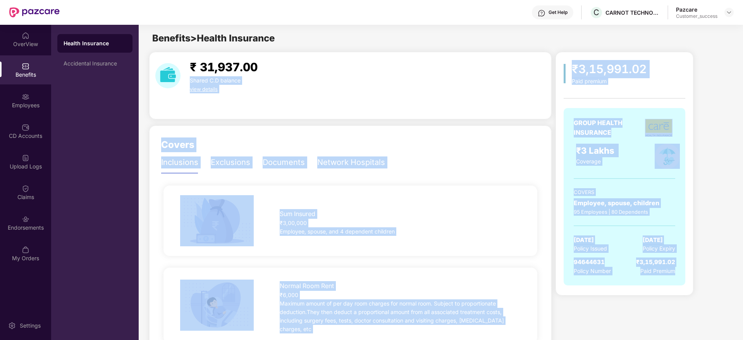
drag, startPoint x: 728, startPoint y: 285, endPoint x: 541, endPoint y: 55, distance: 296.8
click at [541, 55] on div "₹ 31,937.00 Shared C.D balance view details" at bounding box center [350, 85] width 402 height 67
drag, startPoint x: 541, startPoint y: 55, endPoint x: 715, endPoint y: 325, distance: 321.6
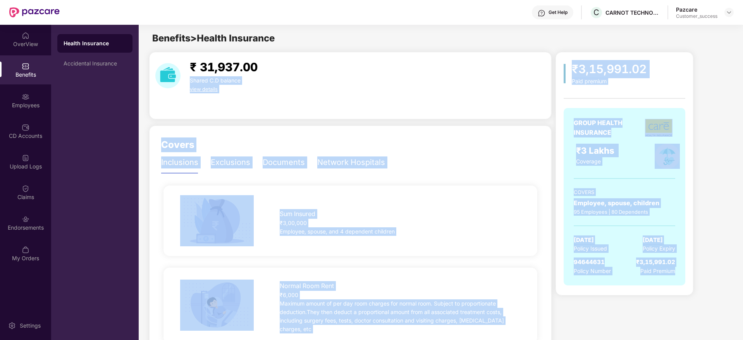
drag, startPoint x: 687, startPoint y: 279, endPoint x: 460, endPoint y: 47, distance: 324.2
drag, startPoint x: 466, startPoint y: 47, endPoint x: 743, endPoint y: 271, distance: 356.1
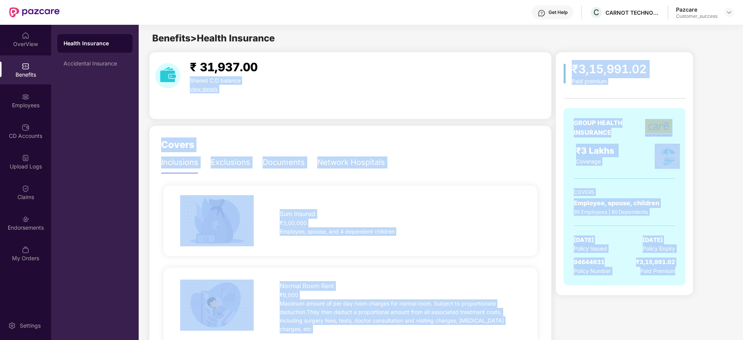
click at [742, 271] on html "Get Help C CARNOT TECHNOLOGIES PRIVATE LIMITED Pazcare Customer_success OverVie…" at bounding box center [371, 170] width 743 height 340
click at [515, 76] on div "₹ 31,937.00 Shared C.D balance view details" at bounding box center [350, 75] width 396 height 35
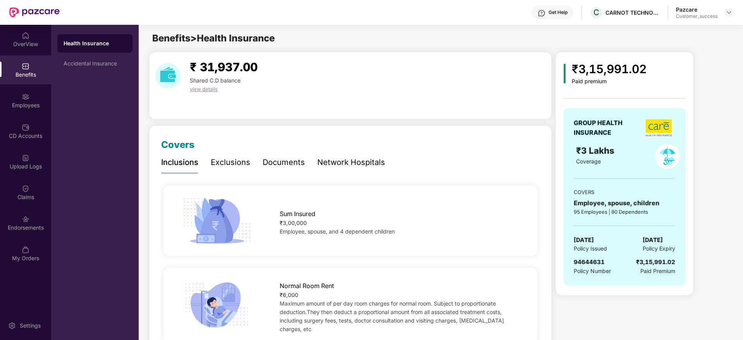
click at [596, 262] on span "94644631" at bounding box center [589, 261] width 31 height 7
click at [596, 256] on div "GROUP HEALTH INSURANCE ₹3 Lakhs Coverage COVERS Employee, spouse, children 95 E…" at bounding box center [624, 196] width 122 height 177
click at [596, 262] on span "94644631" at bounding box center [589, 261] width 31 height 7
click at [597, 263] on span "94644631" at bounding box center [589, 261] width 31 height 7
copy span "94644631"
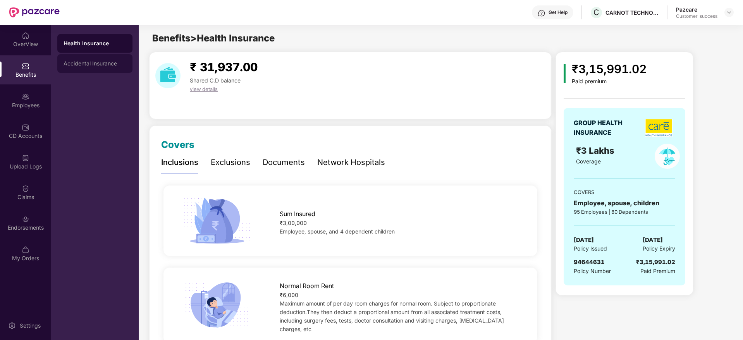
click at [105, 69] on div "Accidental Insurance" at bounding box center [94, 63] width 75 height 19
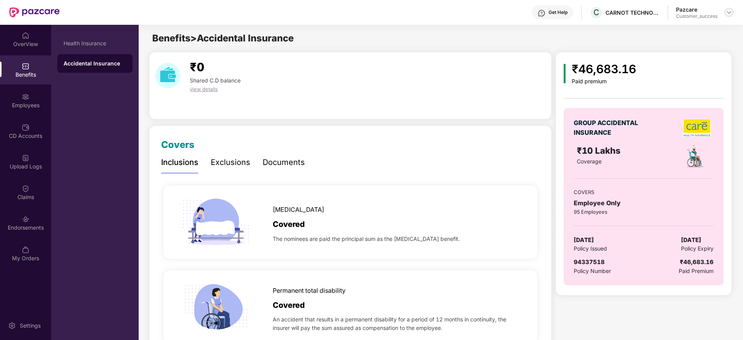
click at [730, 12] on img at bounding box center [729, 12] width 6 height 6
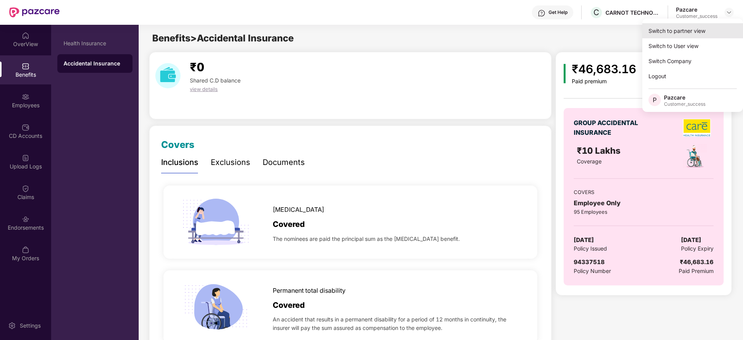
click at [725, 24] on div "Switch to partner view" at bounding box center [692, 30] width 101 height 15
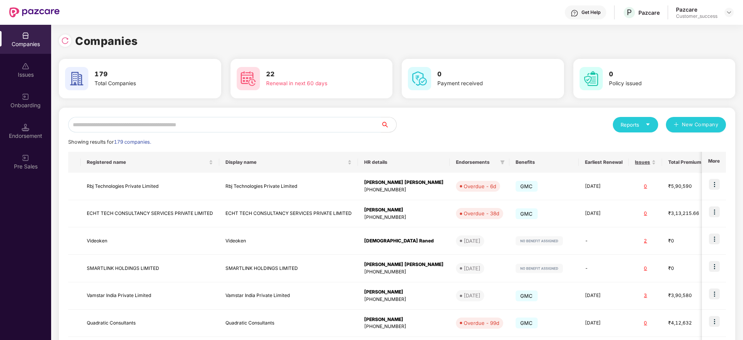
click at [307, 125] on input "text" at bounding box center [224, 124] width 313 height 15
type input "*"
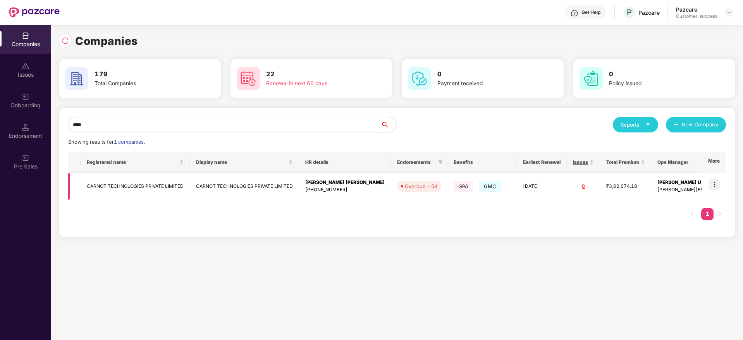
type input "****"
click at [351, 186] on div "Vignesh Keshav Jathan" at bounding box center [344, 182] width 79 height 7
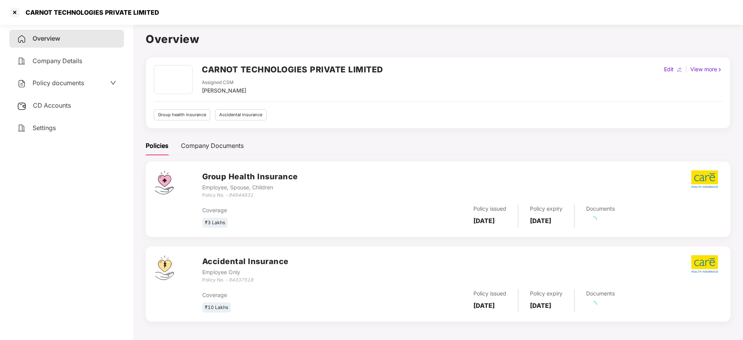
click at [42, 112] on div "CD Accounts" at bounding box center [66, 106] width 115 height 18
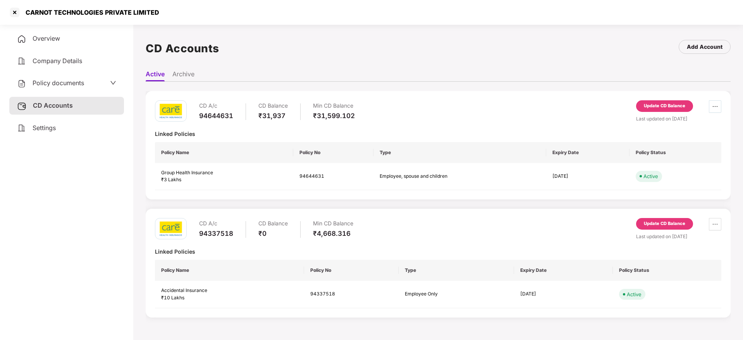
click at [716, 108] on icon "ellipsis" at bounding box center [715, 106] width 6 height 6
click at [656, 103] on div "Update CD Balance" at bounding box center [664, 106] width 41 height 7
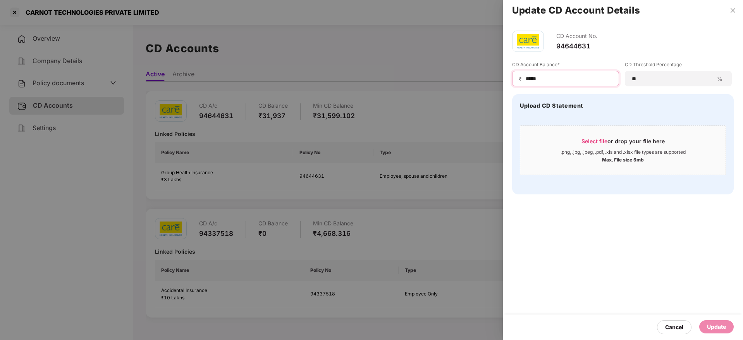
drag, startPoint x: 555, startPoint y: 79, endPoint x: 367, endPoint y: 87, distance: 188.4
click at [386, 87] on div "Update CD Account Details CD Account No. 94644631 CD Account Balance* ₹ ***** C…" at bounding box center [371, 170] width 743 height 340
paste input "***"
type input "********"
click at [716, 323] on div "Update" at bounding box center [716, 327] width 19 height 9
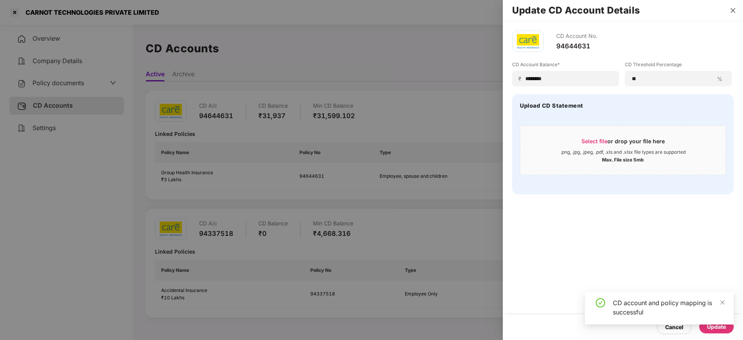
click at [735, 7] on icon "close" at bounding box center [733, 10] width 6 height 6
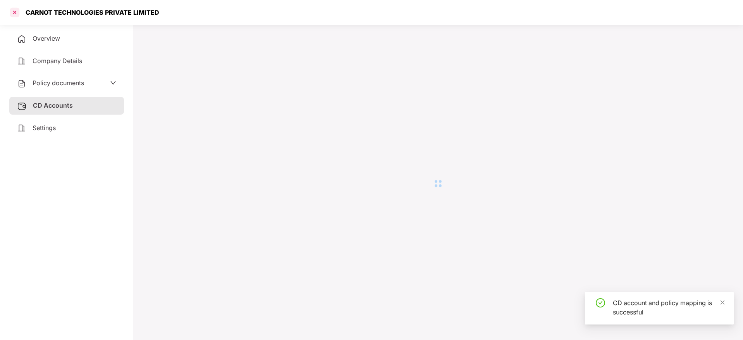
click at [19, 9] on div at bounding box center [15, 12] width 12 height 12
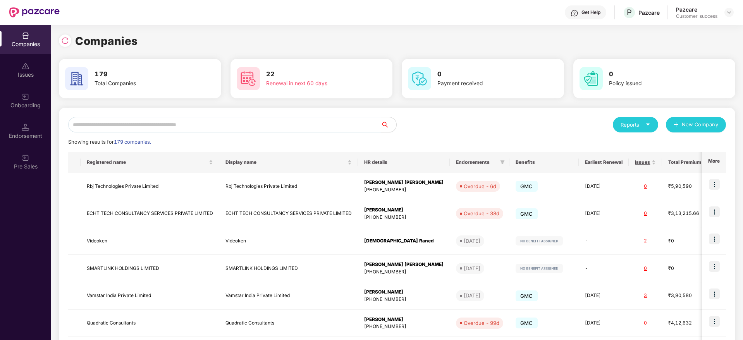
click at [154, 120] on input "text" at bounding box center [224, 124] width 313 height 15
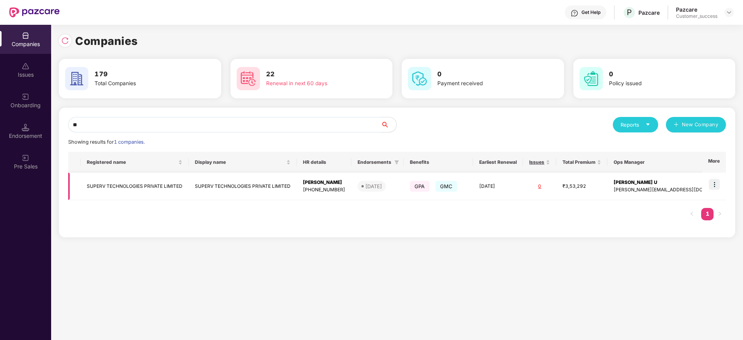
type input "*"
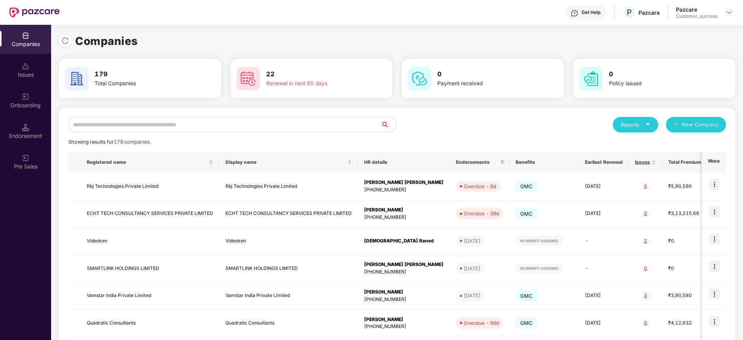
click at [244, 125] on input "text" at bounding box center [224, 124] width 313 height 15
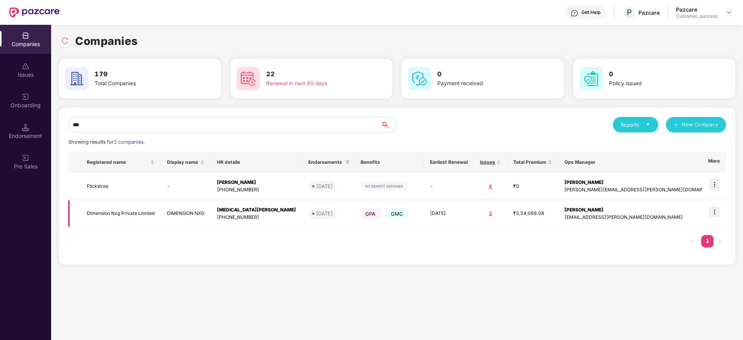
type input "***"
click at [718, 211] on img at bounding box center [714, 211] width 11 height 11
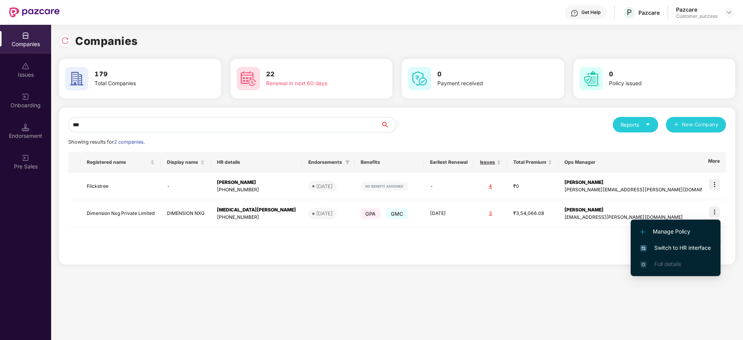
click at [703, 243] on li "Switch to HR interface" at bounding box center [675, 248] width 90 height 16
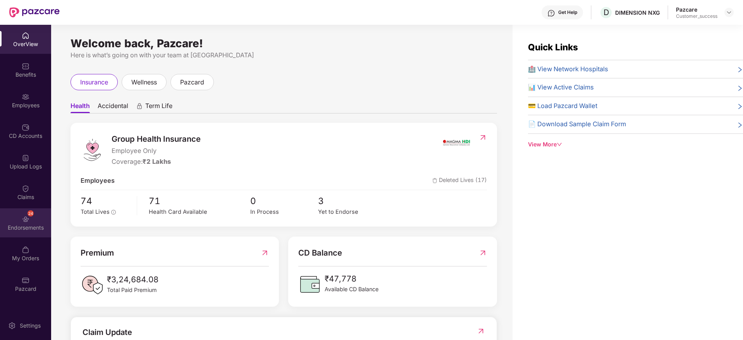
click at [29, 222] on img at bounding box center [26, 219] width 8 height 8
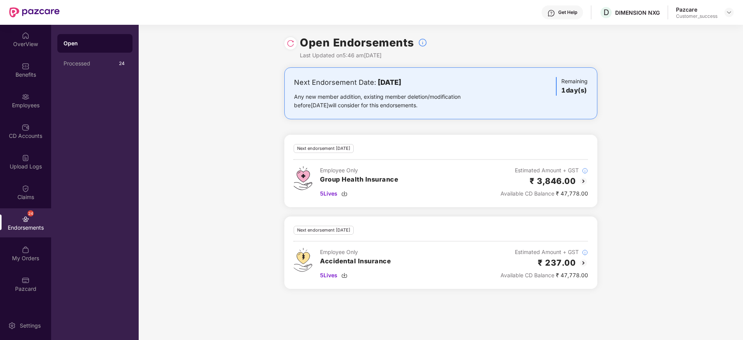
drag, startPoint x: 385, startPoint y: 83, endPoint x: 456, endPoint y: 103, distance: 73.9
click at [456, 103] on div "Next Endorsement Date: 12 August 2025 Any new member addition, existing member …" at bounding box center [389, 93] width 191 height 33
click at [456, 103] on div "Any new member addition, existing member deletion/modification before 12 August…" at bounding box center [389, 101] width 191 height 17
drag, startPoint x: 458, startPoint y: 102, endPoint x: 279, endPoint y: 65, distance: 182.3
click at [279, 65] on div "Open Endorsements Last Updated on 5:46 am, 11 Aug 2025 Next Endorsement Date: 1…" at bounding box center [441, 182] width 604 height 315
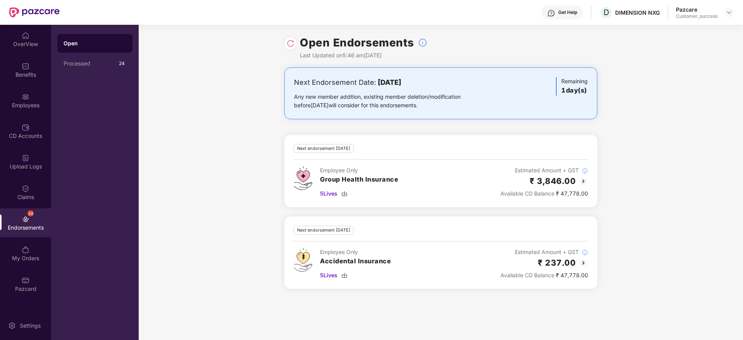
click at [279, 65] on div "Open Endorsements Last Updated on 5:46 am, 11 Aug 2025" at bounding box center [441, 46] width 604 height 43
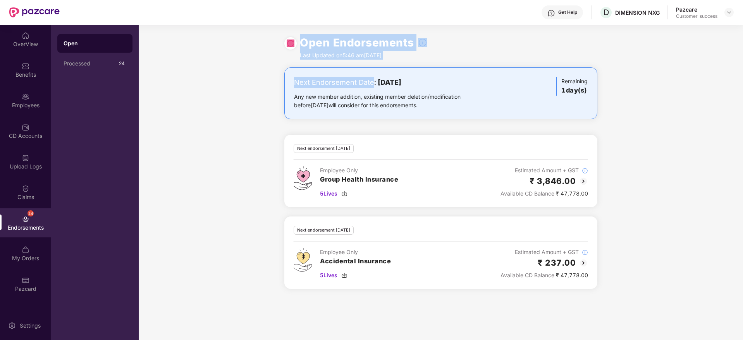
drag, startPoint x: 279, startPoint y: 65, endPoint x: 360, endPoint y: 86, distance: 83.7
click at [360, 86] on div "Open Endorsements Last Updated on 5:46 am, 11 Aug 2025 Next Endorsement Date: 1…" at bounding box center [441, 182] width 604 height 315
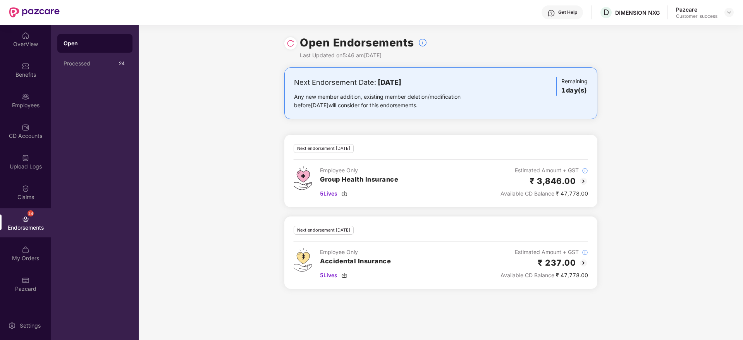
click at [417, 101] on div "Any new member addition, existing member deletion/modification before 12 August…" at bounding box center [389, 101] width 191 height 17
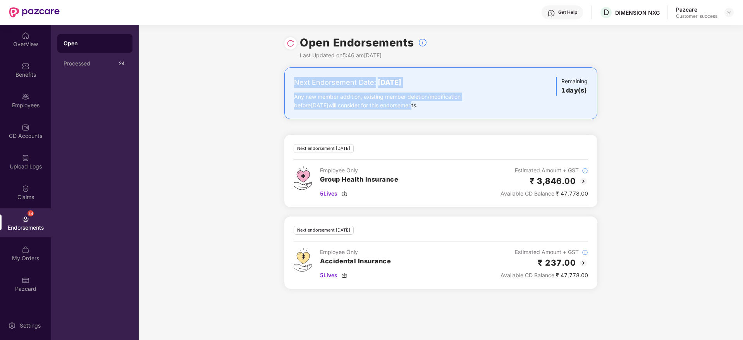
drag, startPoint x: 419, startPoint y: 101, endPoint x: 261, endPoint y: 76, distance: 160.4
click at [261, 76] on div "Next Endorsement Date: 12 August 2025 Any new member addition, existing member …" at bounding box center [441, 182] width 604 height 231
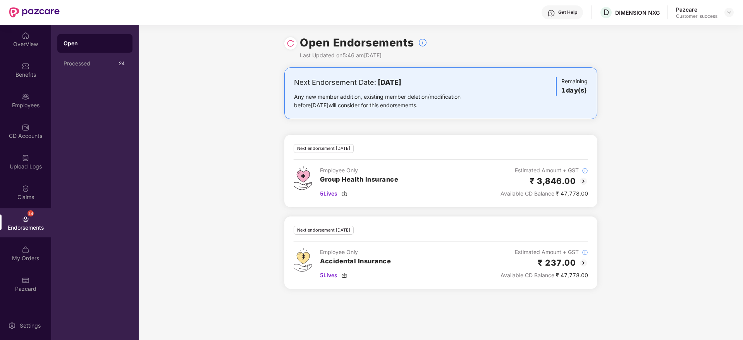
drag, startPoint x: 298, startPoint y: 80, endPoint x: 540, endPoint y: 136, distance: 248.8
click at [540, 136] on div "Next Endorsement Date: 12 August 2025 Any new member addition, existing member …" at bounding box center [441, 182] width 604 height 231
click at [540, 136] on div "Next endorsement in 1 day(s) Employee Only Group Health Insurance 5 Lives Estim…" at bounding box center [440, 171] width 313 height 72
click at [26, 108] on div "Employees" at bounding box center [25, 105] width 51 height 8
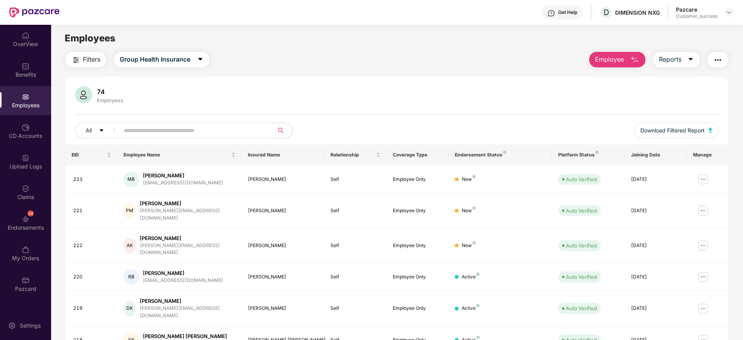
click at [601, 63] on span "Employee" at bounding box center [609, 60] width 29 height 10
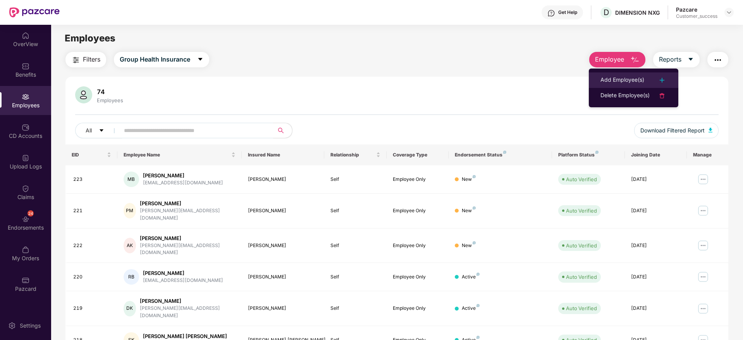
click at [603, 74] on li "Add Employee(s)" at bounding box center [633, 79] width 89 height 15
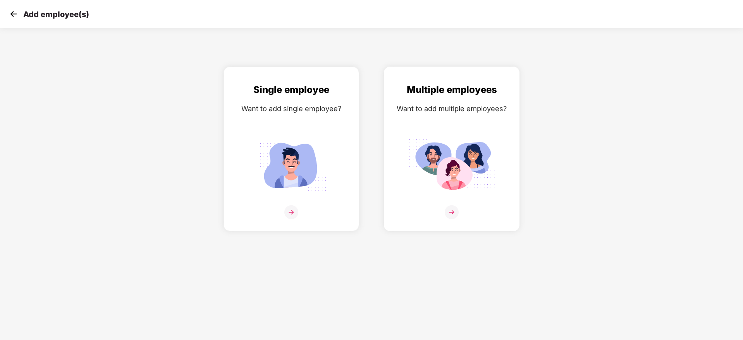
click at [500, 146] on div "Multiple employees Want to add multiple employees?" at bounding box center [451, 155] width 119 height 146
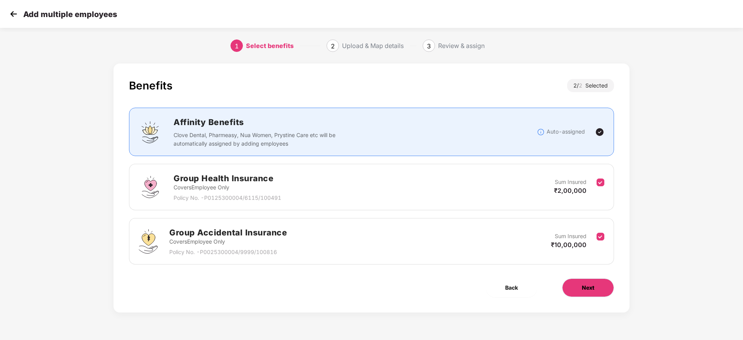
click at [597, 285] on button "Next" at bounding box center [588, 287] width 52 height 19
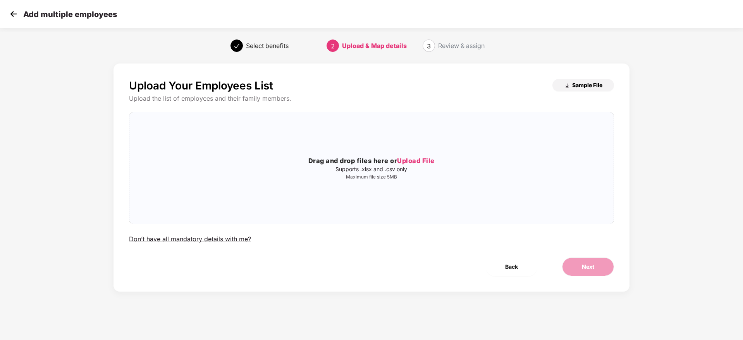
click at [588, 79] on button "Sample File" at bounding box center [583, 85] width 62 height 12
click at [364, 181] on div "Drag and drop files here or Upload File Supports .xlsx and .csv only Maximum fi…" at bounding box center [371, 168] width 484 height 99
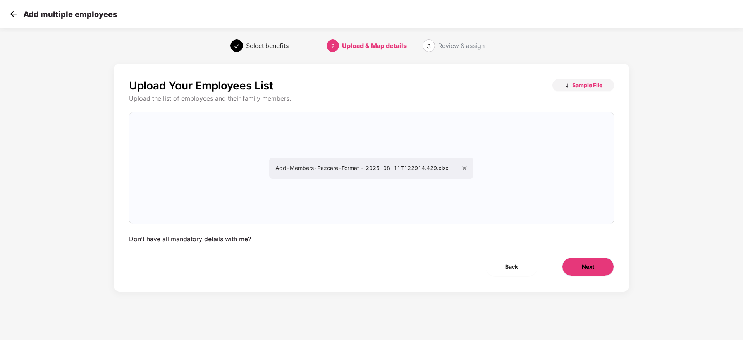
click at [593, 262] on button "Next" at bounding box center [588, 267] width 52 height 19
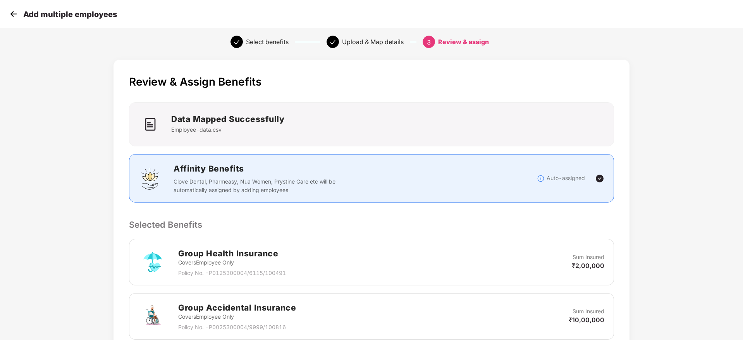
scroll to position [146, 0]
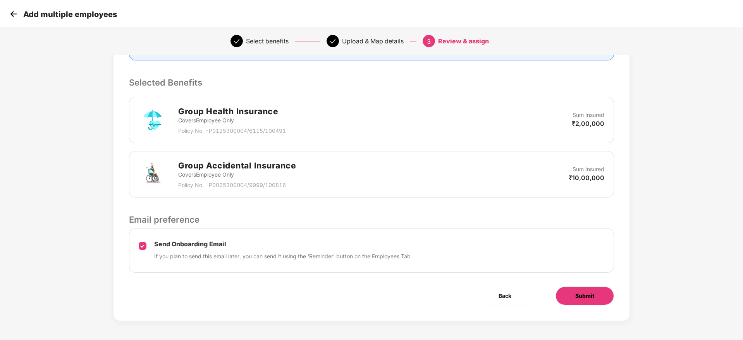
click at [592, 292] on span "Submit" at bounding box center [584, 296] width 19 height 9
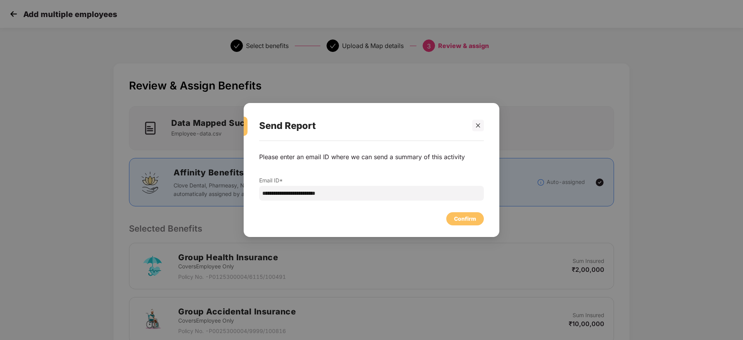
click at [473, 228] on div "**********" at bounding box center [372, 185] width 256 height 88
click at [473, 225] on div "Confirm" at bounding box center [465, 218] width 38 height 13
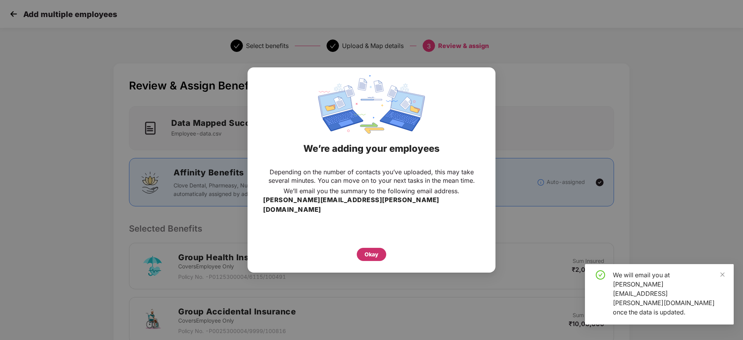
click at [375, 250] on div "Okay" at bounding box center [371, 254] width 14 height 9
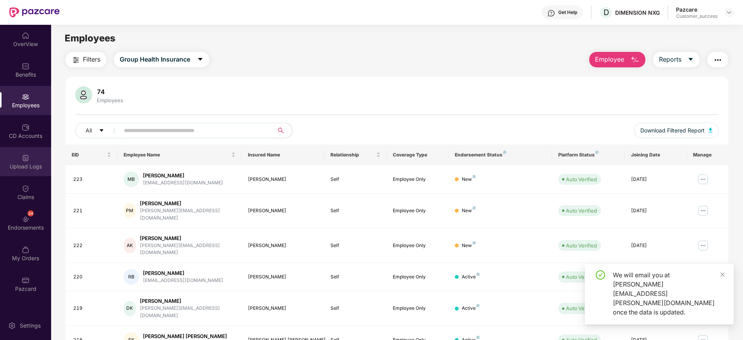
click at [35, 151] on div "Upload Logs" at bounding box center [25, 161] width 51 height 29
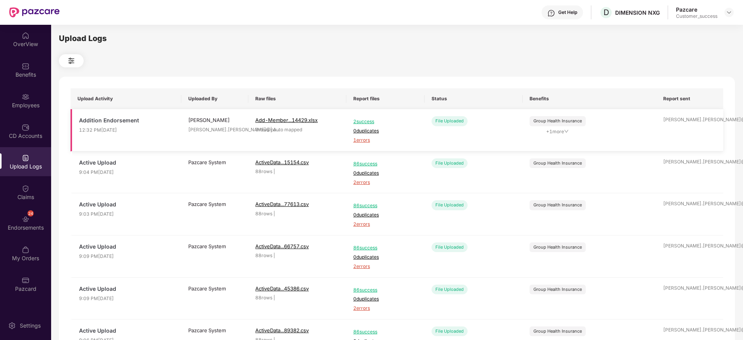
click at [358, 139] on span "1 errors" at bounding box center [385, 140] width 64 height 7
click at [19, 91] on div "Employees" at bounding box center [25, 100] width 51 height 29
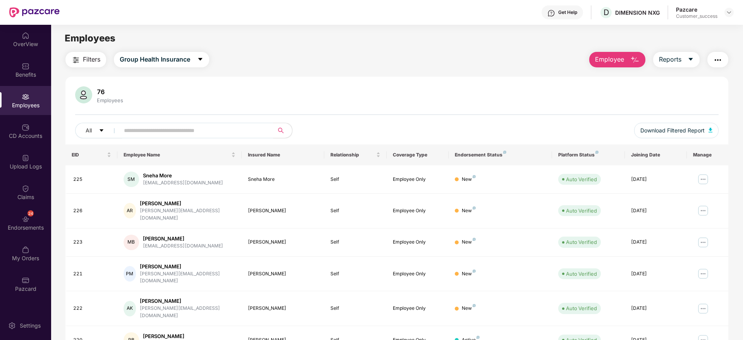
click at [624, 60] on button "Employee" at bounding box center [617, 59] width 56 height 15
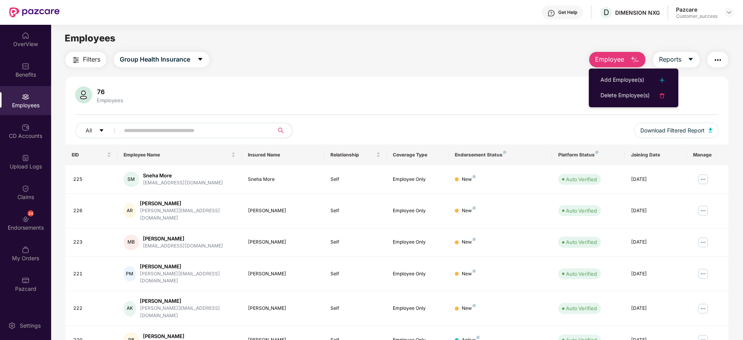
click at [616, 73] on li "Add Employee(s)" at bounding box center [633, 79] width 89 height 15
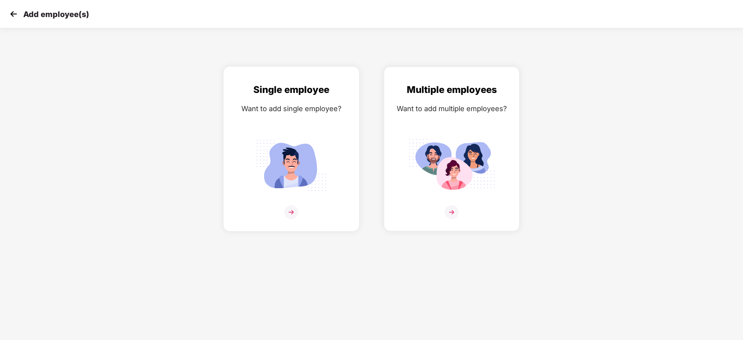
click at [300, 158] on img at bounding box center [291, 165] width 87 height 60
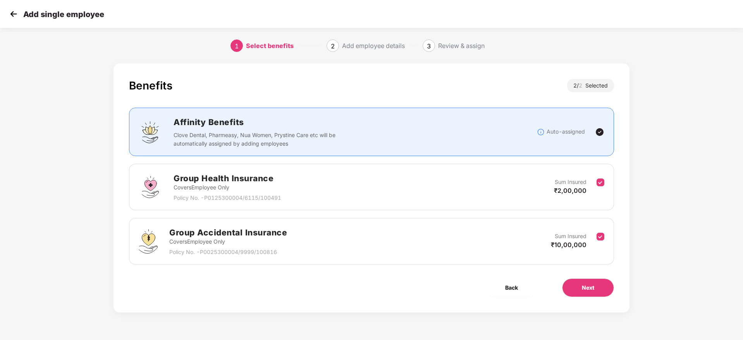
click at [18, 15] on img at bounding box center [14, 14] width 12 height 12
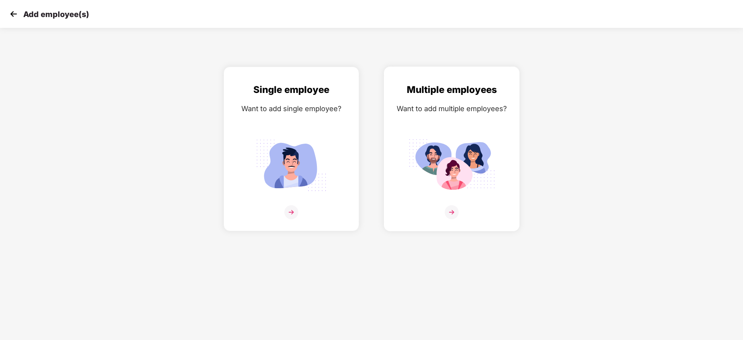
click at [479, 122] on div "Multiple employees Want to add multiple employees?" at bounding box center [451, 155] width 119 height 146
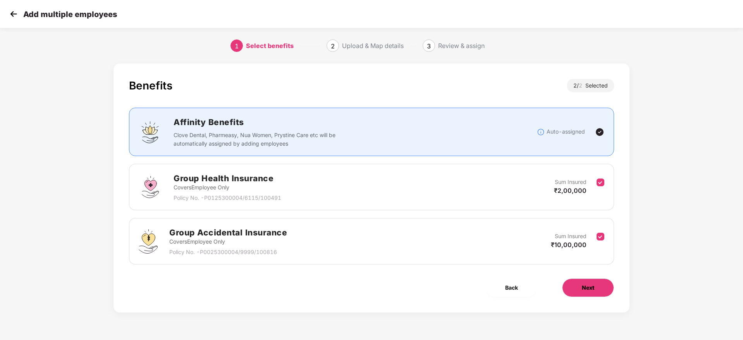
click at [601, 285] on button "Next" at bounding box center [588, 287] width 52 height 19
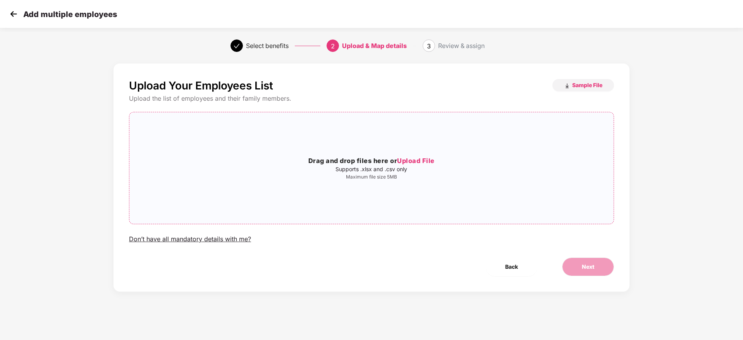
click at [353, 196] on div "Drag and drop files here or Upload File Supports .xlsx and .csv only Maximum fi…" at bounding box center [371, 168] width 484 height 99
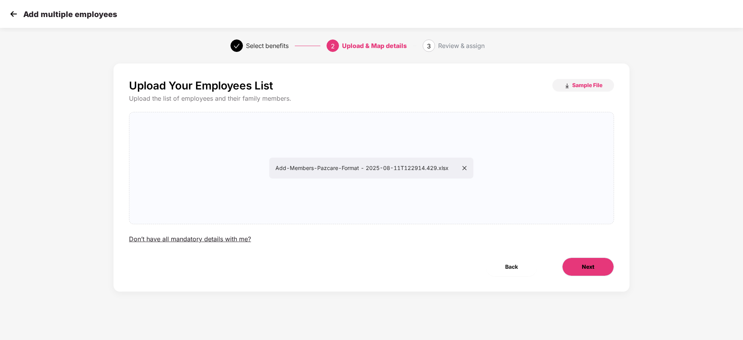
click at [571, 259] on button "Next" at bounding box center [588, 267] width 52 height 19
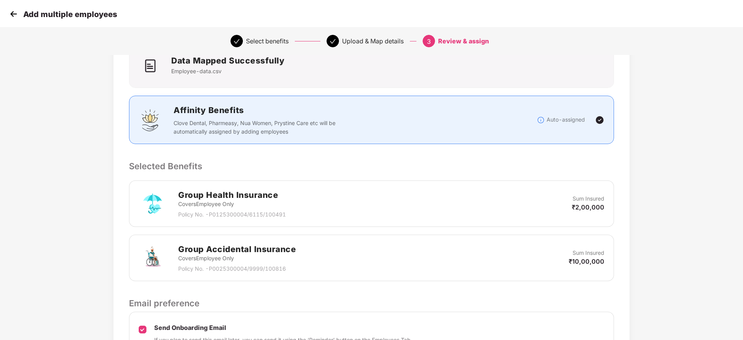
scroll to position [146, 0]
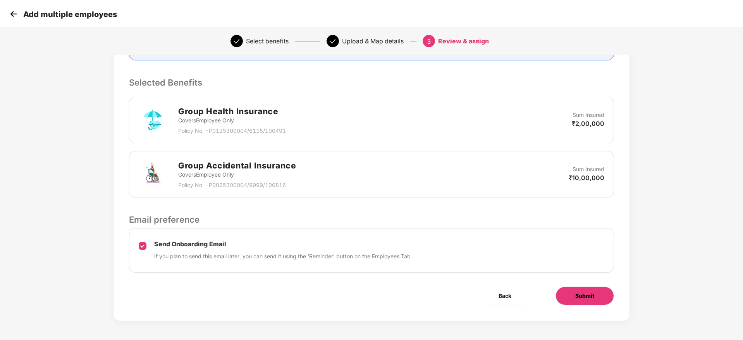
click at [592, 294] on span "Submit" at bounding box center [584, 296] width 19 height 9
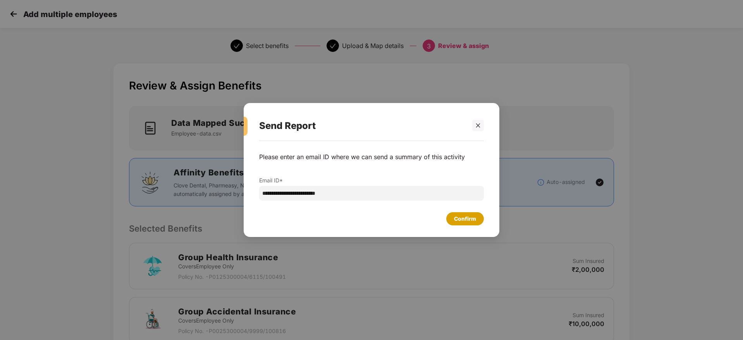
click at [467, 223] on div "Confirm" at bounding box center [465, 219] width 22 height 9
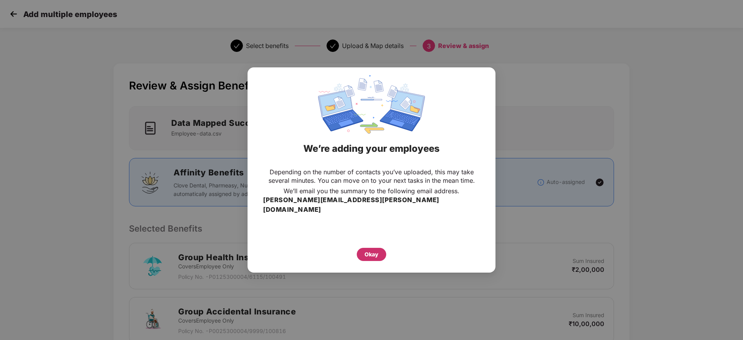
click at [370, 254] on div "Okay" at bounding box center [371, 254] width 29 height 13
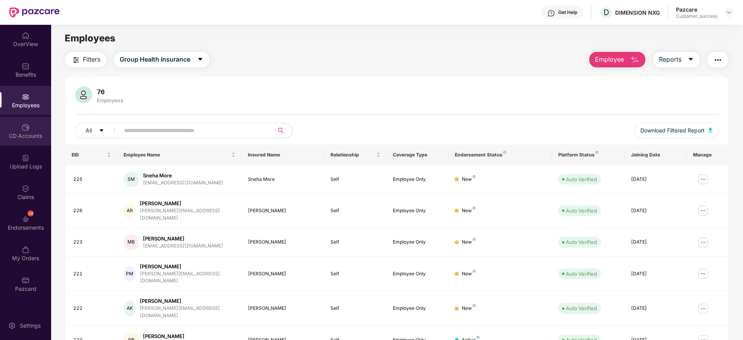
click at [27, 130] on img at bounding box center [26, 128] width 8 height 8
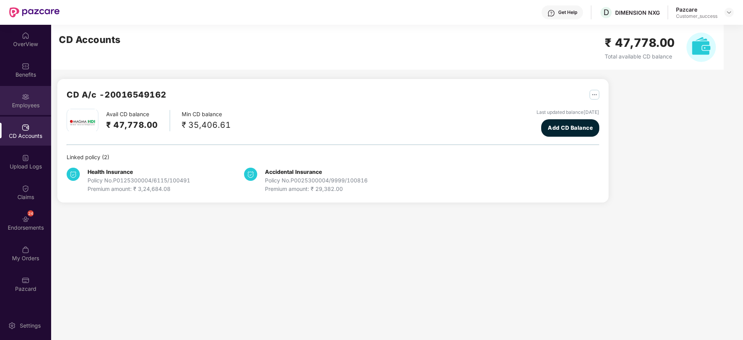
click at [32, 89] on div "Employees" at bounding box center [25, 100] width 51 height 29
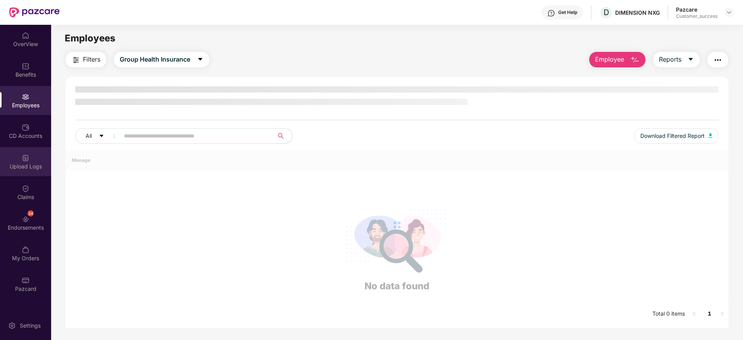
drag, startPoint x: 29, startPoint y: 146, endPoint x: 33, endPoint y: 161, distance: 15.2
click at [31, 156] on div "OverView Benefits Employees CD Accounts Upload Logs Claims 24 Endorsements My O…" at bounding box center [25, 162] width 51 height 275
click at [37, 168] on div "Upload Logs" at bounding box center [25, 167] width 51 height 8
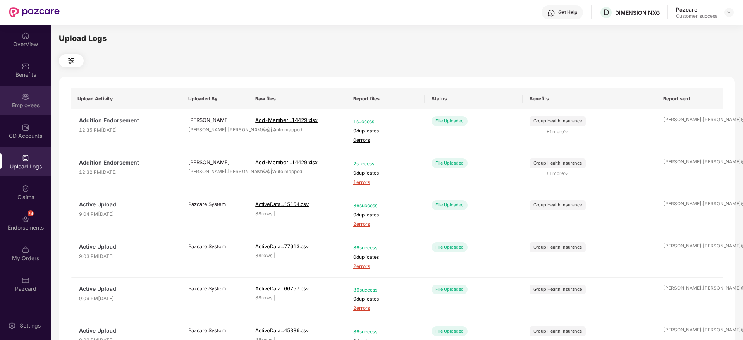
click at [38, 103] on div "Employees" at bounding box center [25, 105] width 51 height 8
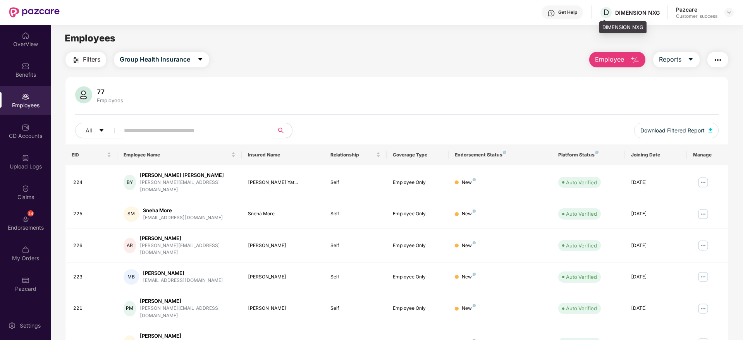
click at [637, 15] on div "DIMENSION NXG" at bounding box center [637, 12] width 45 height 7
copy div "DIMENSION"
click at [729, 13] on img at bounding box center [729, 12] width 6 height 6
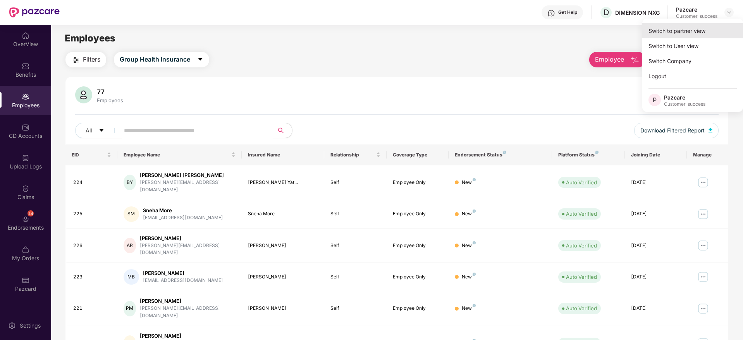
click at [716, 26] on div "Switch to partner view" at bounding box center [692, 30] width 101 height 15
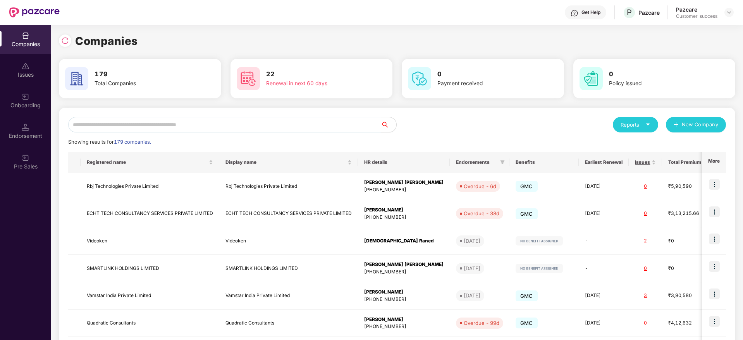
click at [349, 130] on input "text" at bounding box center [224, 124] width 313 height 15
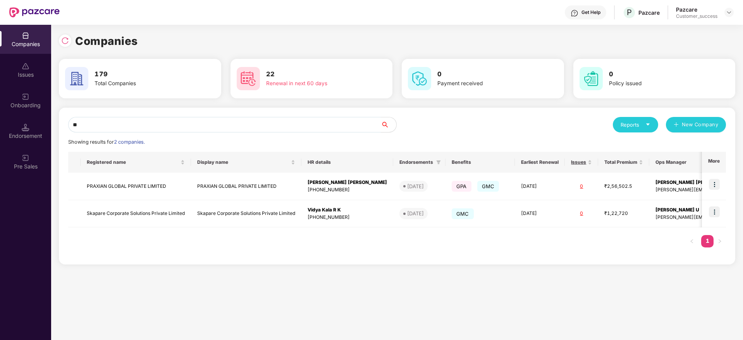
type input "*"
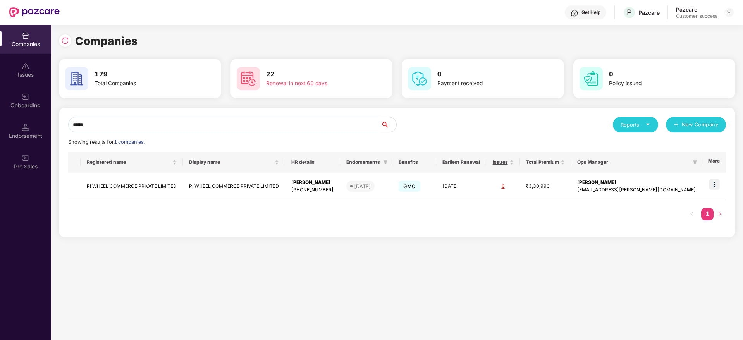
type input "*****"
click at [720, 186] on img at bounding box center [714, 184] width 11 height 11
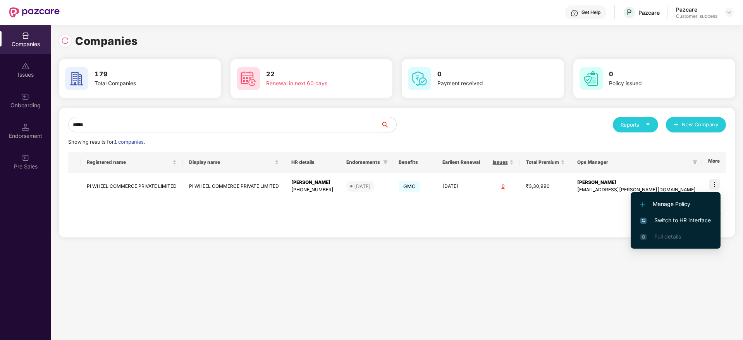
click at [689, 224] on span "Switch to HR interface" at bounding box center [675, 220] width 70 height 9
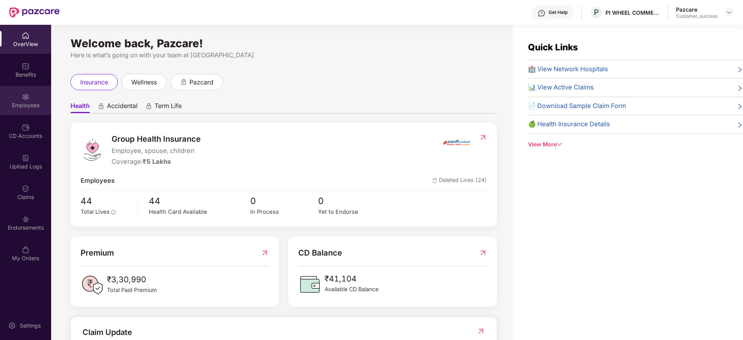
click at [32, 102] on div "Employees" at bounding box center [25, 105] width 51 height 8
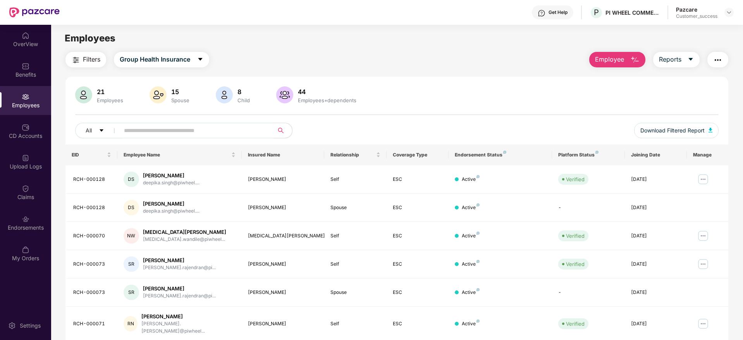
click at [145, 131] on input "text" at bounding box center [193, 131] width 139 height 12
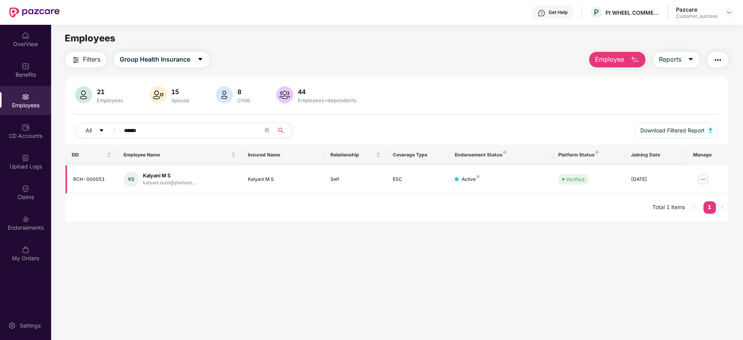
type input "******"
click at [704, 182] on img at bounding box center [703, 179] width 12 height 12
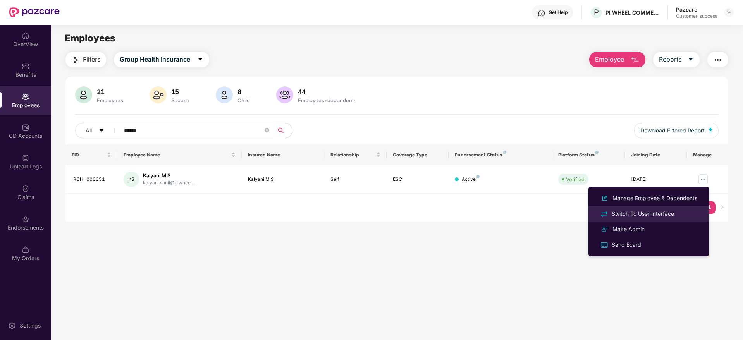
click at [661, 216] on div "Switch To User Interface" at bounding box center [642, 214] width 65 height 9
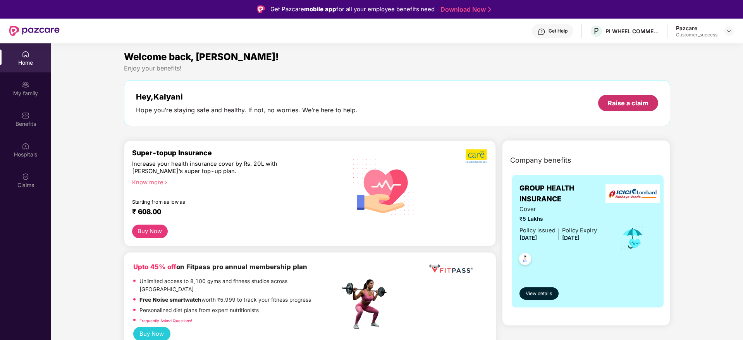
click at [612, 91] on div "Hey, [PERSON_NAME] Hope you’re staying safe and healthy. If not, no worries. We…" at bounding box center [397, 103] width 546 height 46
click at [618, 103] on div "Raise a claim" at bounding box center [628, 103] width 41 height 9
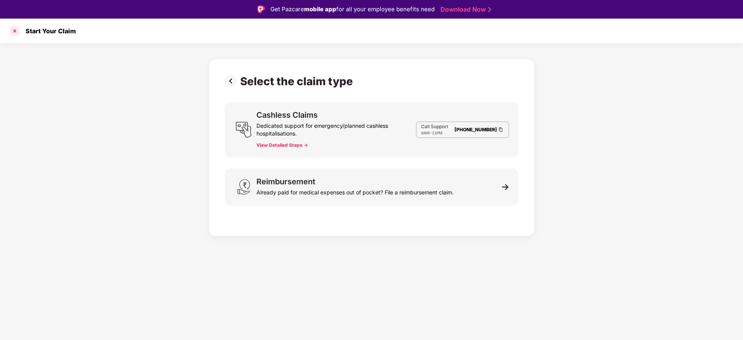
click at [13, 32] on div at bounding box center [15, 31] width 12 height 12
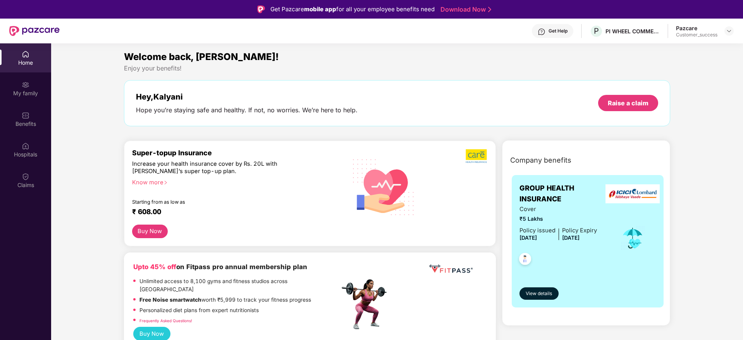
click at [6, 134] on div "Home My family Benefits Hospitals Claims" at bounding box center [25, 119] width 51 height 153
click at [31, 143] on div "Hospitals" at bounding box center [25, 149] width 51 height 29
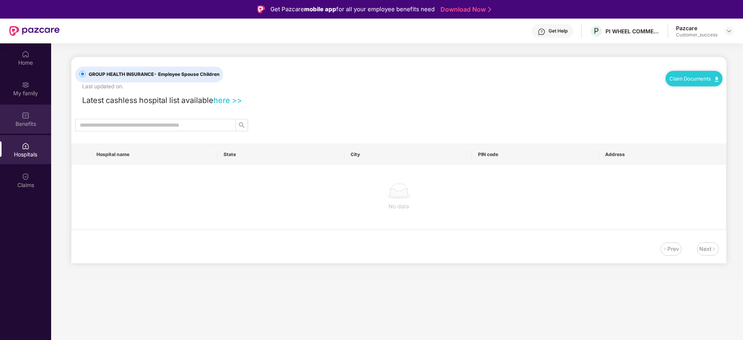
click at [32, 120] on div "Benefits" at bounding box center [25, 124] width 51 height 8
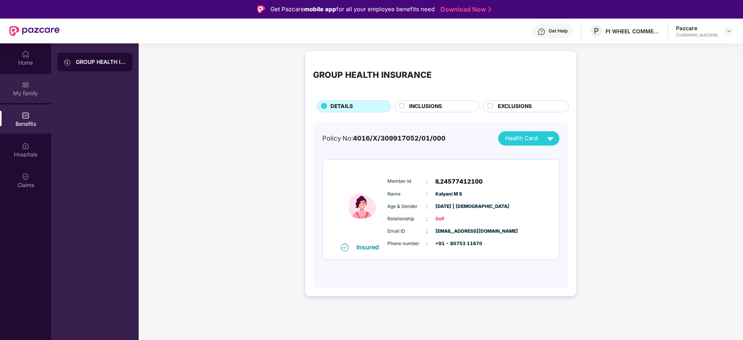
click at [36, 96] on div "My family" at bounding box center [25, 93] width 51 height 8
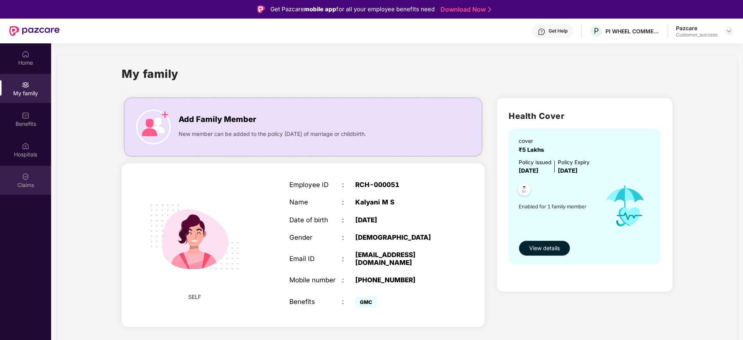
click at [26, 185] on div "Claims" at bounding box center [25, 185] width 51 height 8
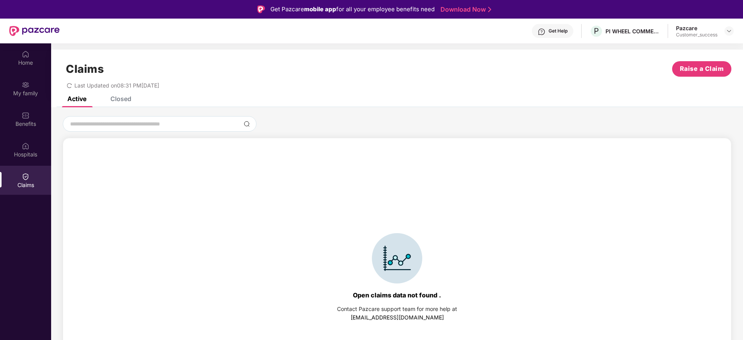
click at [128, 99] on div "Closed" at bounding box center [120, 99] width 21 height 8
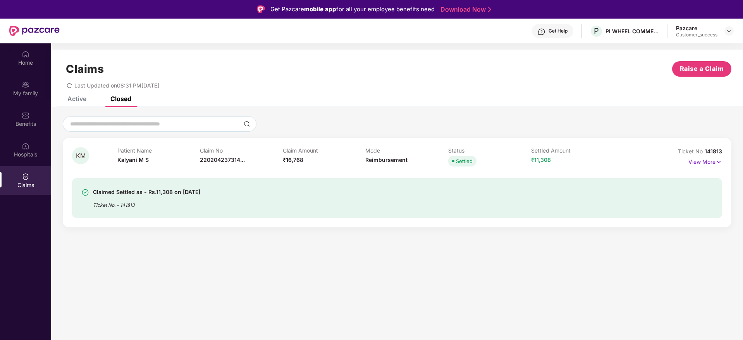
click at [185, 185] on div "Claimed Settled as - Rs.11,308 on [DATE] Ticket No. - 141813" at bounding box center [397, 198] width 650 height 40
click at [187, 198] on div "Ticket No. - 141813" at bounding box center [146, 203] width 107 height 12
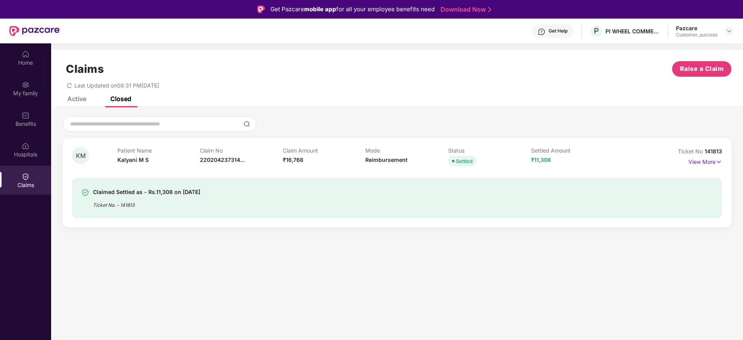
click at [133, 204] on div "Ticket No. - 141813" at bounding box center [146, 203] width 107 height 12
drag, startPoint x: 732, startPoint y: 26, endPoint x: 731, endPoint y: 38, distance: 11.6
click at [732, 27] on div at bounding box center [728, 30] width 9 height 9
click at [729, 31] on img at bounding box center [729, 31] width 6 height 6
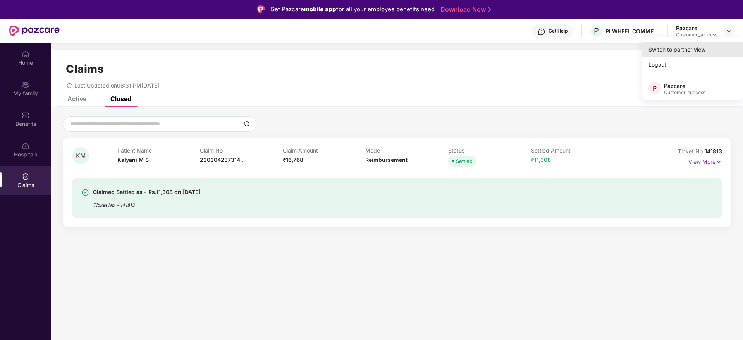
click at [723, 45] on div "Switch to partner view" at bounding box center [692, 49] width 101 height 15
